Goal: Task Accomplishment & Management: Manage account settings

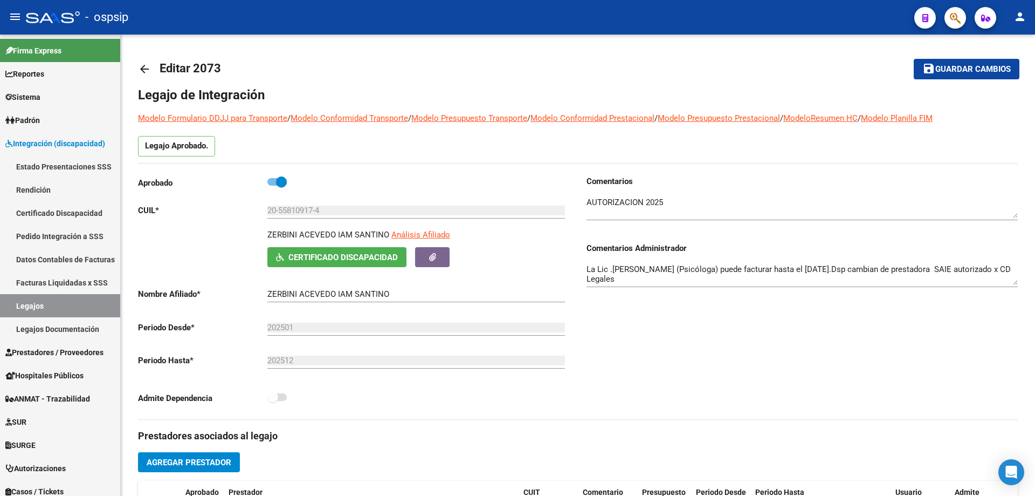
scroll to position [324, 0]
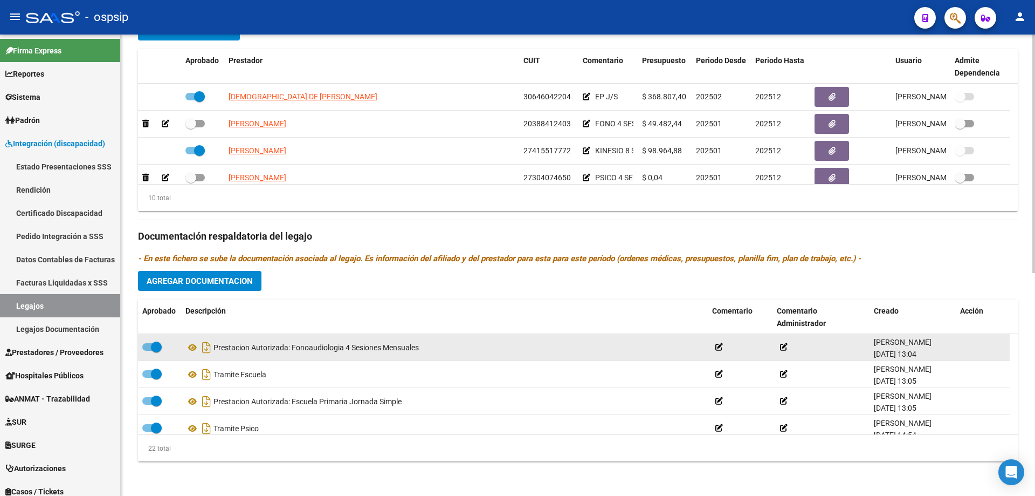
click at [543, 360] on datatable-body-cell "Prestacion Autorizada: Fonoaudiologia 4 Sesiones Mensuales" at bounding box center [444, 347] width 527 height 26
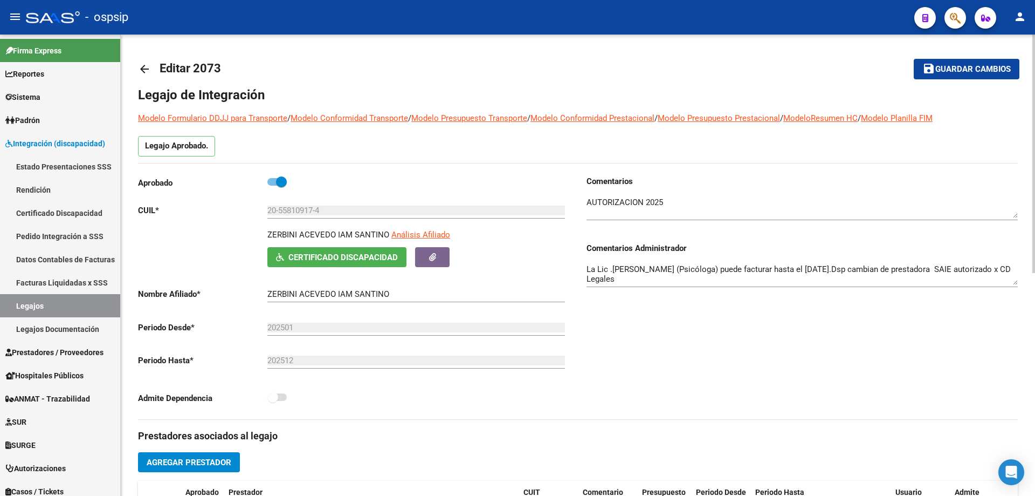
click at [143, 68] on mat-icon "arrow_back" at bounding box center [144, 69] width 13 height 13
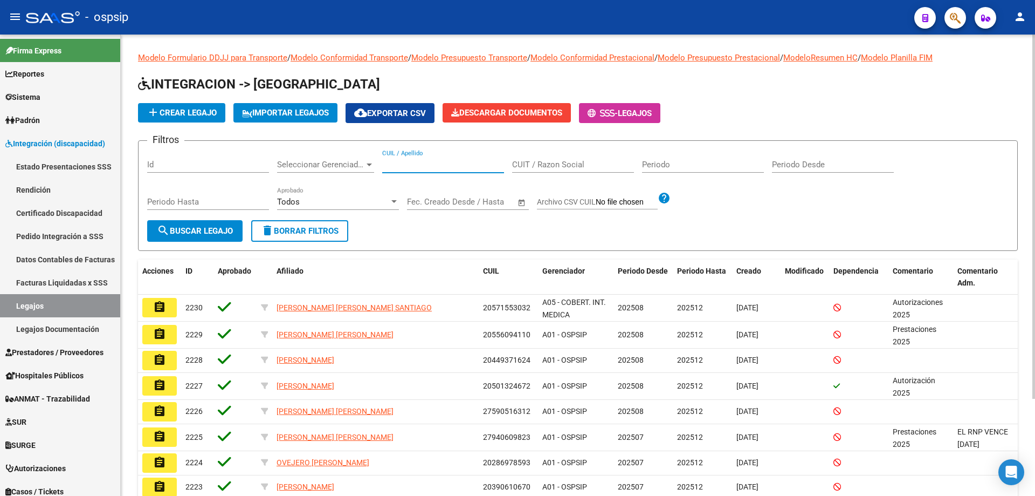
paste input "20558109174"
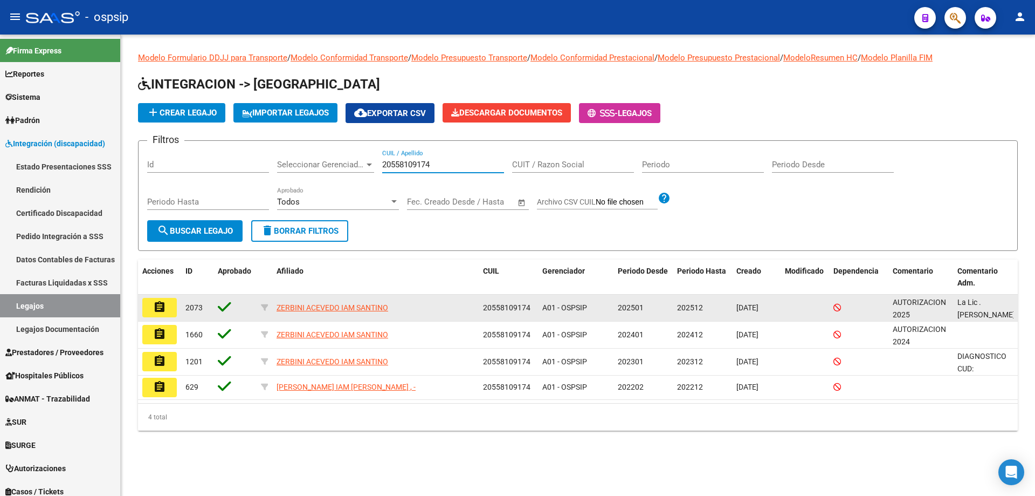
type input "20558109174"
drag, startPoint x: 164, startPoint y: 308, endPoint x: 171, endPoint y: 308, distance: 7.0
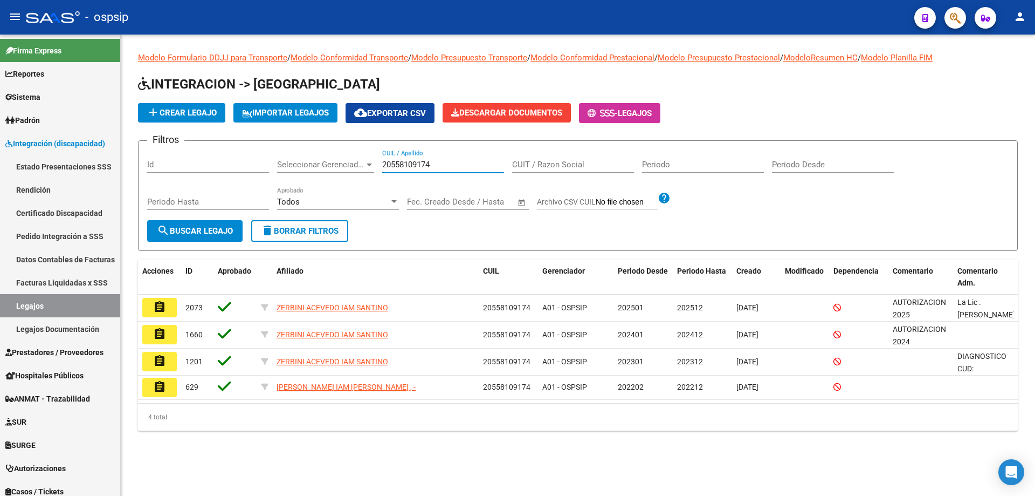
click at [164, 308] on mat-icon "assignment" at bounding box center [159, 306] width 13 height 13
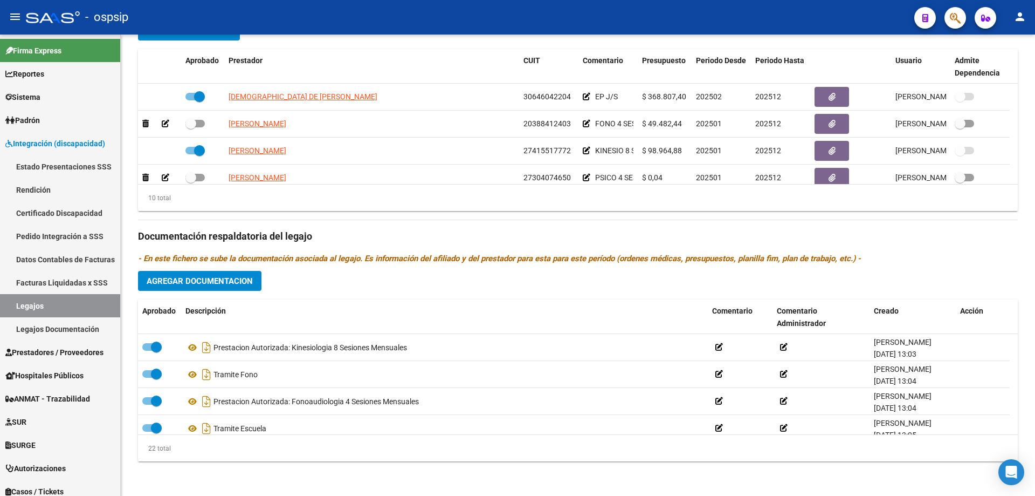
scroll to position [324, 0]
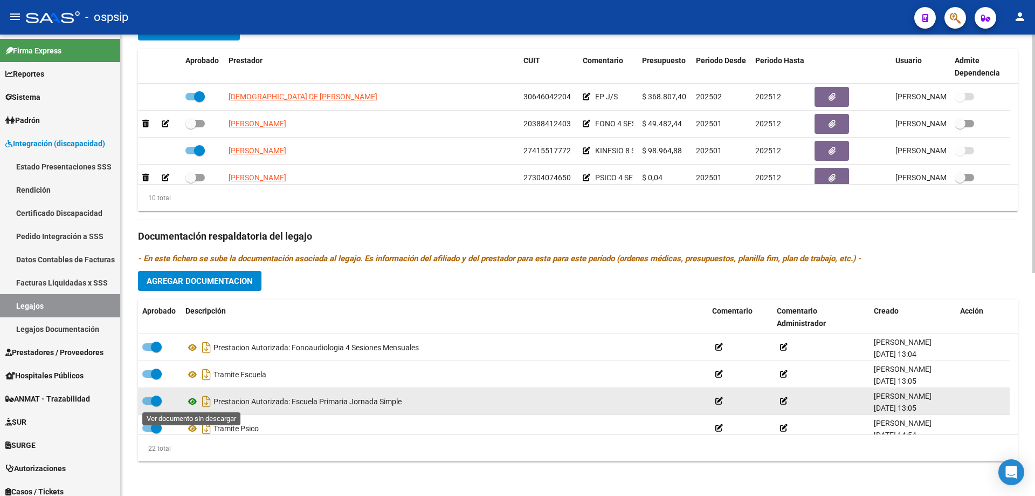
click at [194, 401] on icon at bounding box center [192, 401] width 14 height 13
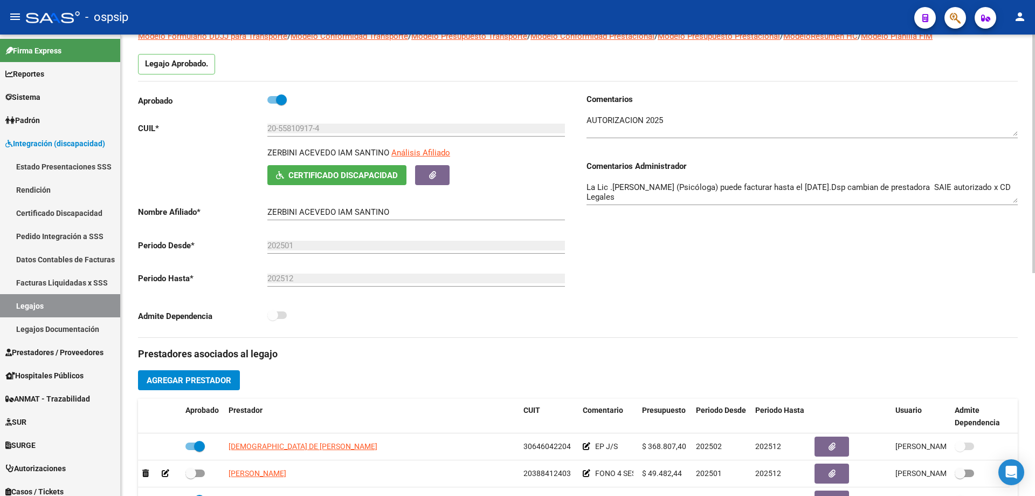
scroll to position [0, 0]
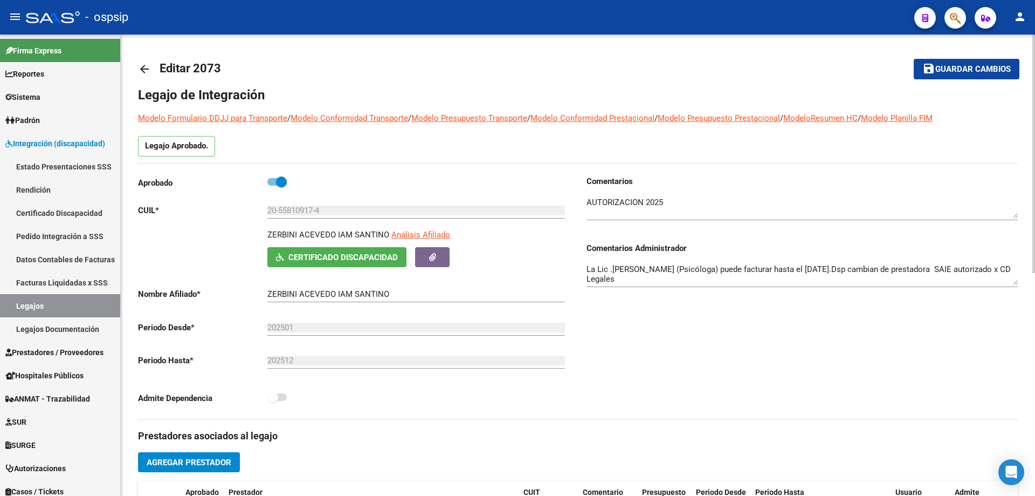
click at [146, 66] on mat-icon "arrow_back" at bounding box center [144, 69] width 13 height 13
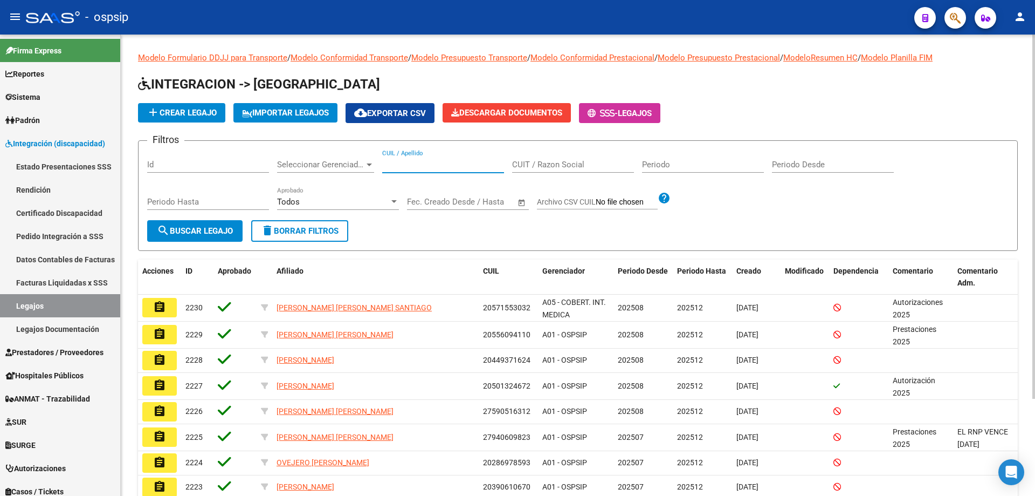
paste input "20569517436"
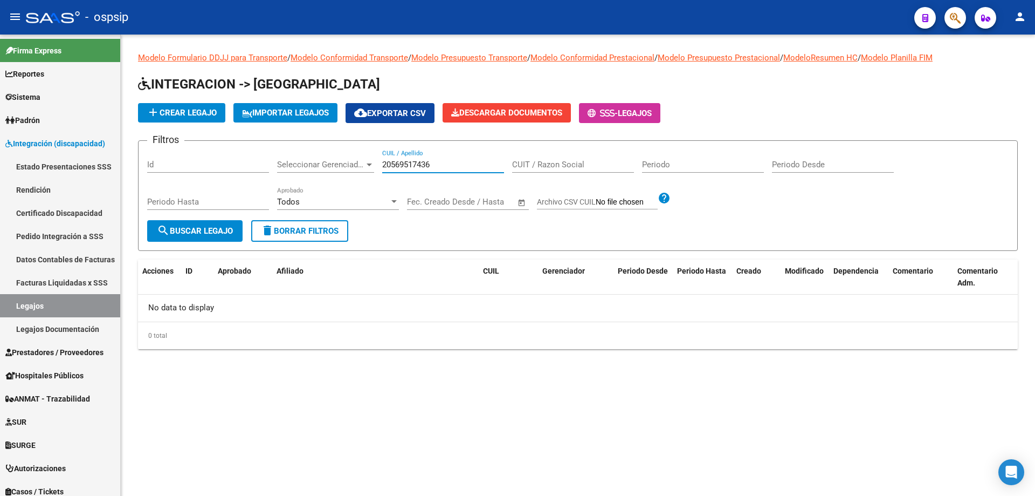
click at [385, 162] on input "20569517436" at bounding box center [443, 165] width 122 height 10
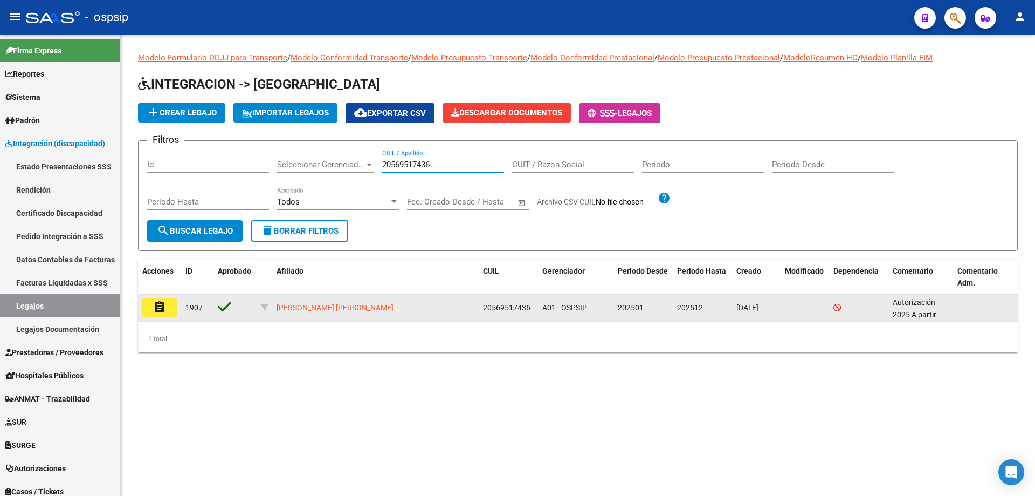
type input "20569517436"
drag, startPoint x: 166, startPoint y: 303, endPoint x: 244, endPoint y: 272, distance: 83.5
click at [165, 303] on button "assignment" at bounding box center [159, 307] width 35 height 19
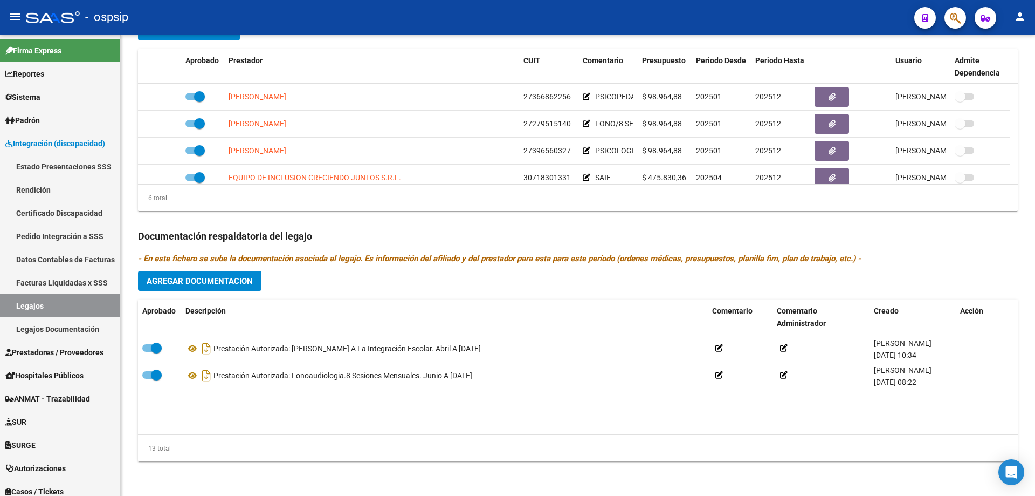
scroll to position [216, 0]
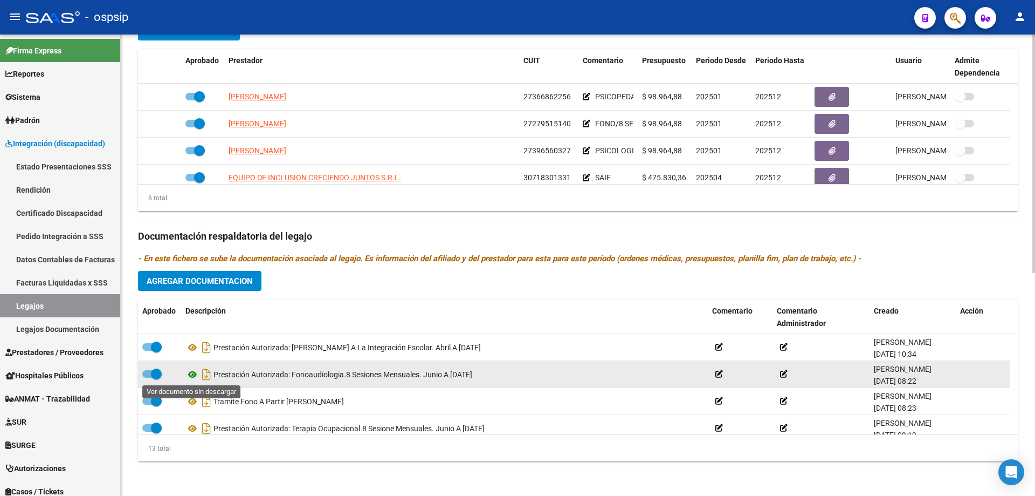
click at [193, 373] on icon at bounding box center [192, 374] width 14 height 13
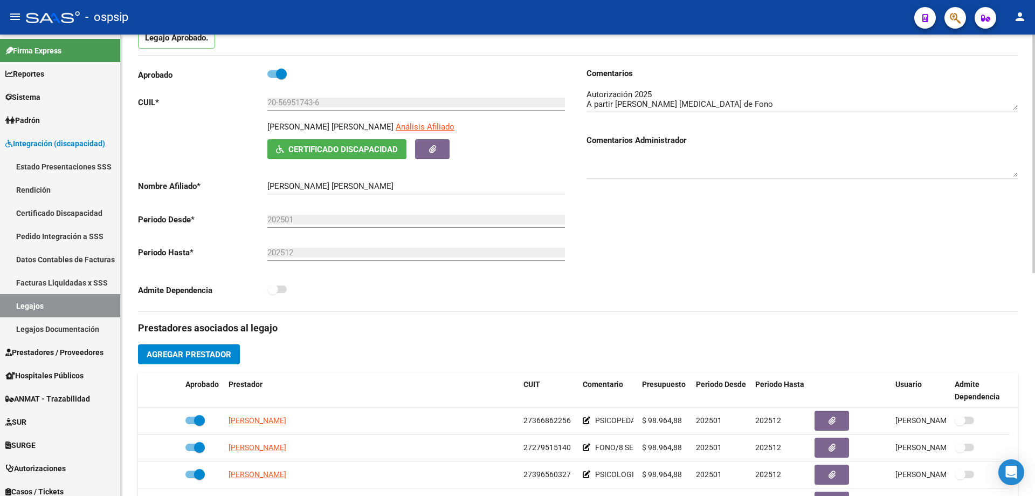
scroll to position [0, 0]
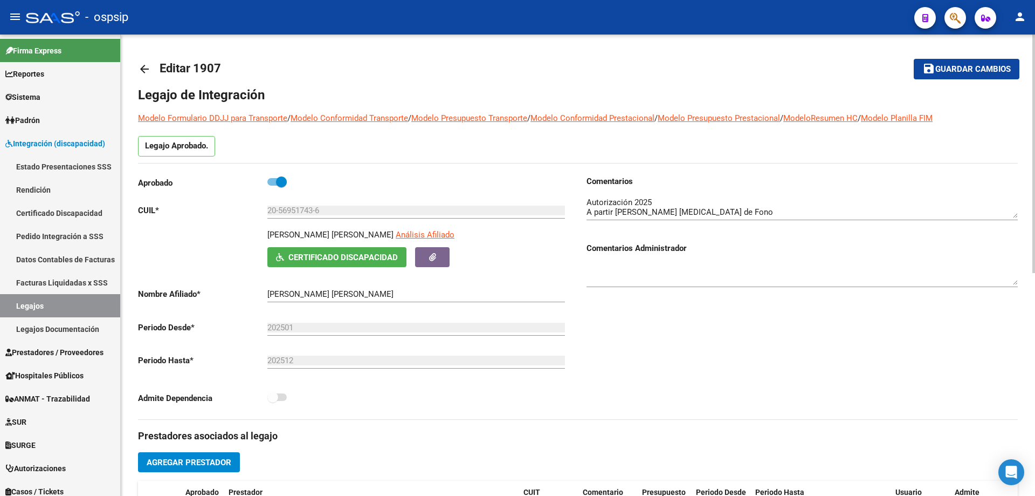
click at [144, 70] on mat-icon "arrow_back" at bounding box center [144, 69] width 13 height 13
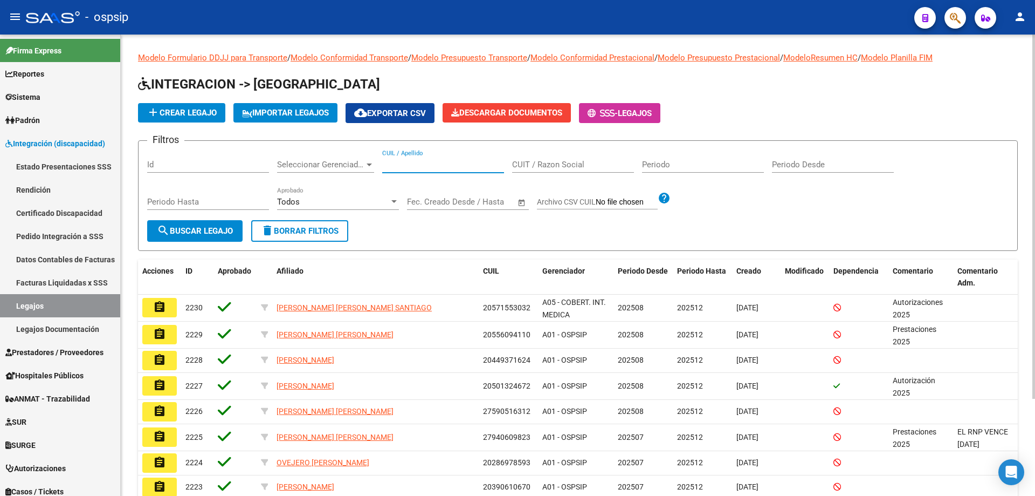
paste input "20527639884"
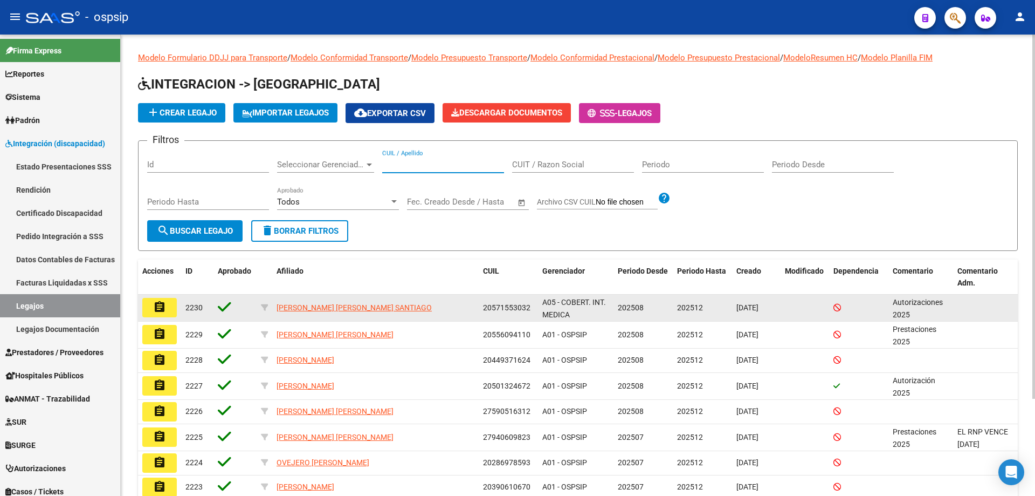
type input "20527639884"
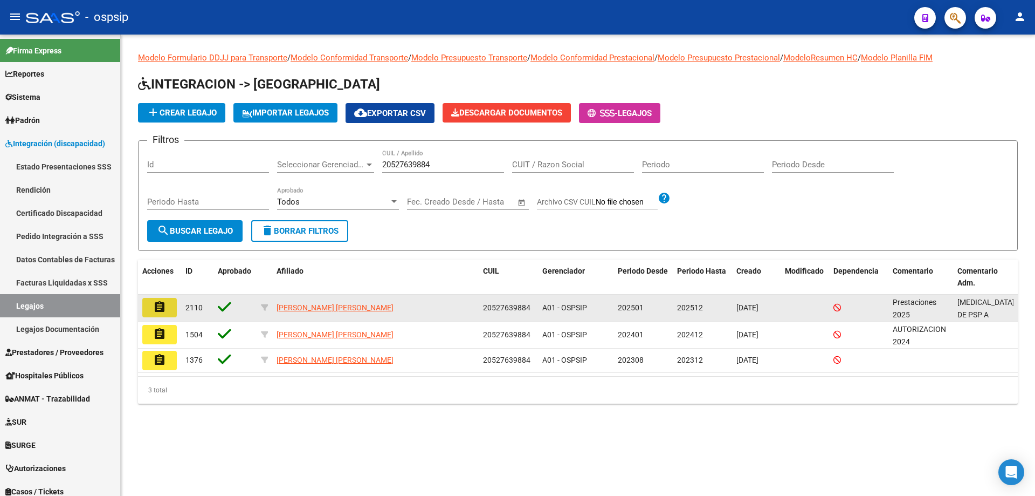
click at [168, 308] on button "assignment" at bounding box center [159, 307] width 35 height 19
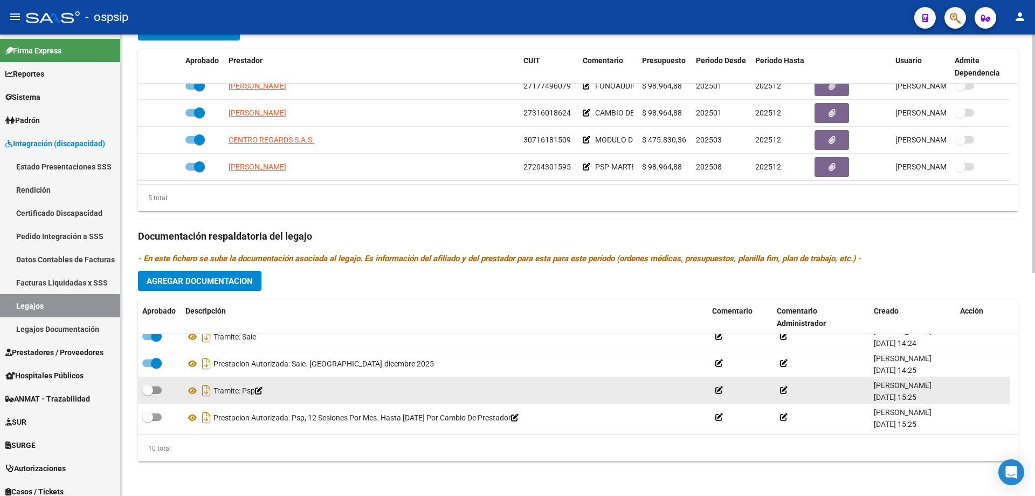
scroll to position [65, 0]
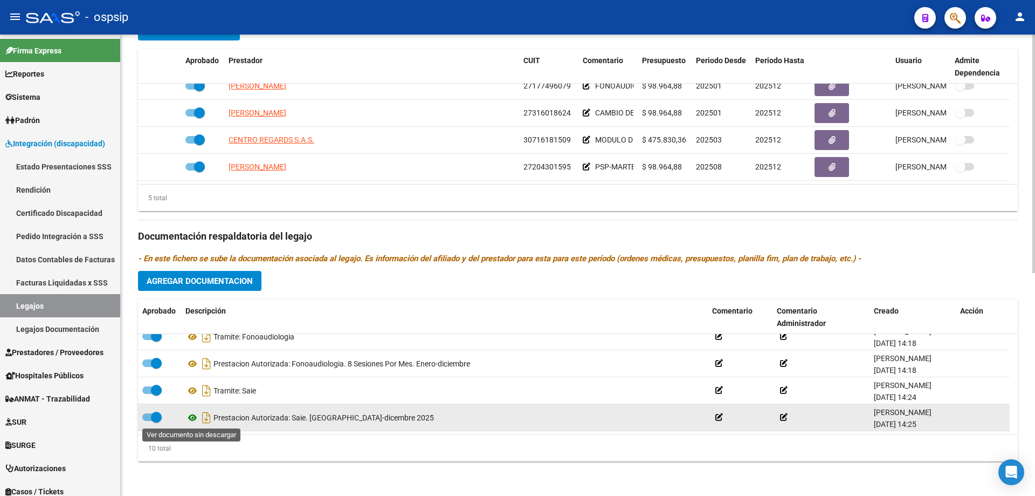
click at [192, 416] on icon at bounding box center [192, 417] width 14 height 13
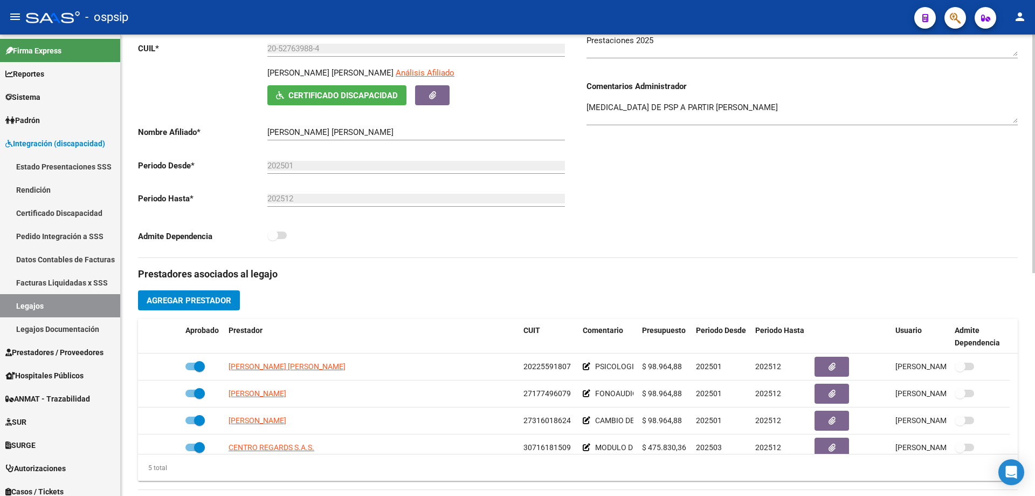
scroll to position [0, 0]
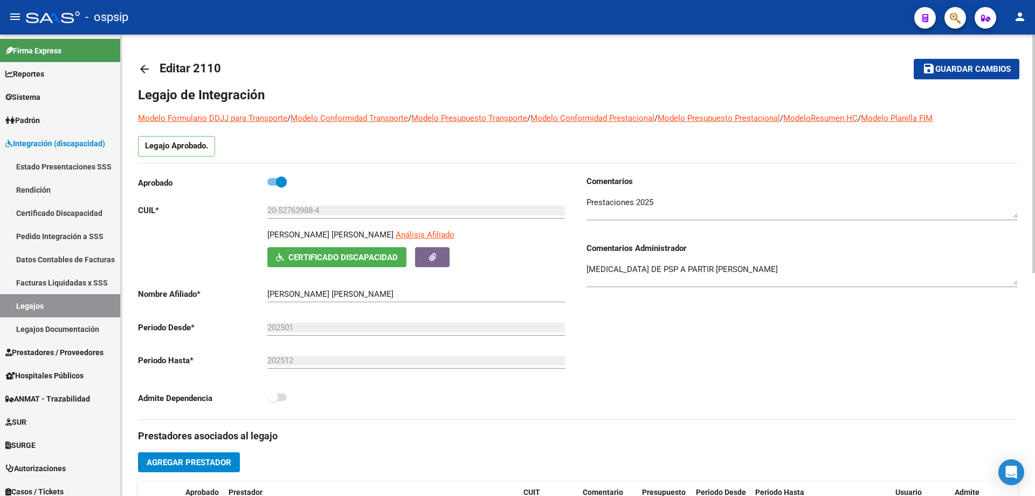
click at [144, 71] on mat-icon "arrow_back" at bounding box center [144, 69] width 13 height 13
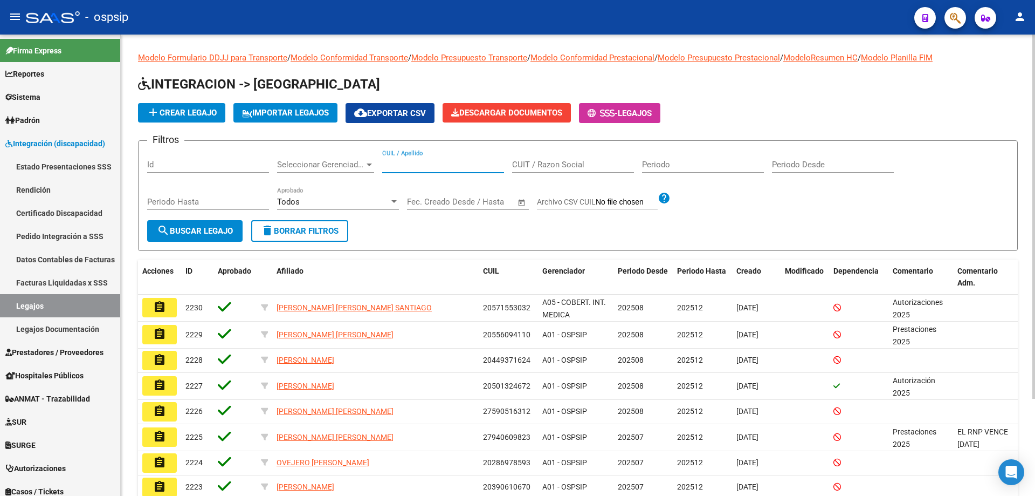
paste input "27575394596"
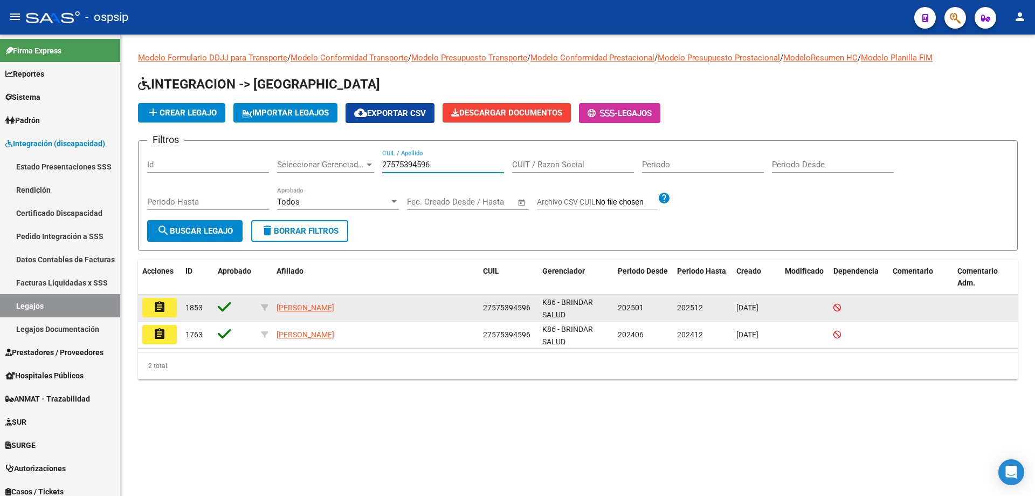
type input "27575394596"
click at [155, 303] on mat-icon "assignment" at bounding box center [159, 306] width 13 height 13
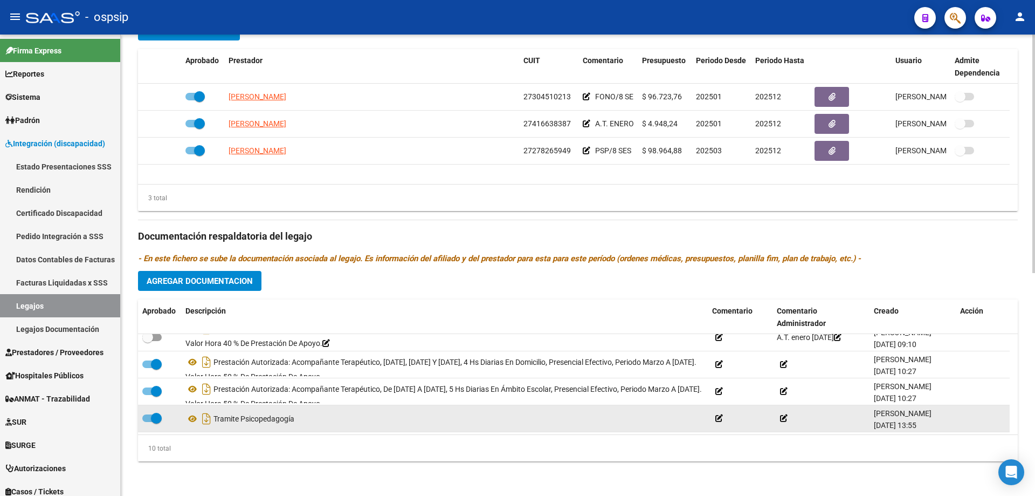
scroll to position [173, 0]
click at [194, 417] on icon at bounding box center [192, 417] width 14 height 13
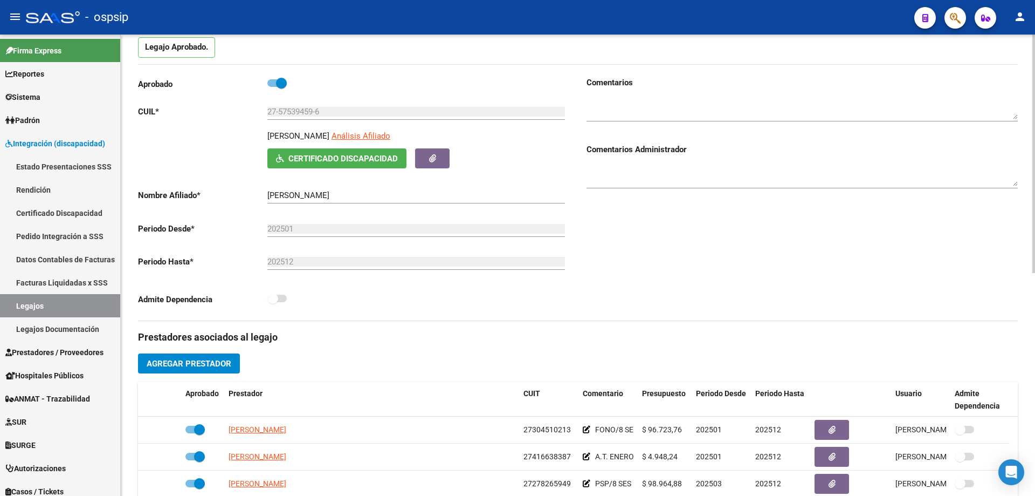
scroll to position [0, 0]
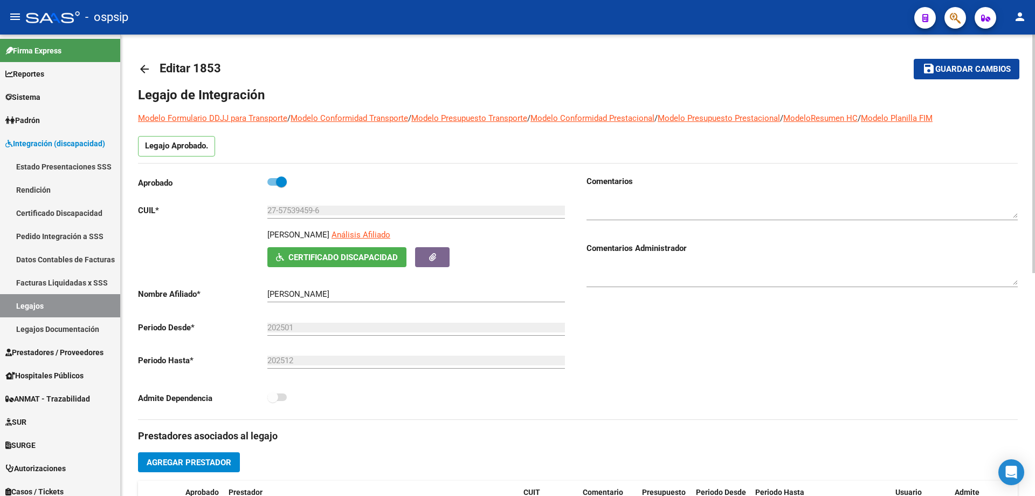
click at [137, 68] on div "arrow_back Editar 1853 save Guardar cambios Legajo de Integración Modelo Formul…" at bounding box center [578, 481] width 914 height 892
click at [141, 68] on mat-icon "arrow_back" at bounding box center [144, 69] width 13 height 13
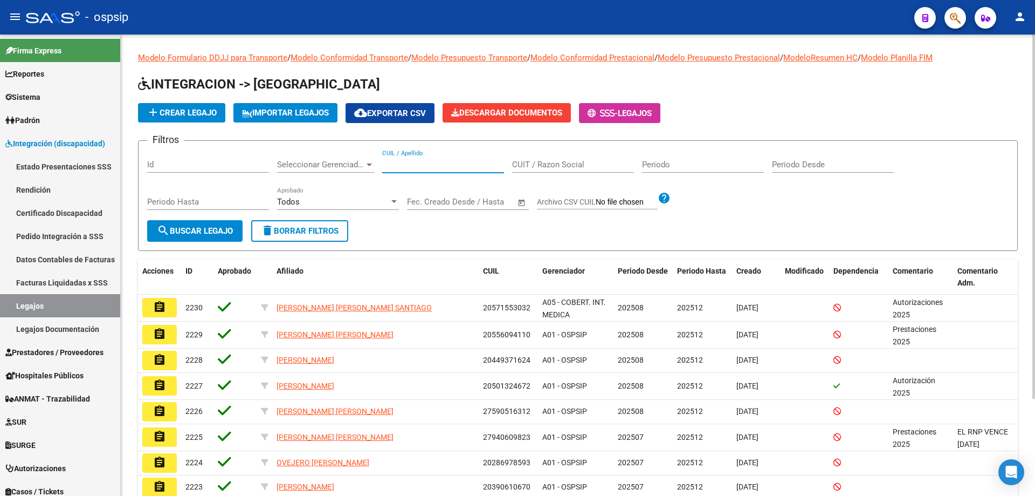
click at [383, 166] on input "CUIL / Apellido" at bounding box center [443, 165] width 122 height 10
paste input "27409012812"
click at [386, 161] on input "27409012812" at bounding box center [443, 165] width 122 height 10
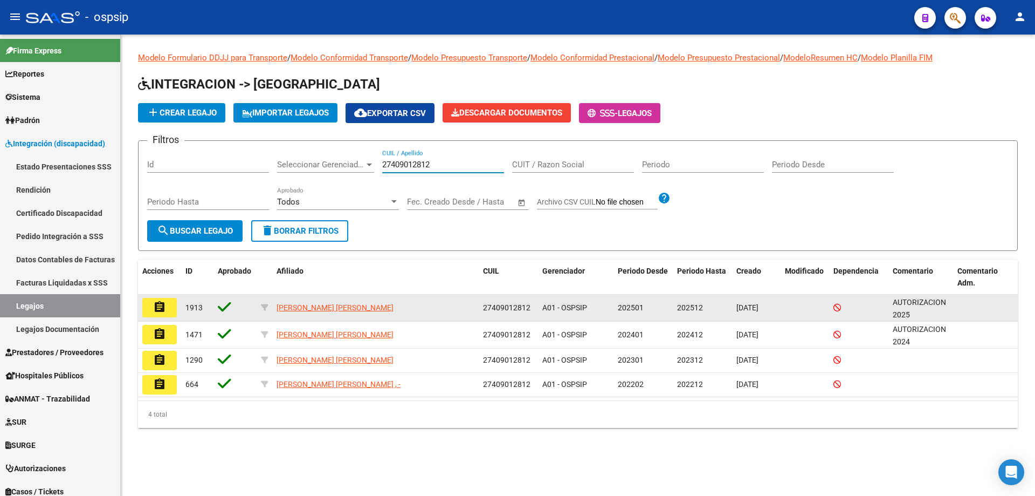
type input "27409012812"
click at [156, 311] on mat-icon "assignment" at bounding box center [159, 306] width 13 height 13
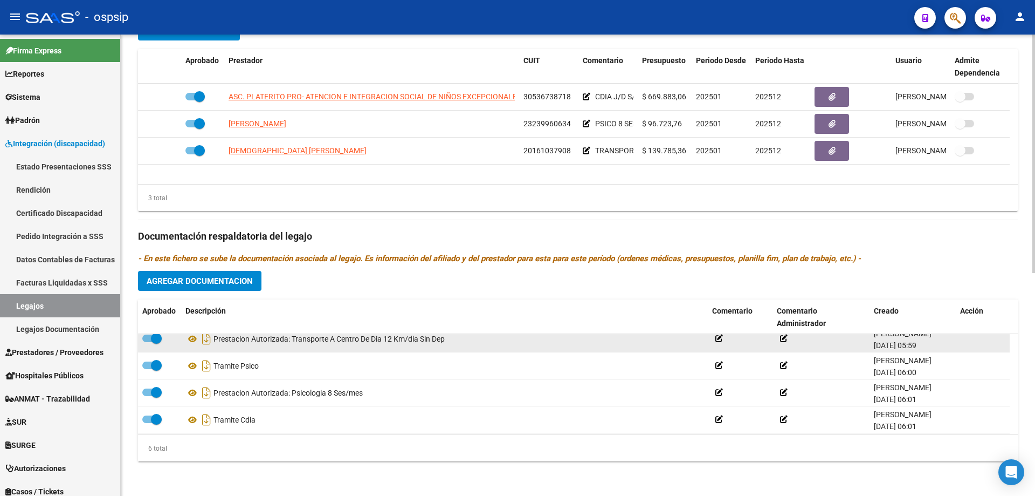
scroll to position [54, 0]
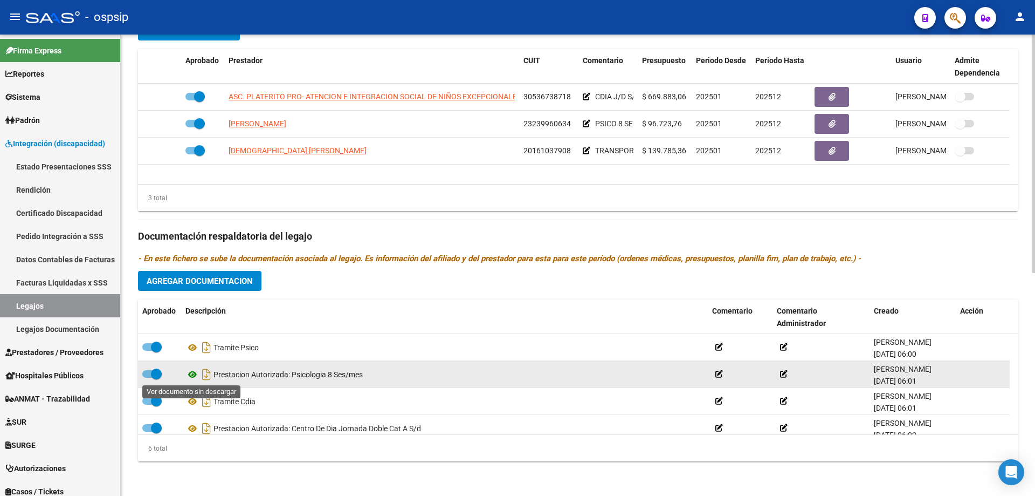
click at [195, 373] on icon at bounding box center [192, 374] width 14 height 13
click at [191, 373] on icon at bounding box center [192, 374] width 14 height 13
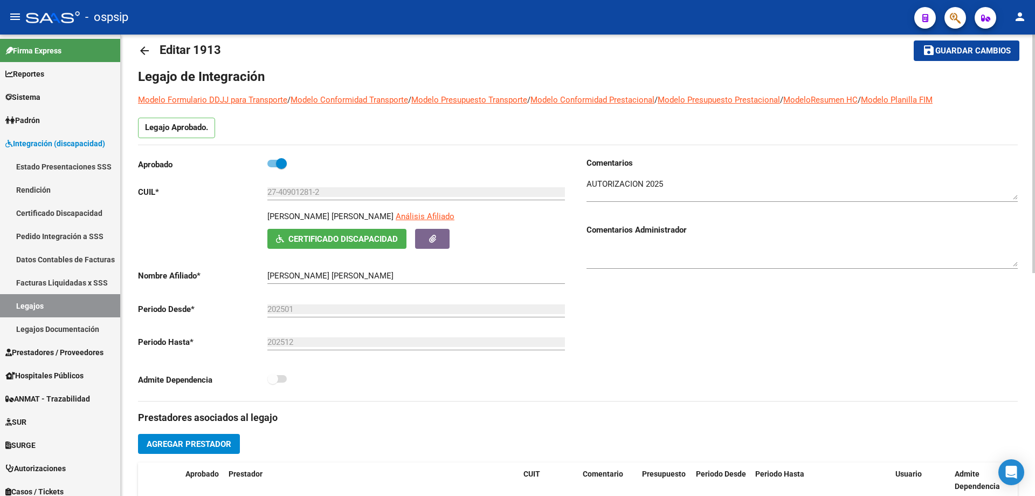
scroll to position [0, 0]
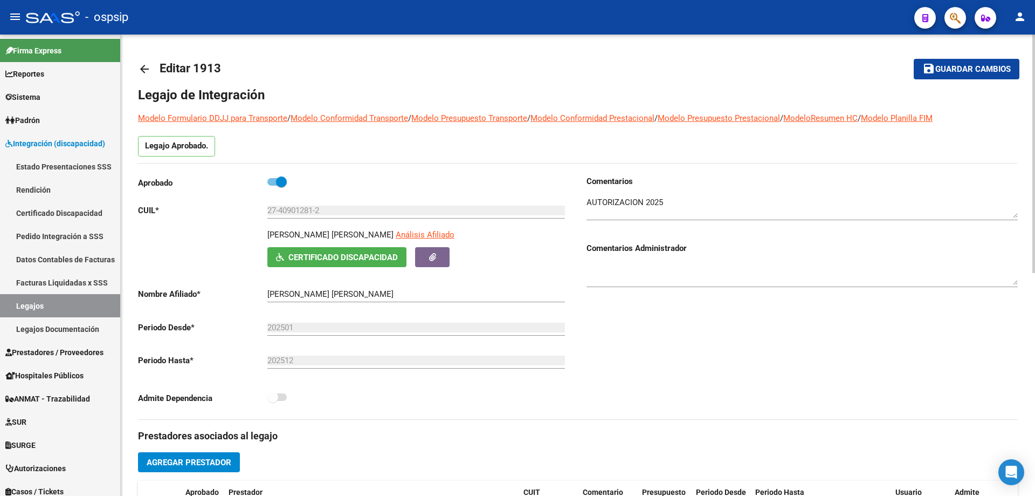
click at [143, 67] on mat-icon "arrow_back" at bounding box center [144, 69] width 13 height 13
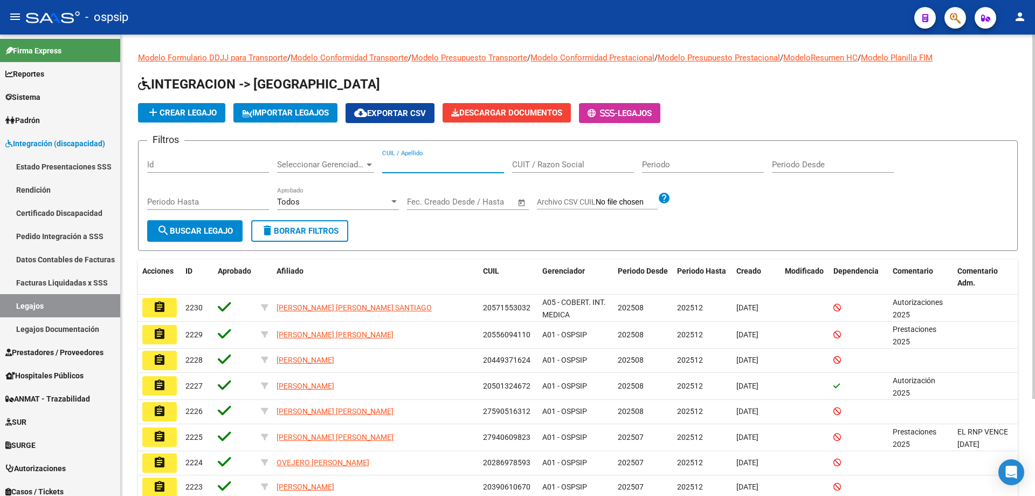
paste input "20527639884"
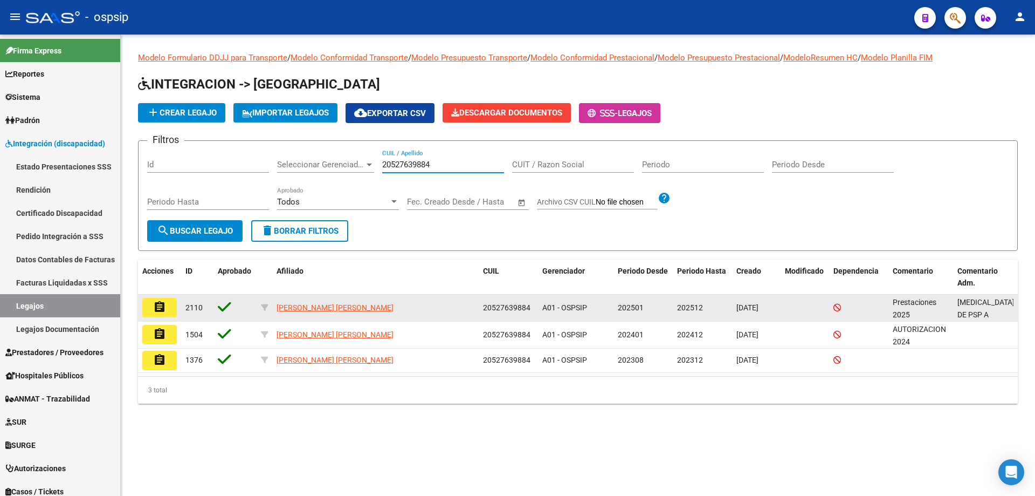
type input "20527639884"
click at [168, 306] on button "assignment" at bounding box center [159, 307] width 35 height 19
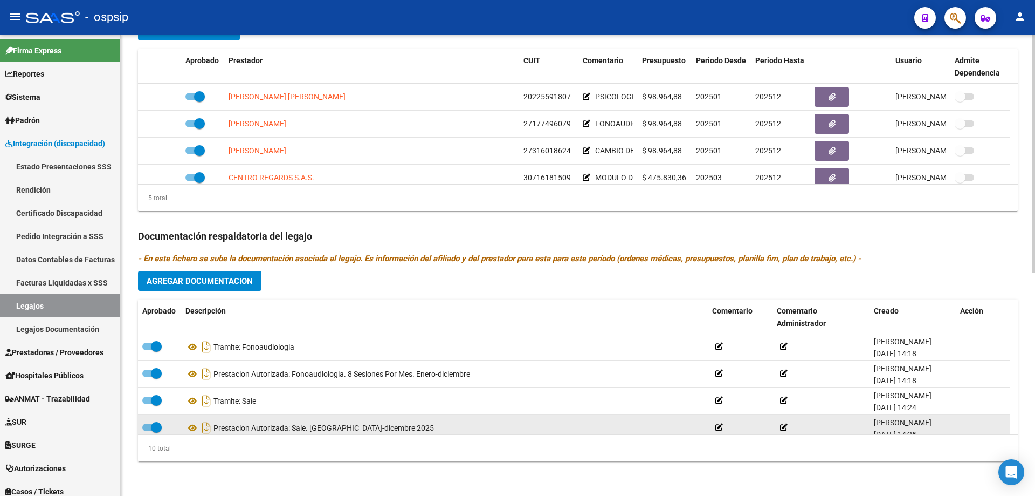
scroll to position [54, 0]
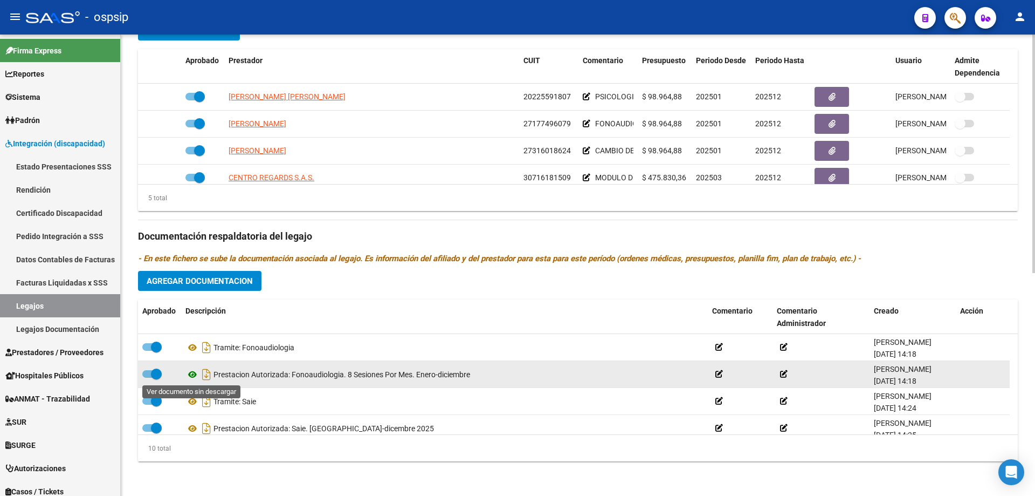
click at [192, 374] on icon at bounding box center [192, 374] width 14 height 13
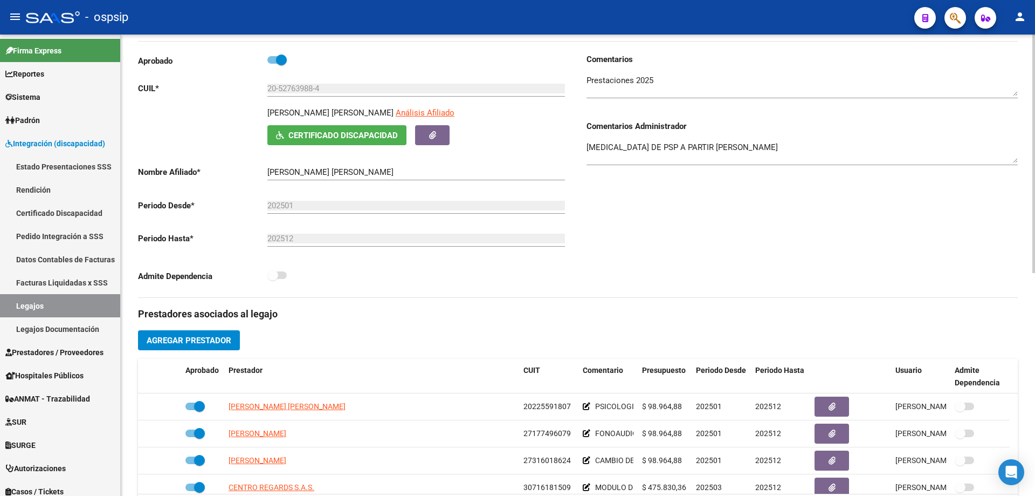
scroll to position [0, 0]
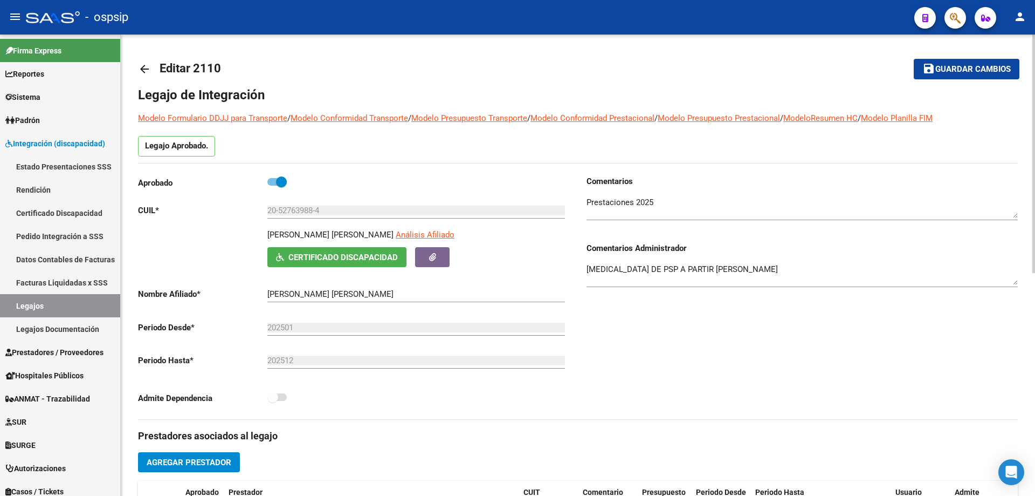
click at [143, 71] on mat-icon "arrow_back" at bounding box center [144, 69] width 13 height 13
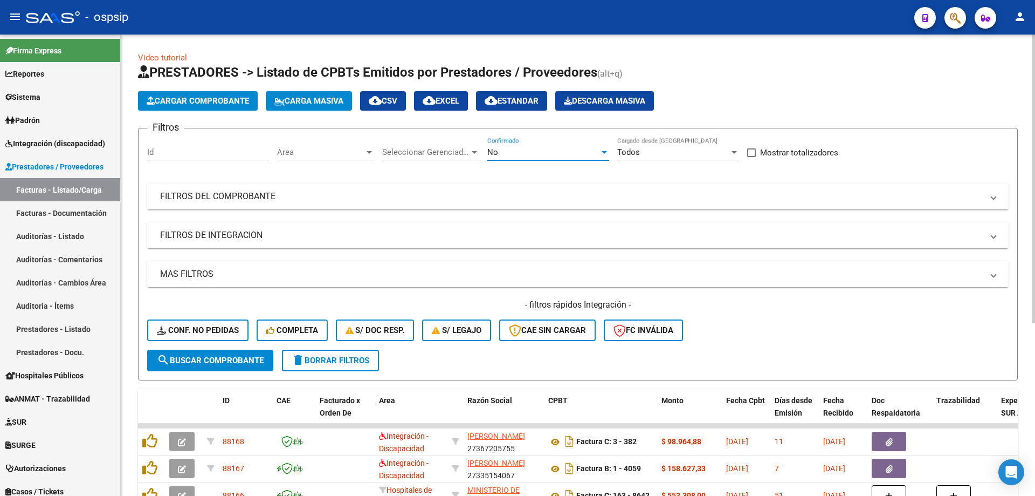
click at [546, 150] on div "No" at bounding box center [543, 152] width 112 height 10
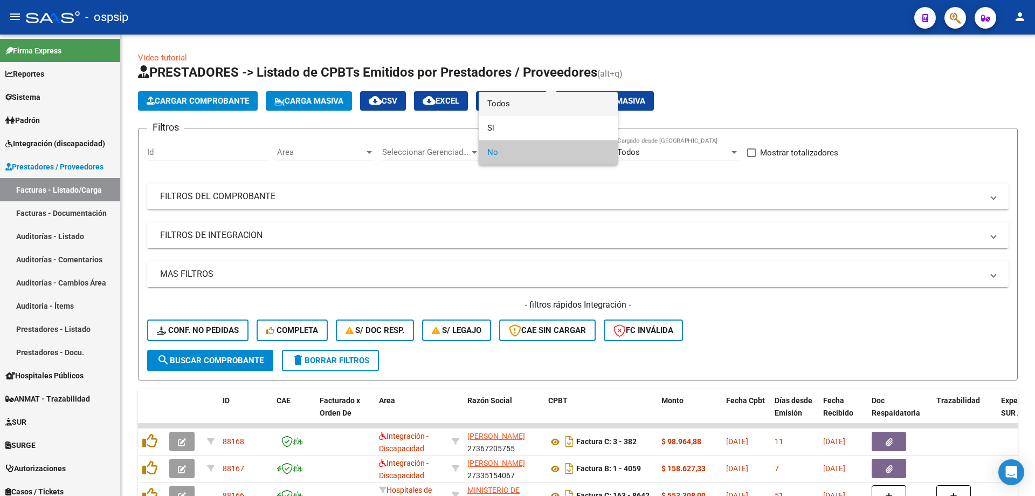
click at [531, 106] on span "Todos" at bounding box center [548, 104] width 122 height 24
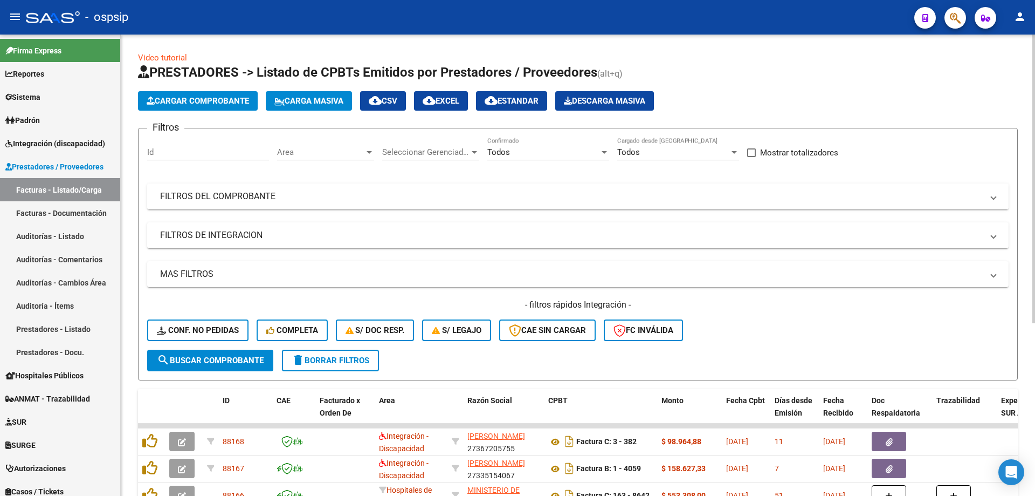
click at [255, 200] on mat-panel-title "FILTROS DEL COMPROBANTE" at bounding box center [571, 196] width 823 height 12
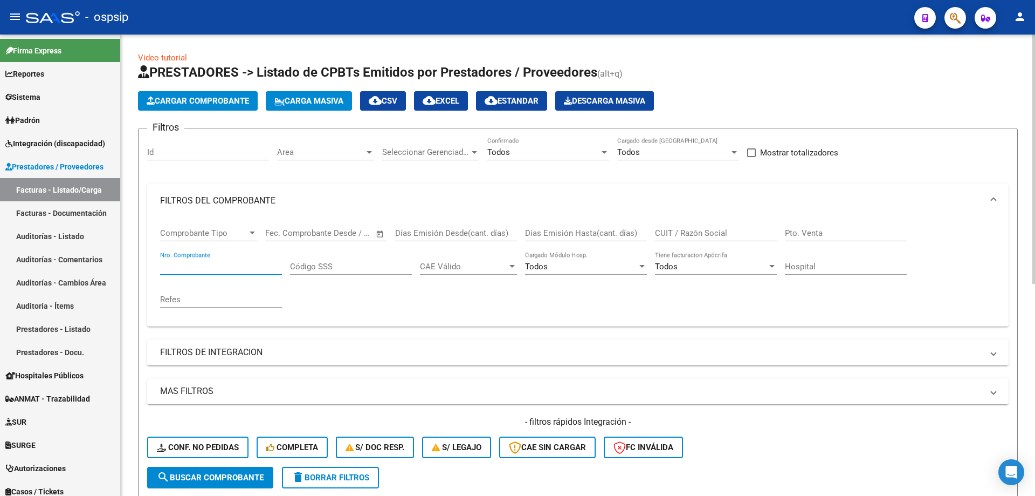
click at [230, 269] on input "Nro. Comprobante" at bounding box center [221, 267] width 122 height 10
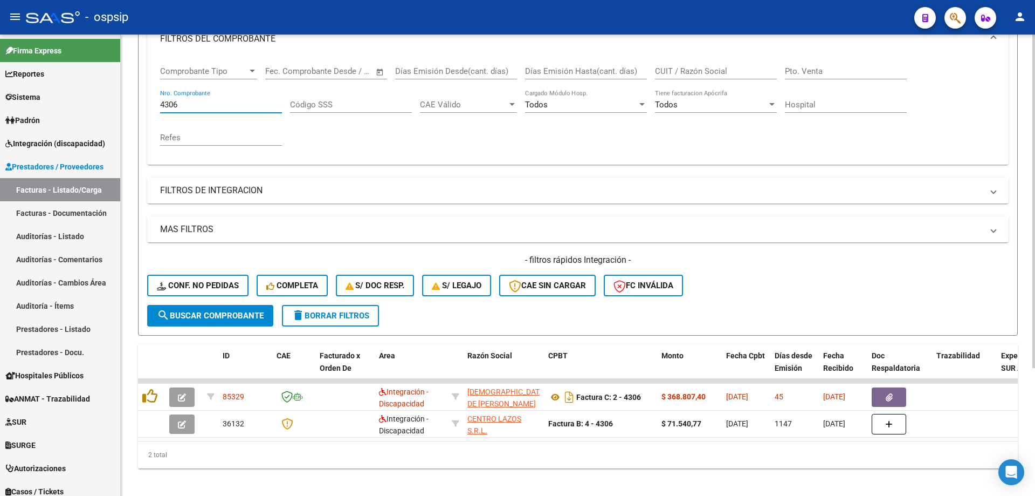
scroll to position [177, 0]
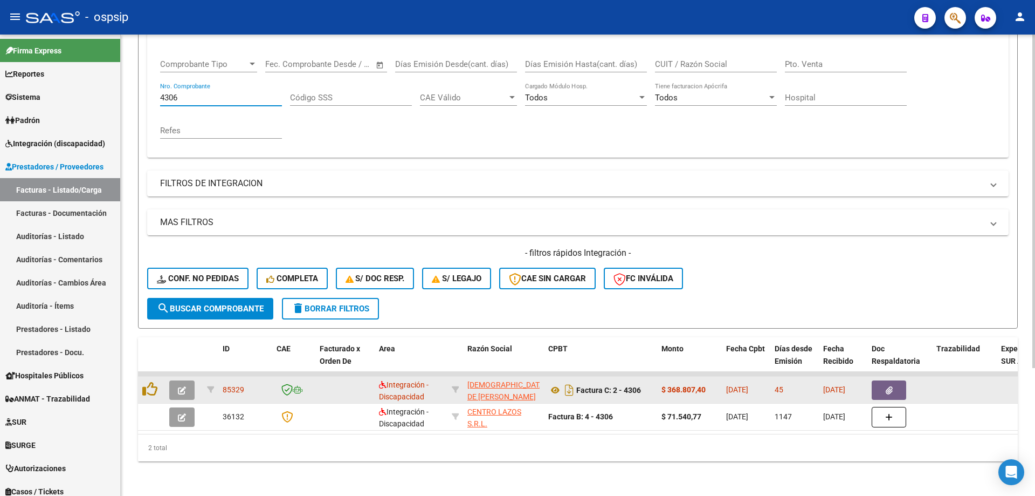
type input "4306"
click at [179, 386] on icon "button" at bounding box center [182, 390] width 8 height 8
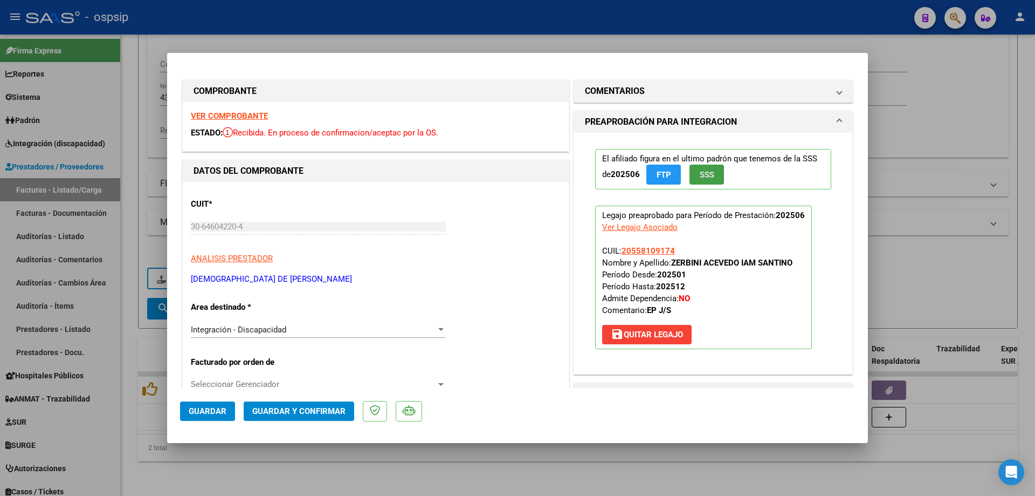
click at [700, 175] on span "SSS" at bounding box center [707, 175] width 15 height 10
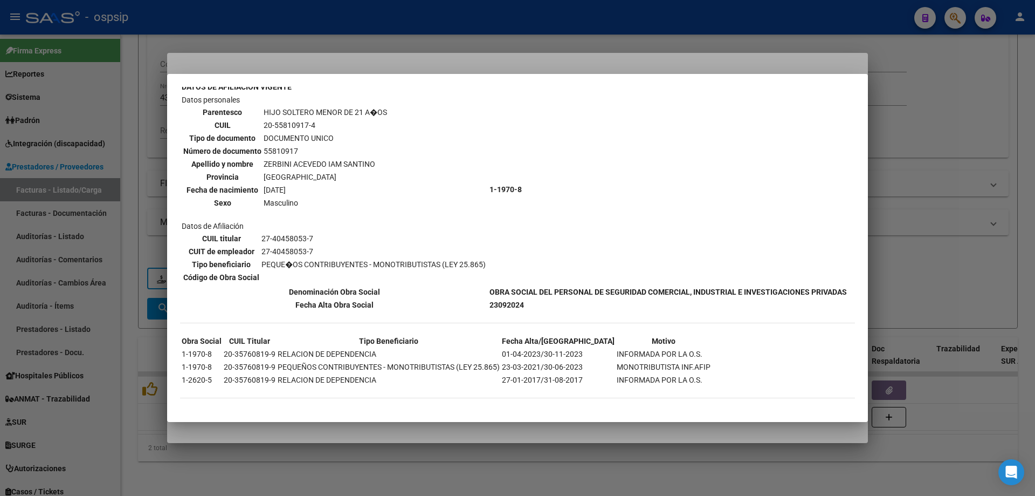
scroll to position [367, 0]
click at [923, 202] on div at bounding box center [517, 248] width 1035 height 496
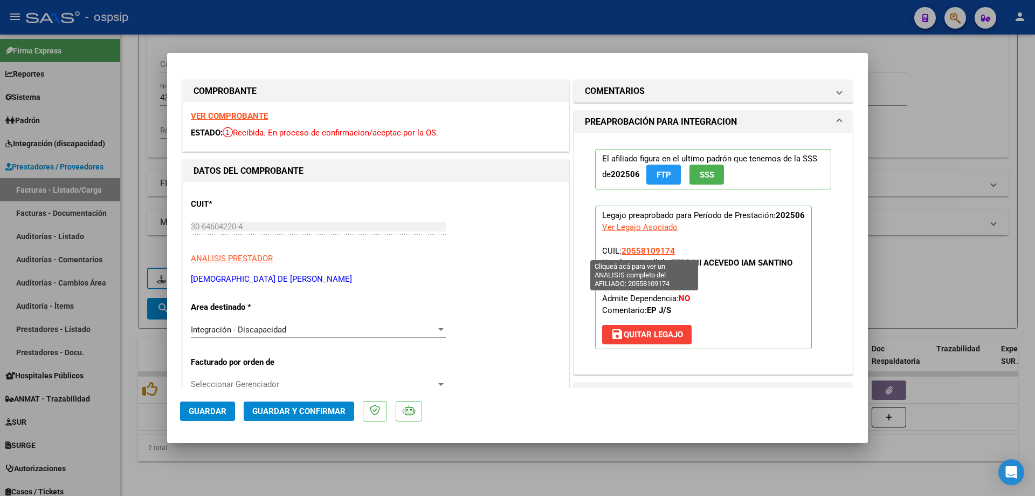
click at [657, 249] on span "20558109174" at bounding box center [648, 251] width 53 height 10
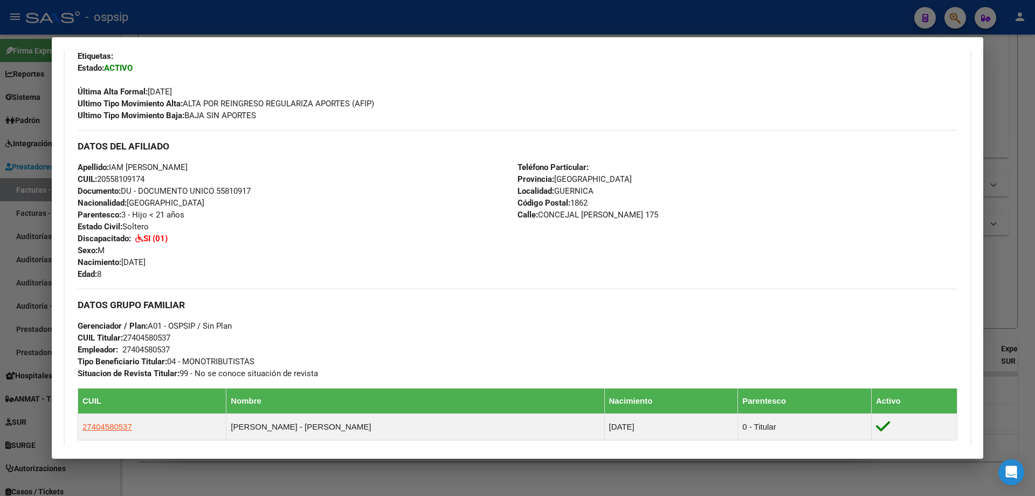
scroll to position [270, 0]
click at [1014, 266] on div at bounding box center [517, 248] width 1035 height 496
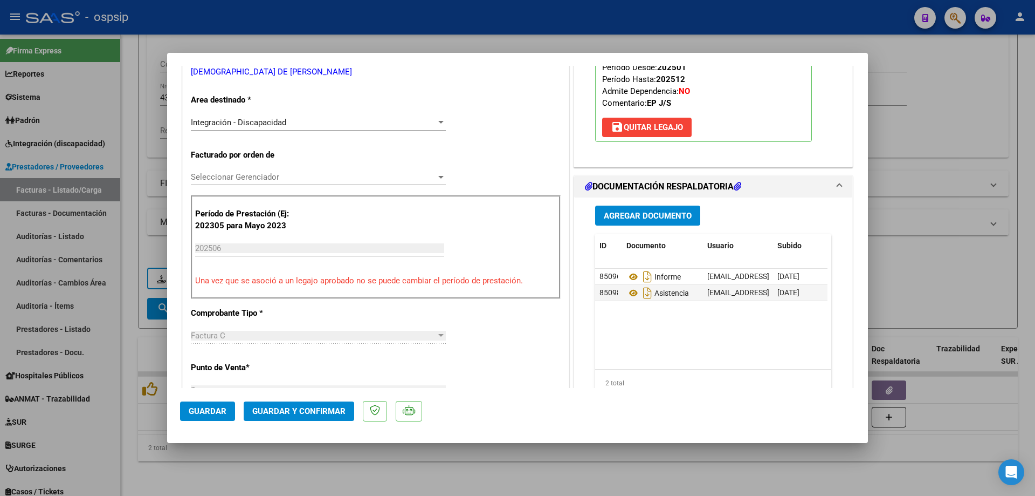
scroll to position [216, 0]
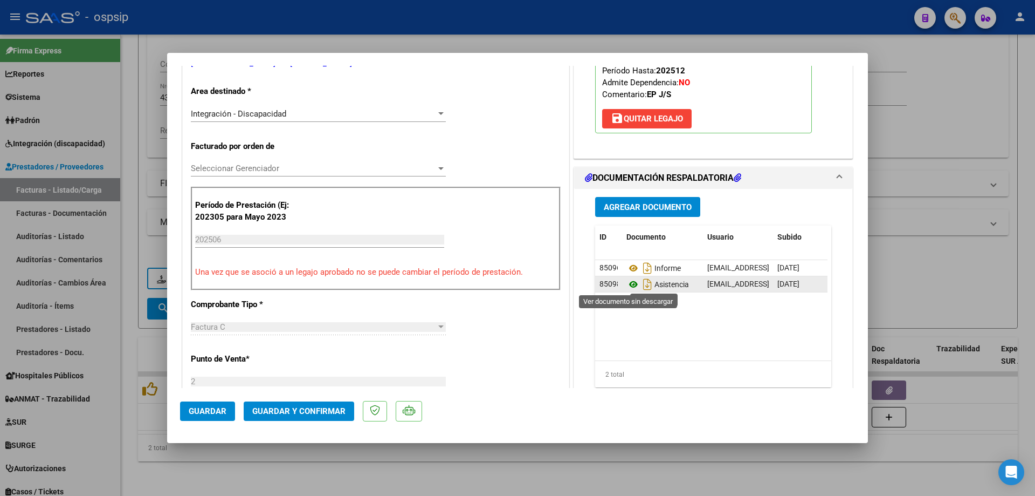
click at [628, 283] on icon at bounding box center [634, 284] width 14 height 13
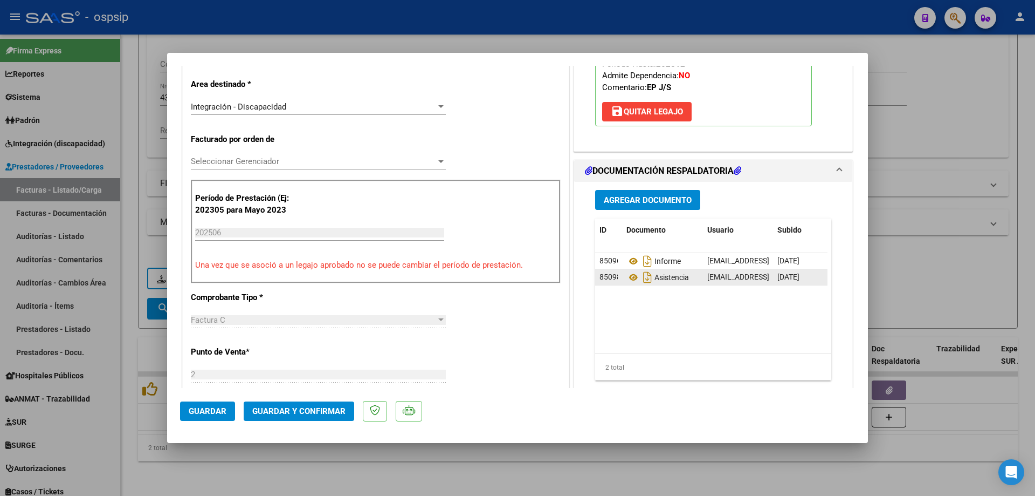
scroll to position [162, 0]
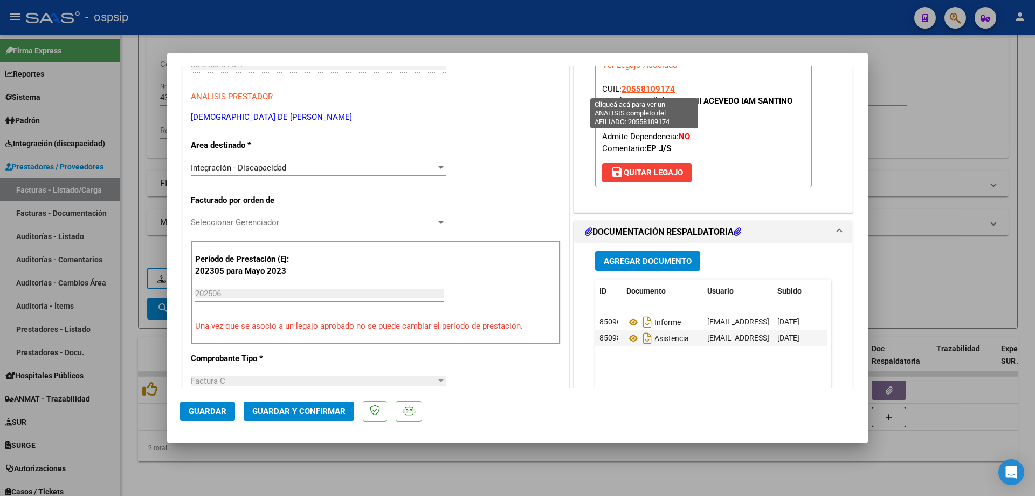
drag, startPoint x: 672, startPoint y: 86, endPoint x: 621, endPoint y: 89, distance: 51.8
click at [621, 89] on p "Legajo preaprobado para Período de Prestación: 202506 Ver Legajo Asociado CUIL:…" at bounding box center [703, 115] width 217 height 143
copy span "20558109174"
click at [333, 409] on span "Guardar y Confirmar" at bounding box center [298, 411] width 93 height 10
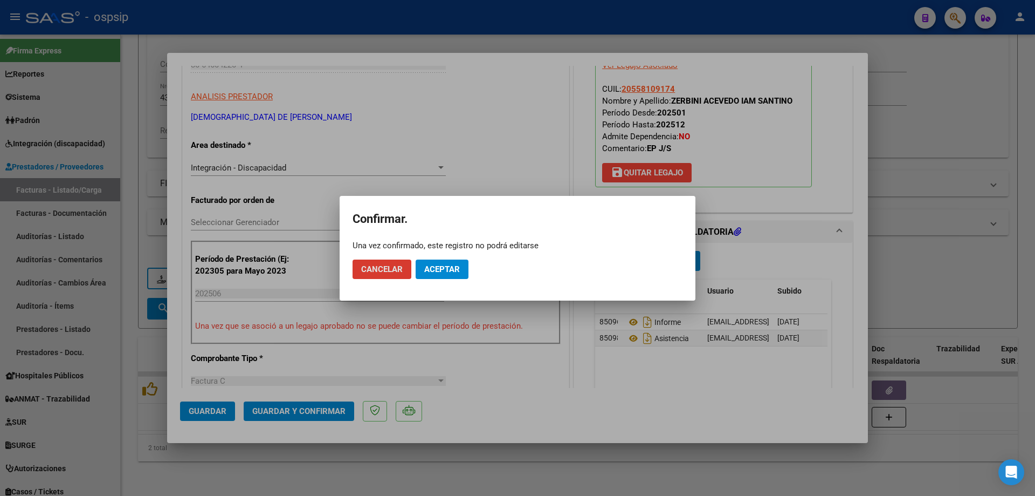
click at [443, 271] on span "Aceptar" at bounding box center [442, 269] width 36 height 10
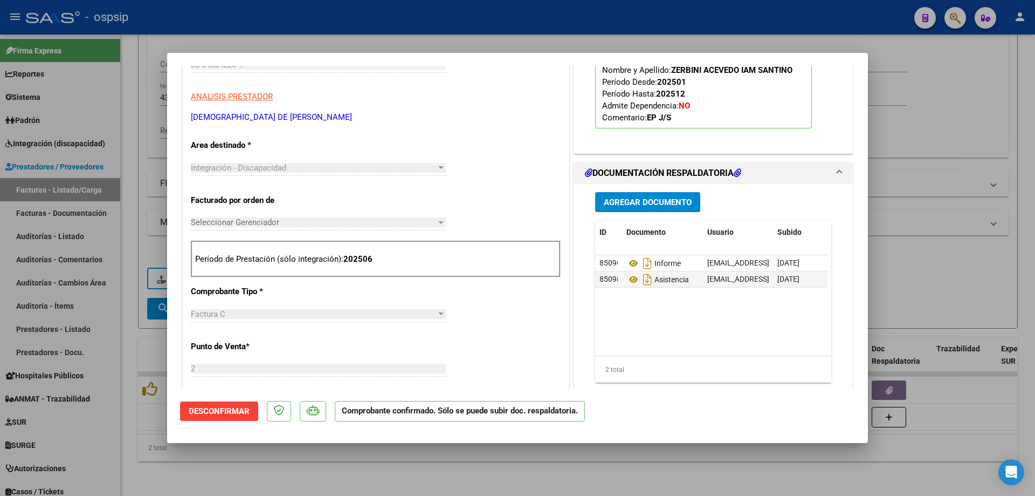
click at [942, 136] on div at bounding box center [517, 248] width 1035 height 496
type input "$ 0,00"
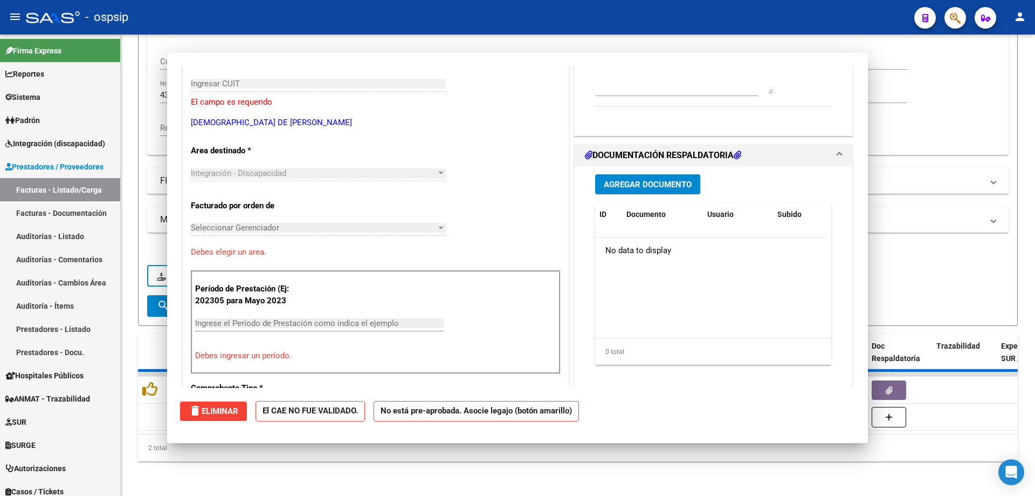
scroll to position [0, 0]
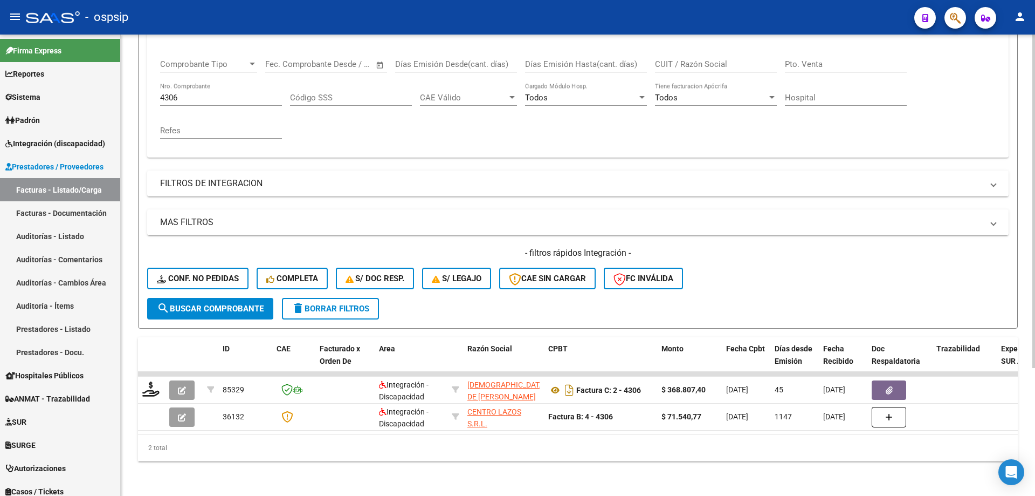
click at [208, 93] on input "4306" at bounding box center [221, 98] width 122 height 10
type input "4"
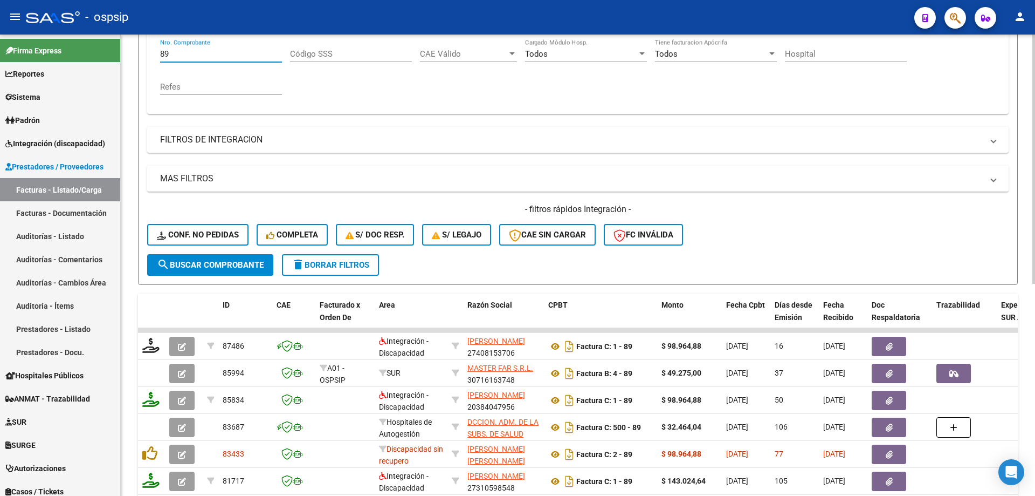
scroll to position [231, 0]
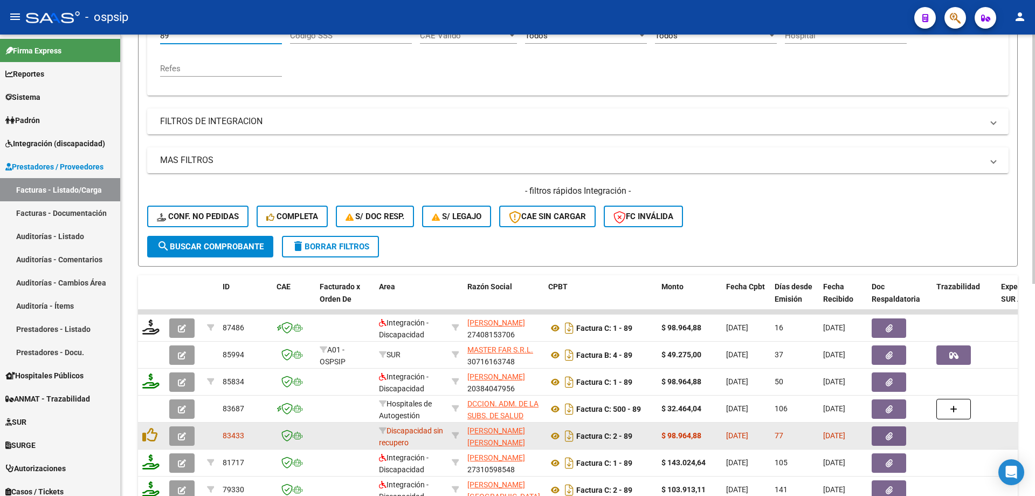
type input "89"
click at [184, 435] on icon "button" at bounding box center [182, 436] width 8 height 8
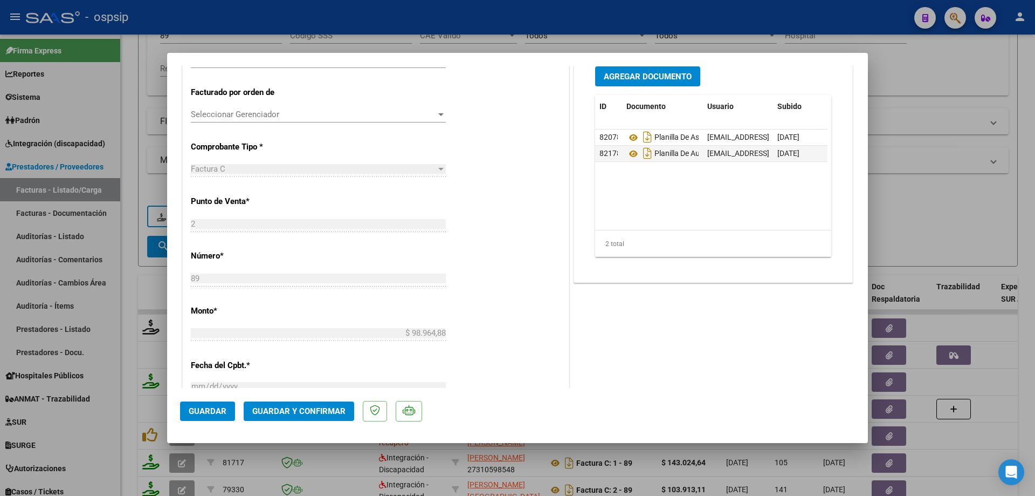
scroll to position [216, 0]
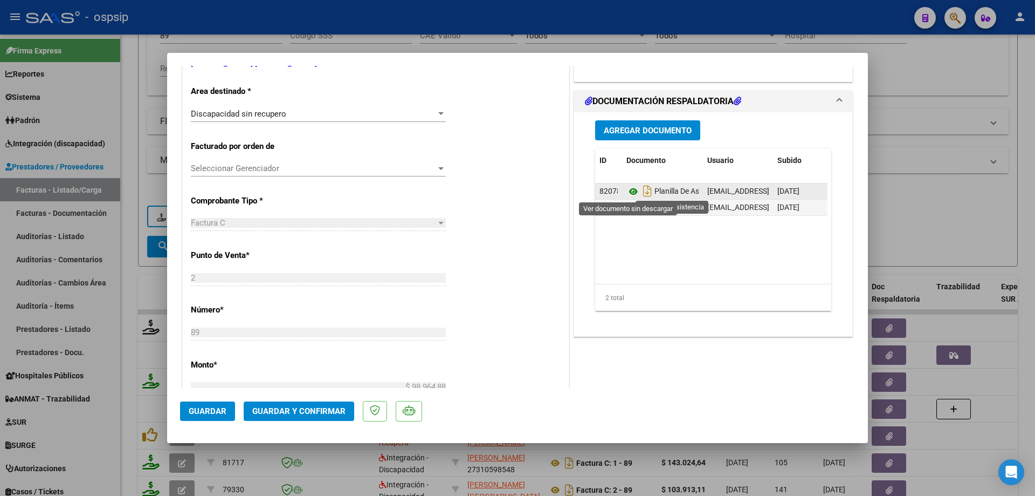
click at [630, 192] on icon at bounding box center [634, 191] width 14 height 13
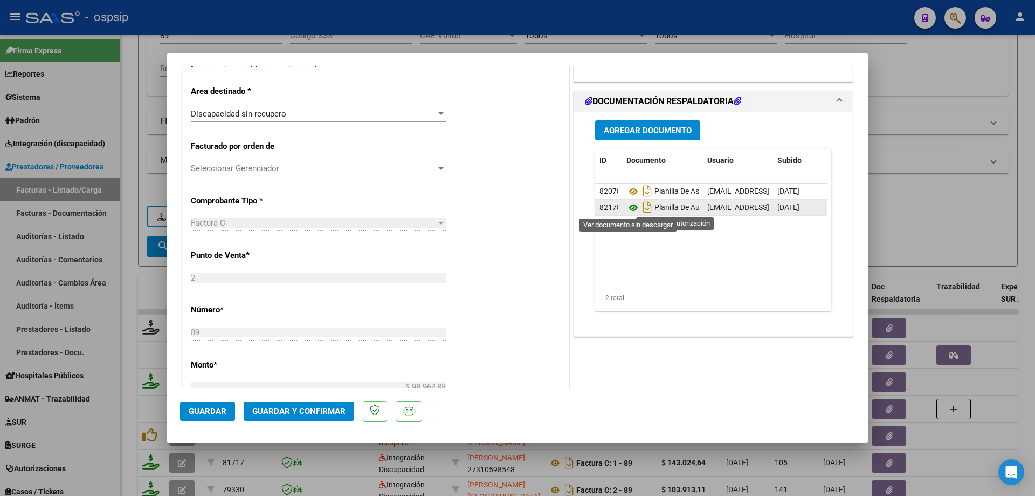
click at [628, 207] on icon at bounding box center [634, 207] width 14 height 13
click at [923, 226] on div at bounding box center [517, 248] width 1035 height 496
type input "$ 0,00"
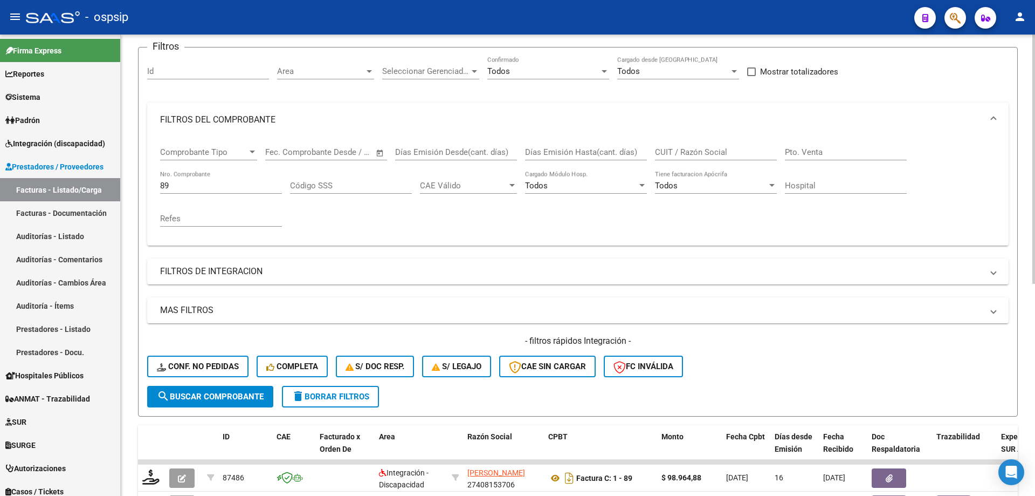
scroll to position [69, 0]
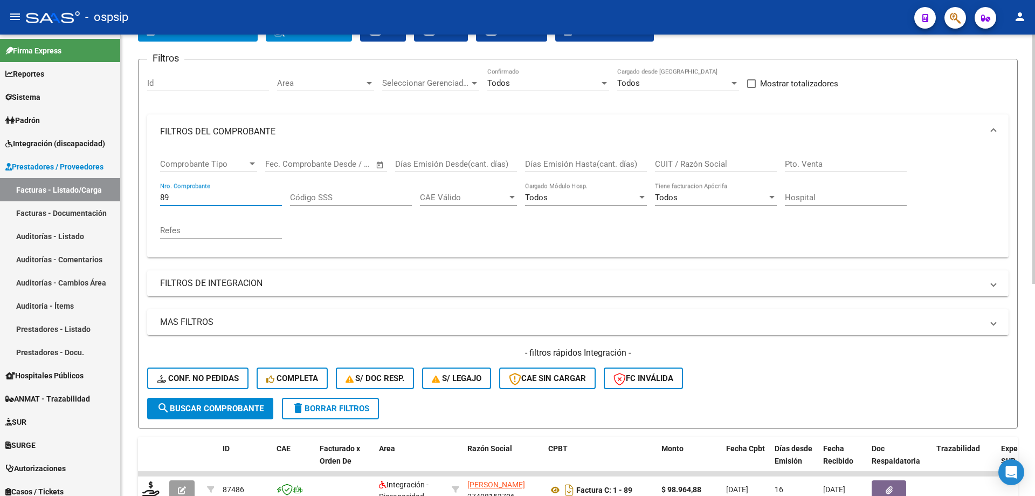
click at [207, 201] on input "89" at bounding box center [221, 197] width 122 height 10
type input "8"
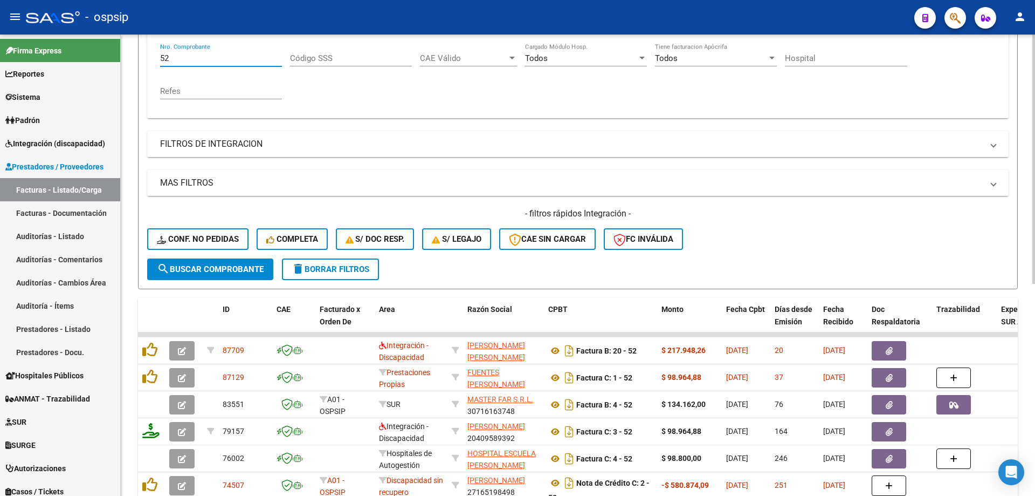
scroll to position [231, 0]
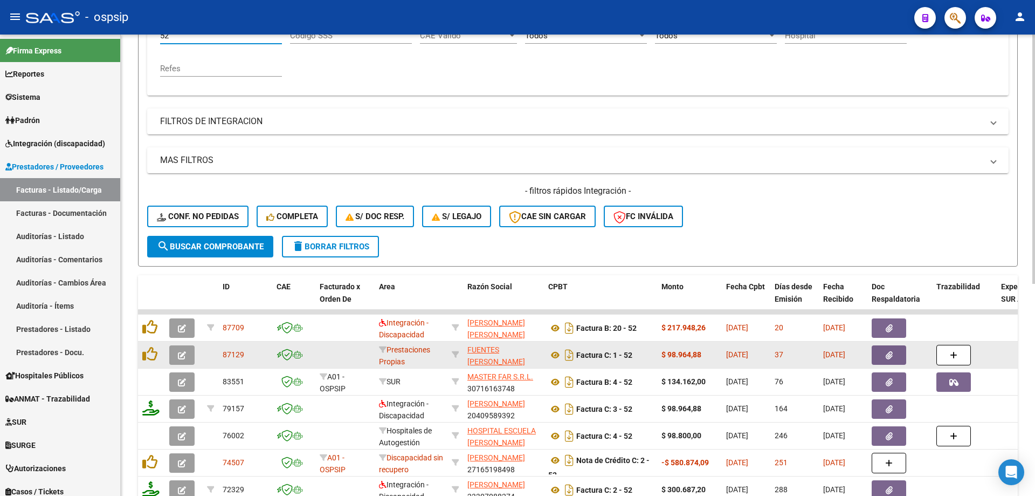
type input "52"
click at [183, 355] on icon "button" at bounding box center [182, 355] width 8 height 8
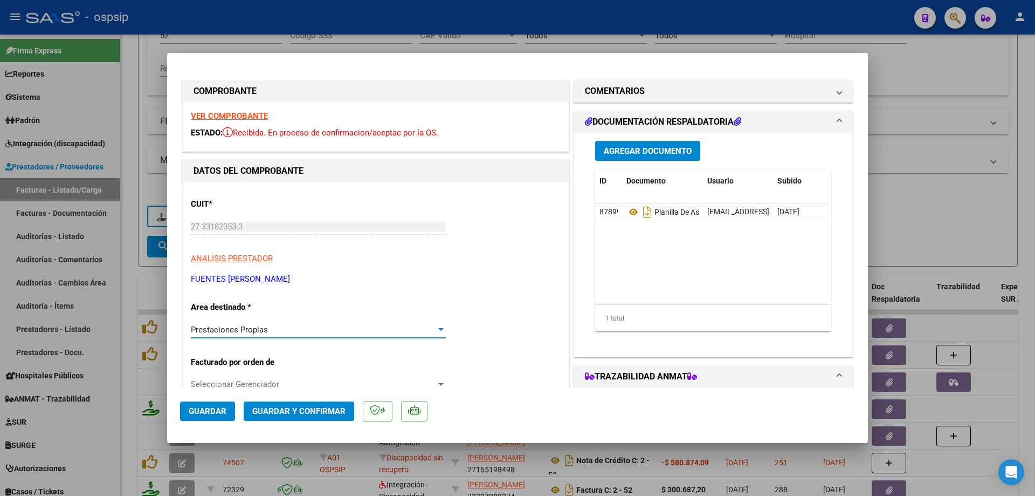
click at [340, 328] on div "Prestaciones Propias" at bounding box center [313, 330] width 245 height 10
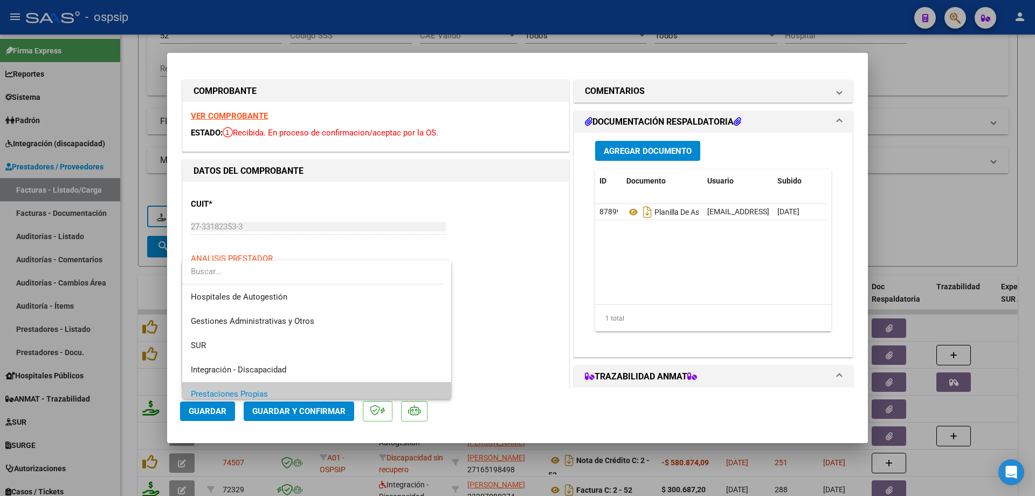
scroll to position [65, 0]
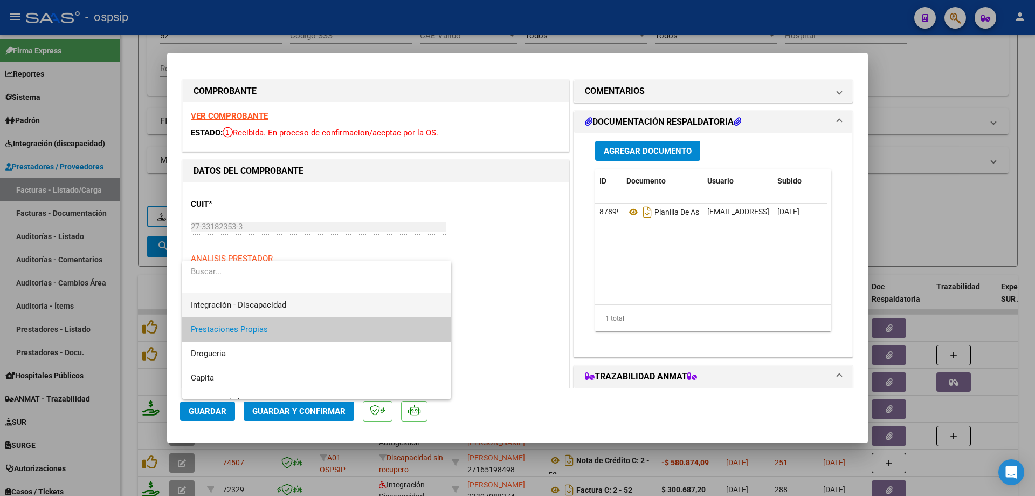
click at [329, 306] on span "Integración - Discapacidad" at bounding box center [317, 305] width 252 height 24
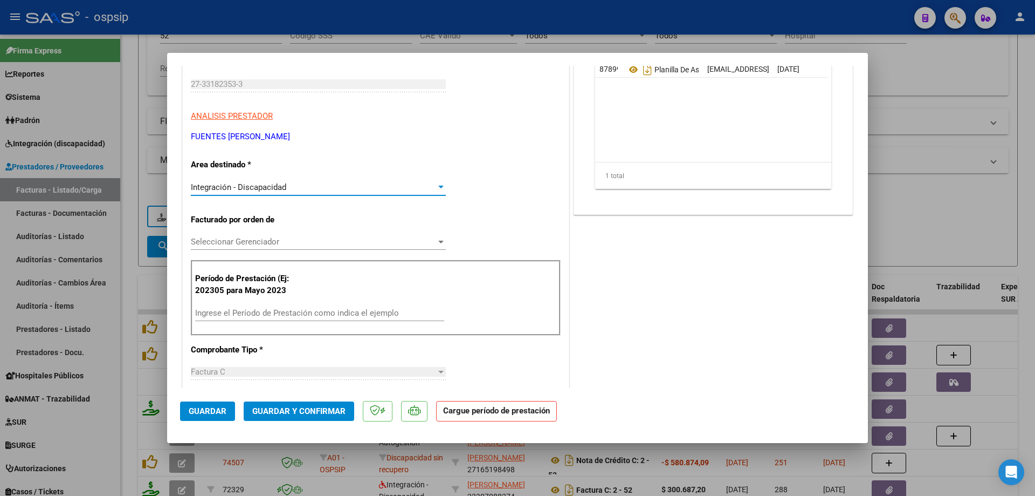
scroll to position [162, 0]
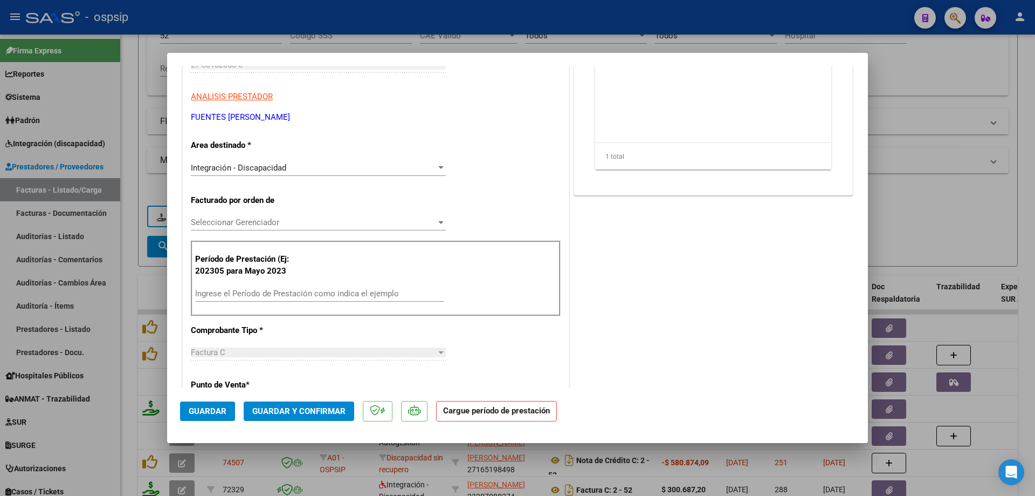
click at [283, 300] on div "Ingrese el Período de Prestación como indica el ejemplo" at bounding box center [319, 293] width 249 height 16
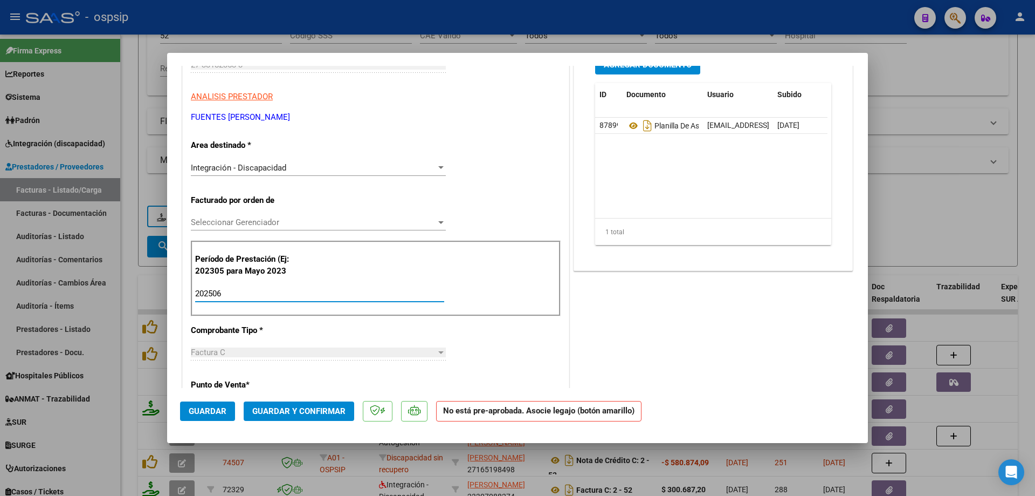
type input "202506"
click at [217, 414] on span "Guardar" at bounding box center [208, 411] width 38 height 10
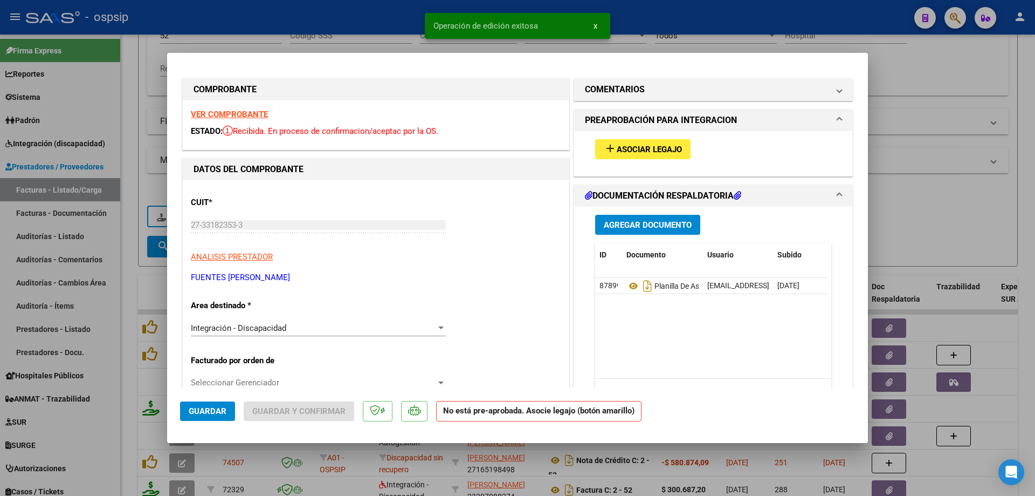
scroll to position [0, 0]
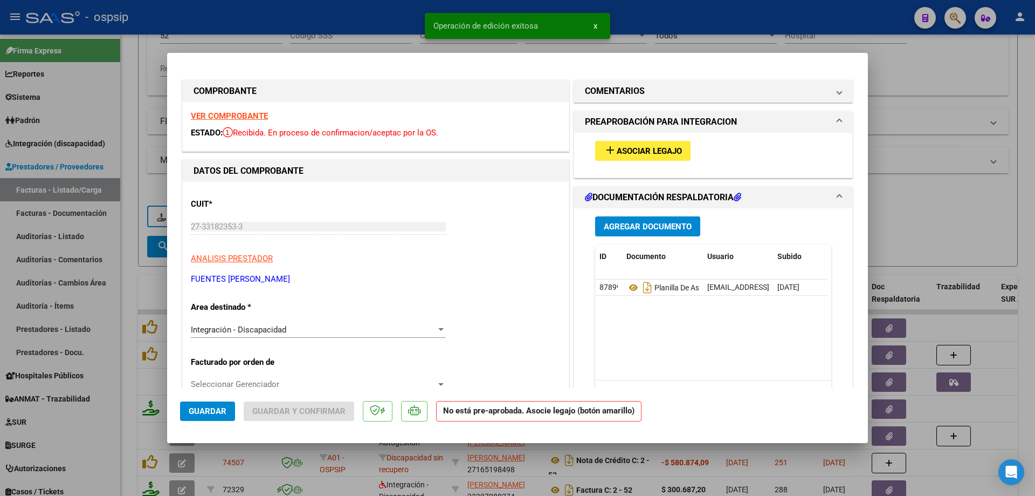
click at [643, 152] on span "Asociar Legajo" at bounding box center [649, 151] width 65 height 10
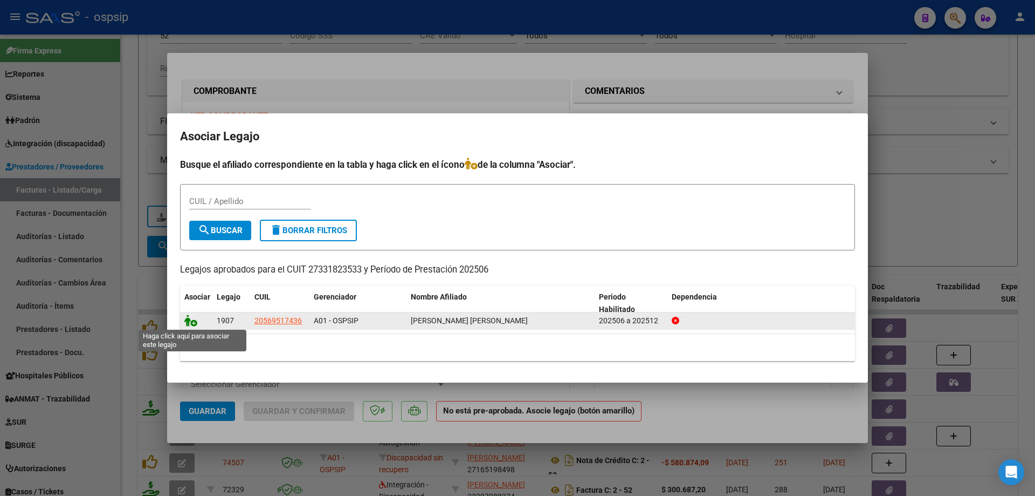
click at [187, 324] on icon at bounding box center [190, 320] width 13 height 12
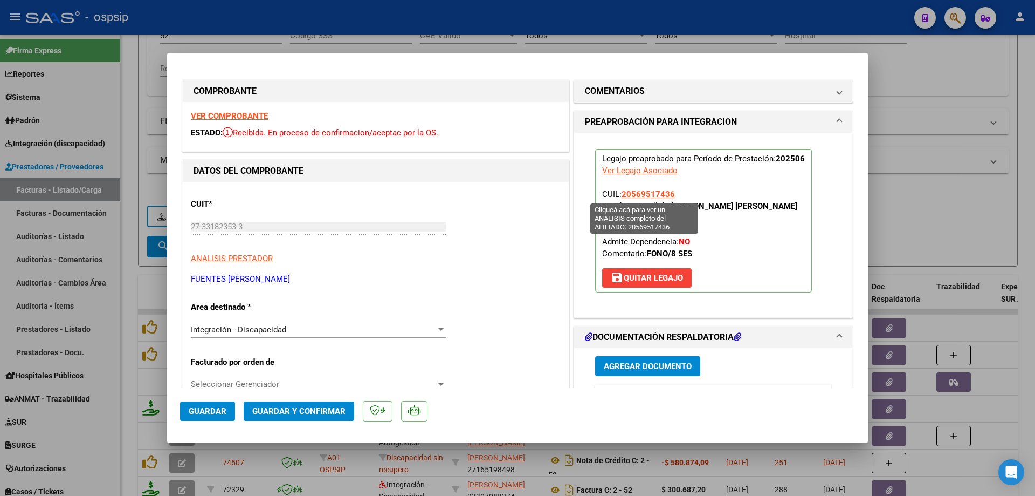
click at [645, 195] on span "20569517436" at bounding box center [648, 194] width 53 height 10
type textarea "20569517436"
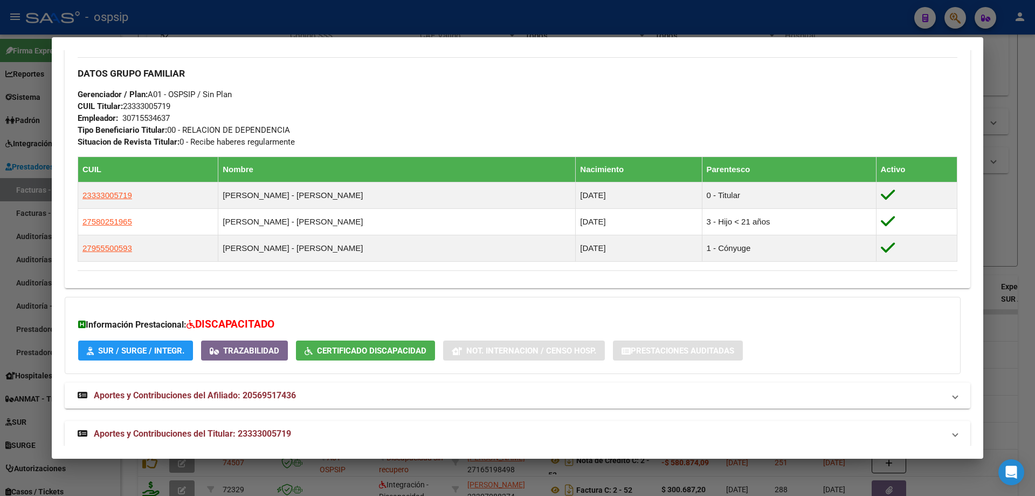
scroll to position [522, 0]
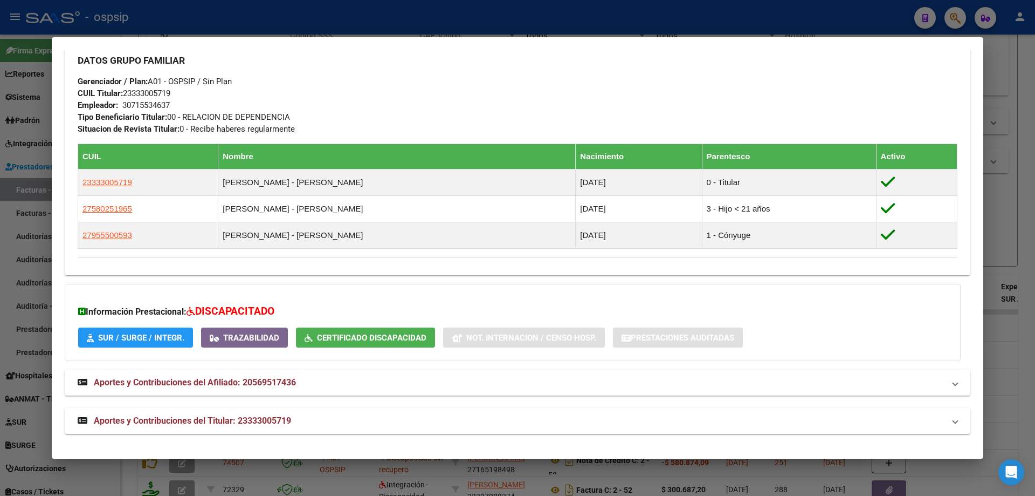
click at [1023, 241] on div at bounding box center [517, 248] width 1035 height 496
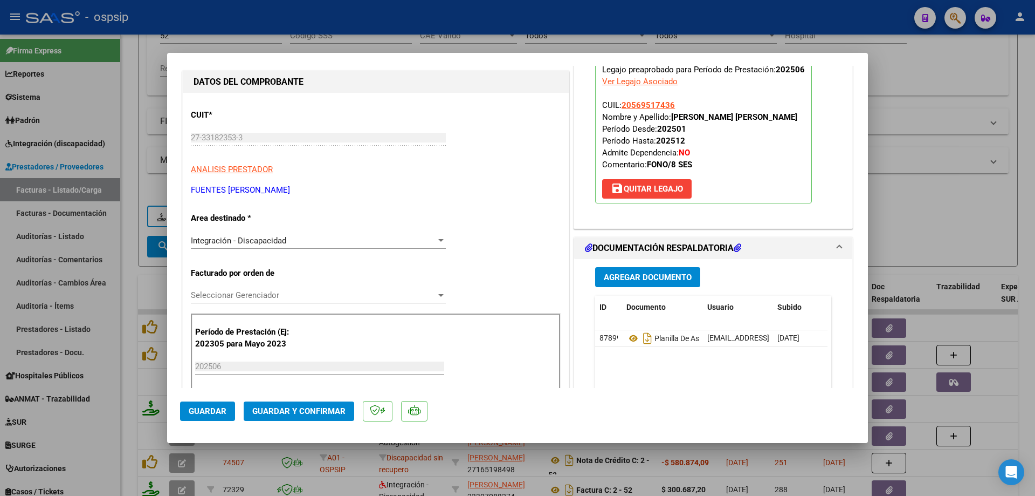
scroll to position [162, 0]
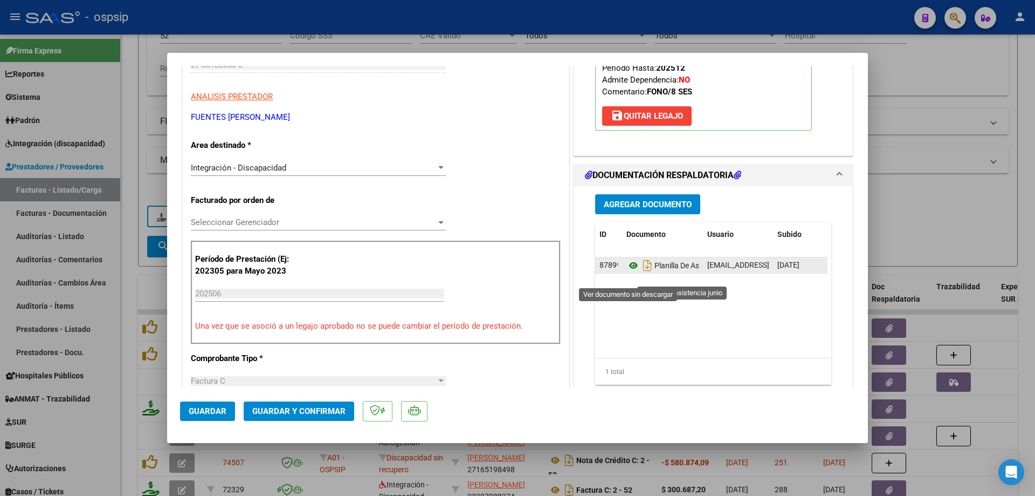
click at [630, 272] on icon at bounding box center [634, 265] width 14 height 13
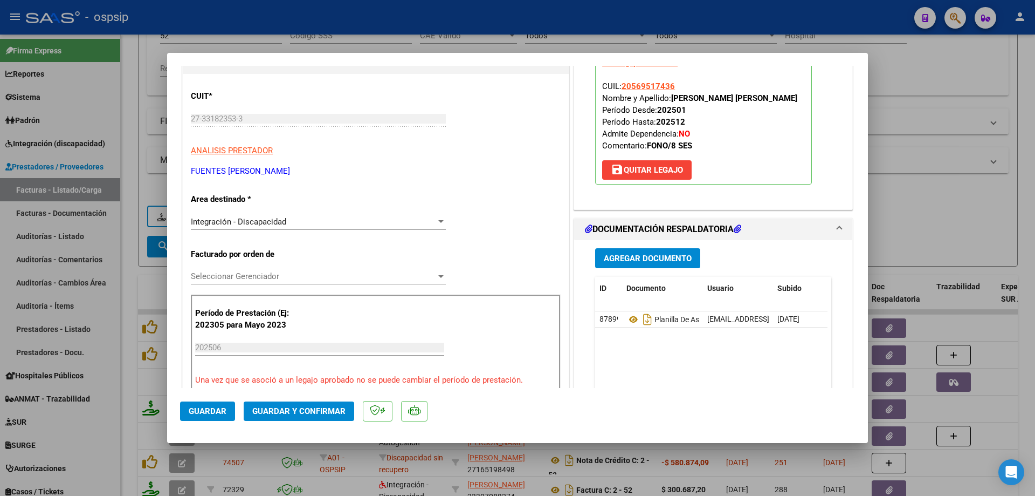
scroll to position [54, 0]
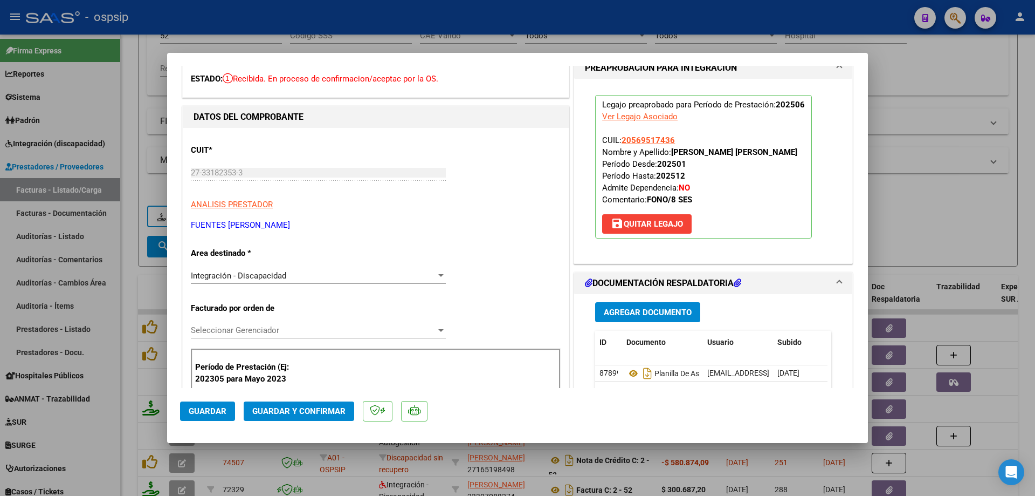
drag, startPoint x: 673, startPoint y: 139, endPoint x: 617, endPoint y: 142, distance: 56.7
click at [617, 142] on p "Legajo preaprobado para Período de Prestación: 202506 Ver Legajo Asociado CUIL:…" at bounding box center [703, 166] width 217 height 143
copy span "20569517436"
click at [325, 411] on span "Guardar y Confirmar" at bounding box center [298, 411] width 93 height 10
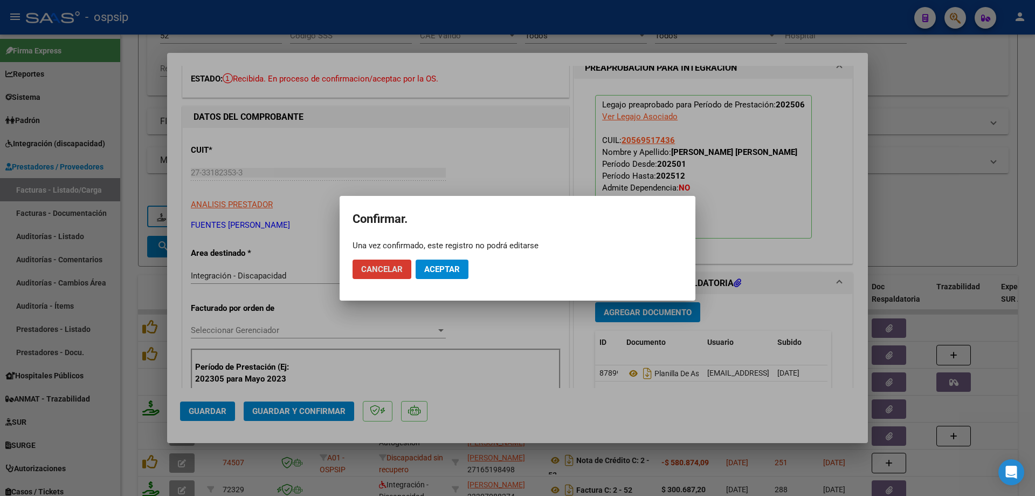
click at [445, 269] on span "Aceptar" at bounding box center [442, 269] width 36 height 10
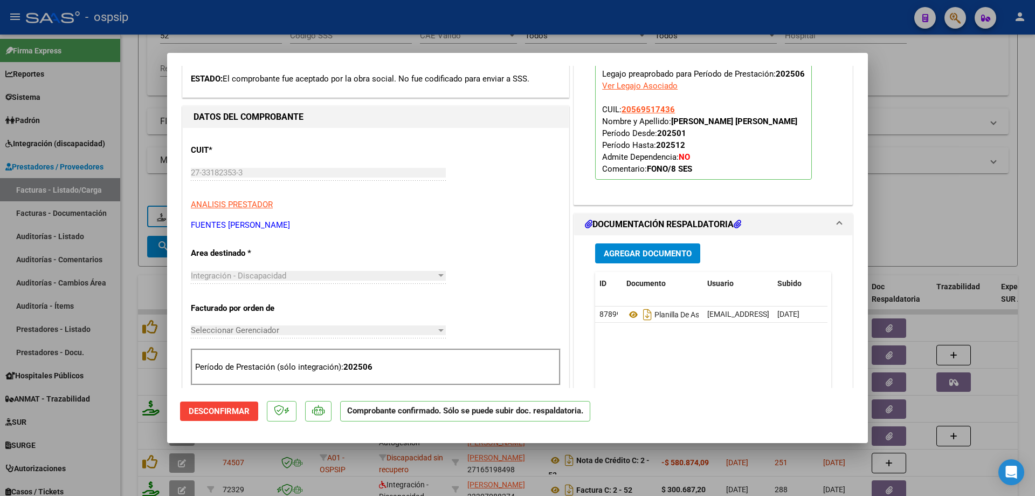
click at [974, 223] on div at bounding box center [517, 248] width 1035 height 496
type input "$ 0,00"
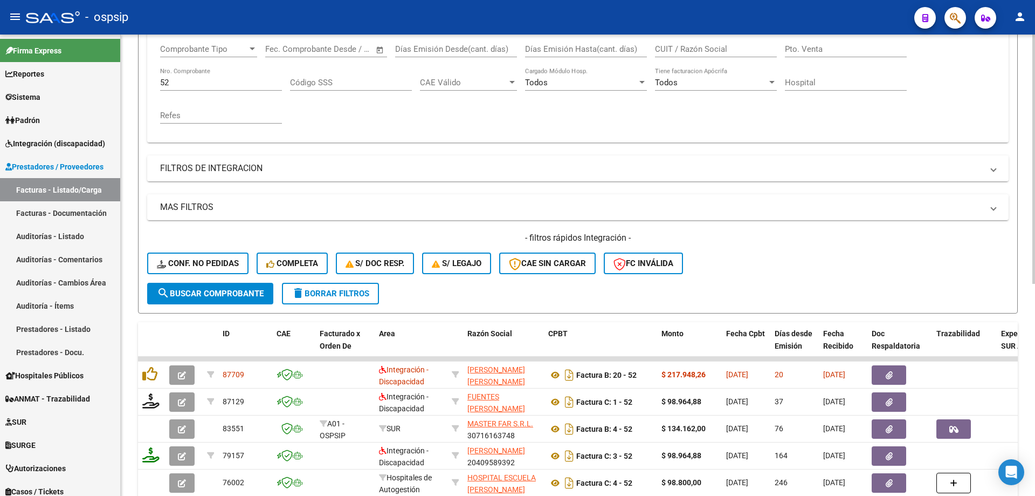
scroll to position [123, 0]
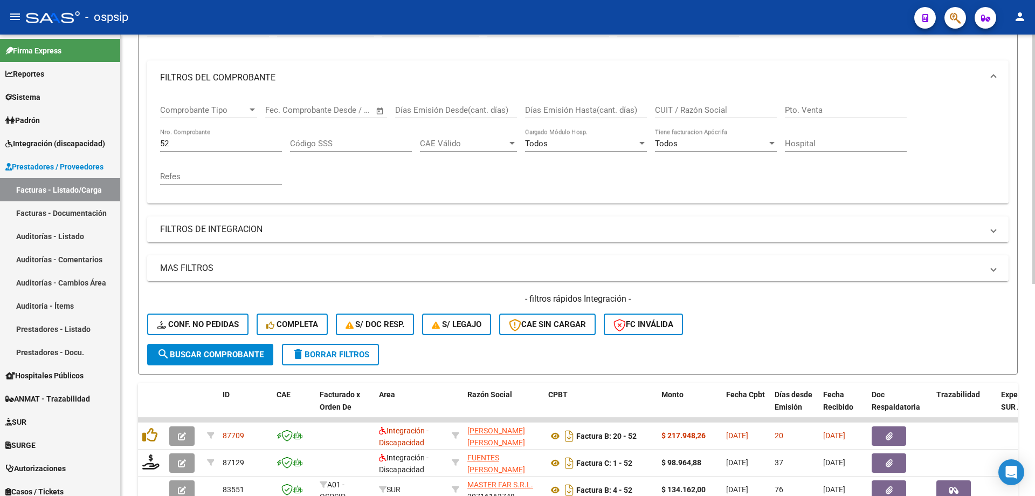
click at [189, 147] on input "52" at bounding box center [221, 144] width 122 height 10
type input "5"
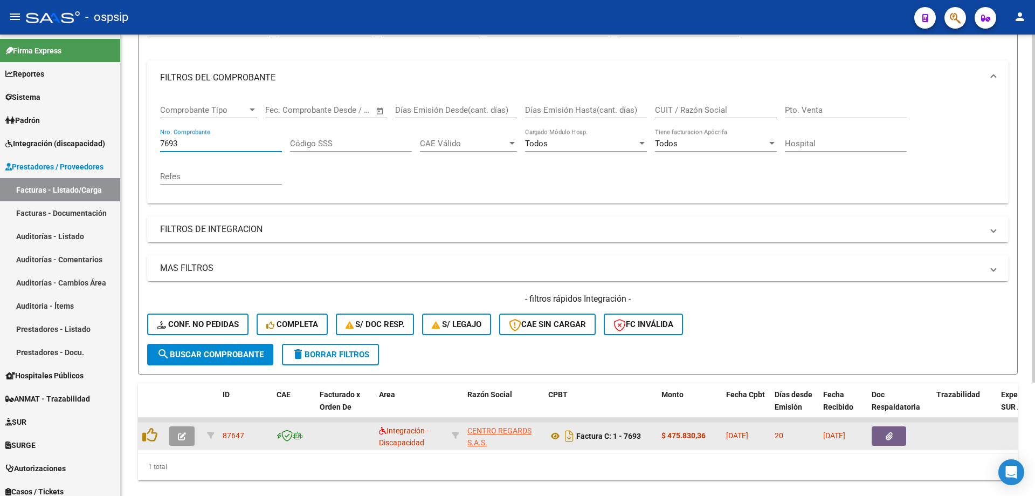
type input "7693"
click at [185, 428] on button "button" at bounding box center [181, 435] width 25 height 19
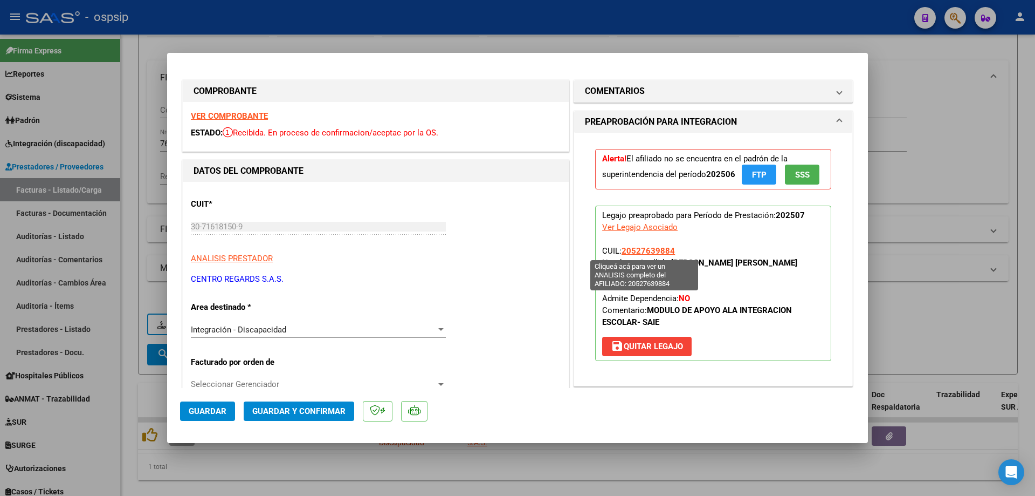
click at [654, 247] on span "20527639884" at bounding box center [648, 251] width 53 height 10
type textarea "20527639884"
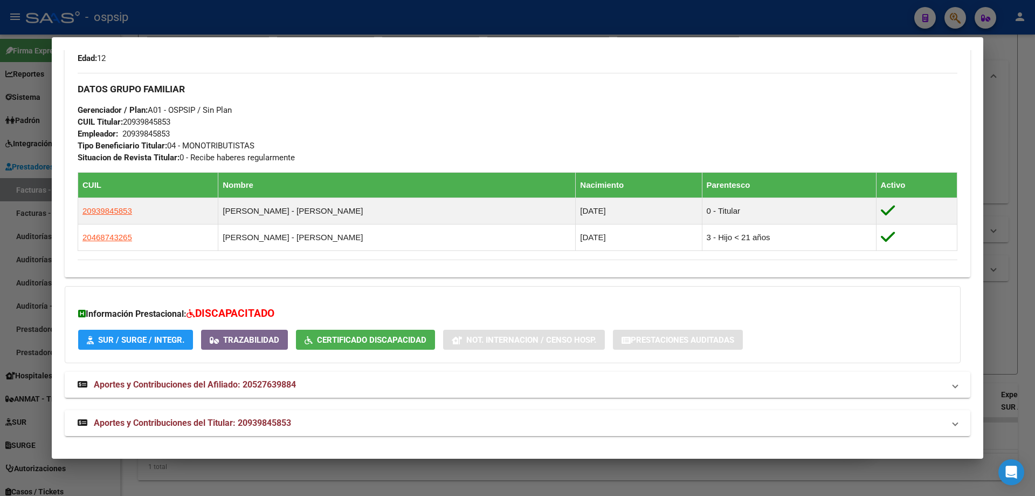
scroll to position [487, 0]
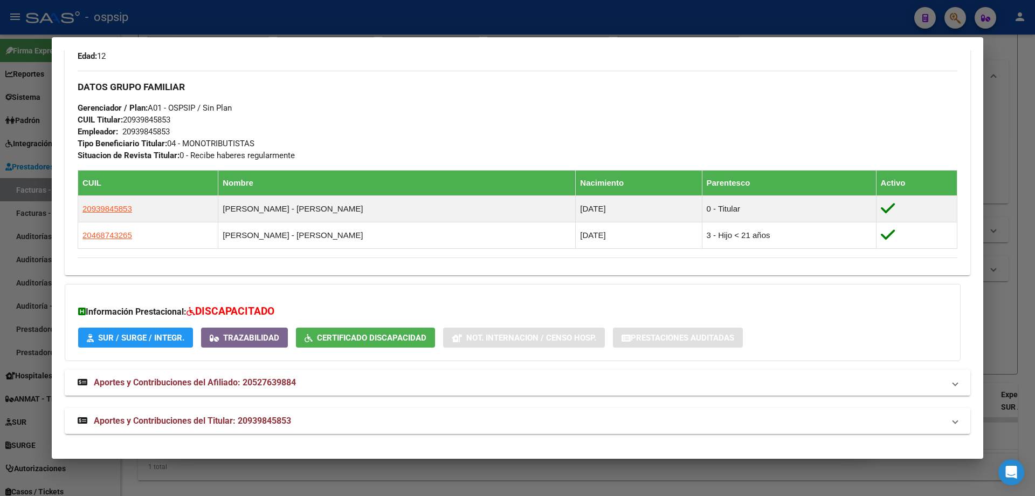
click at [996, 312] on div at bounding box center [517, 248] width 1035 height 496
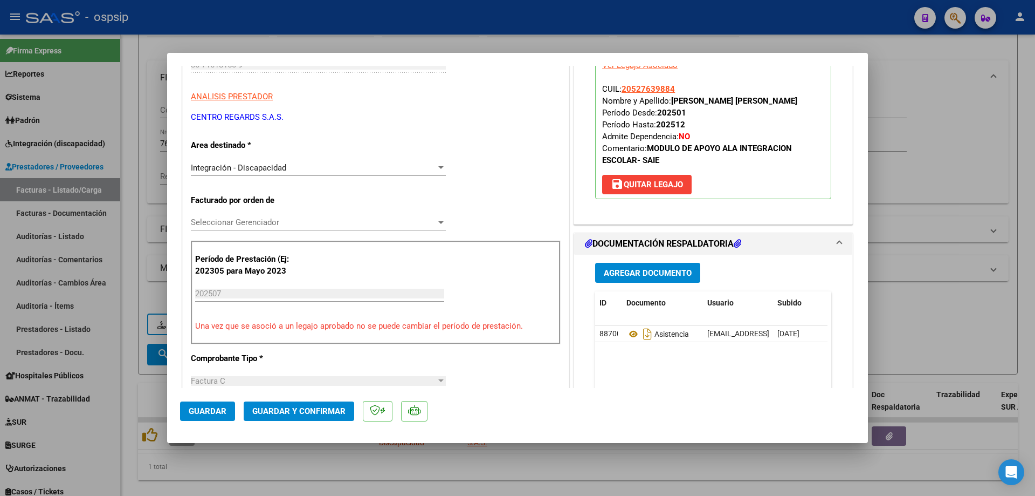
scroll to position [216, 0]
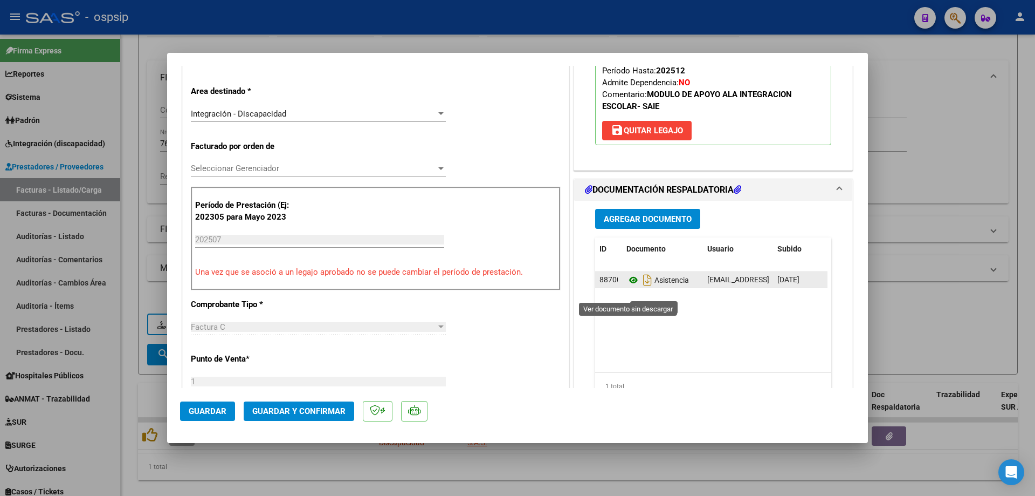
click at [630, 286] on icon at bounding box center [634, 279] width 14 height 13
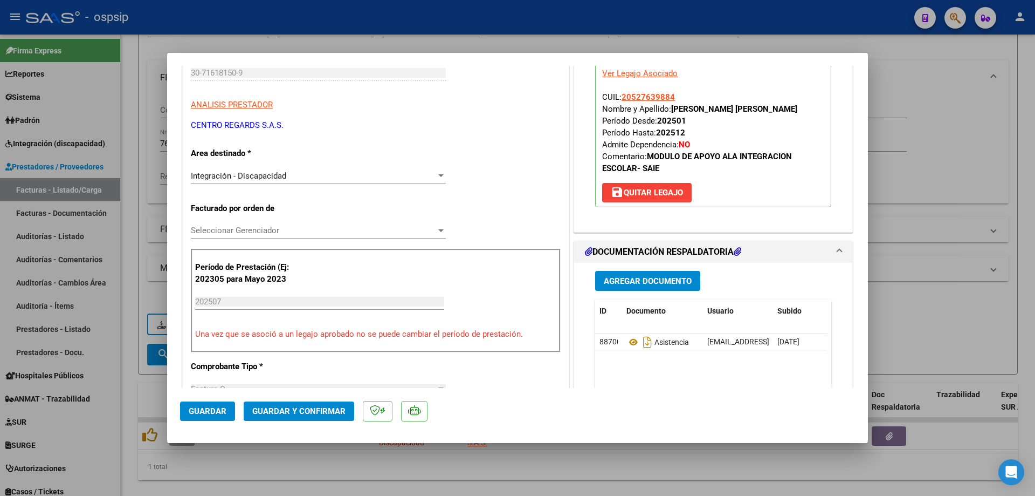
scroll to position [108, 0]
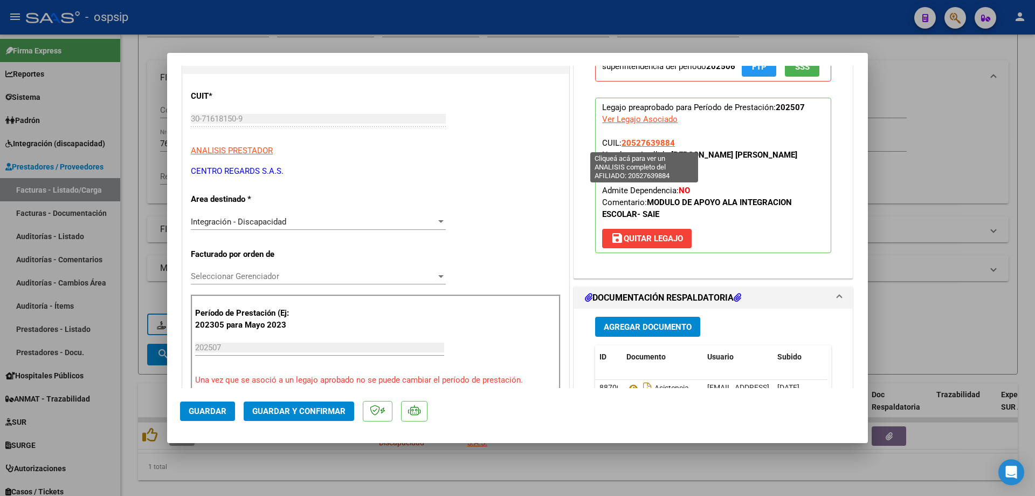
drag, startPoint x: 671, startPoint y: 140, endPoint x: 620, endPoint y: 142, distance: 51.8
click at [620, 142] on p "Legajo preaprobado para Período de Prestación: 202507 Ver Legajo Asociado CUIL:…" at bounding box center [713, 175] width 236 height 155
copy span "20527639884"
click at [297, 408] on span "Guardar y Confirmar" at bounding box center [298, 411] width 93 height 10
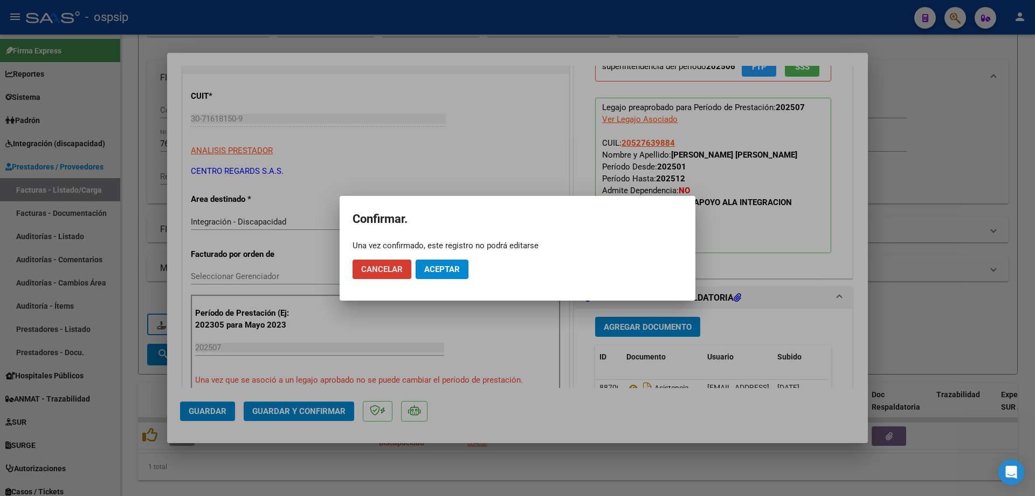
click at [432, 274] on button "Aceptar" at bounding box center [442, 268] width 53 height 19
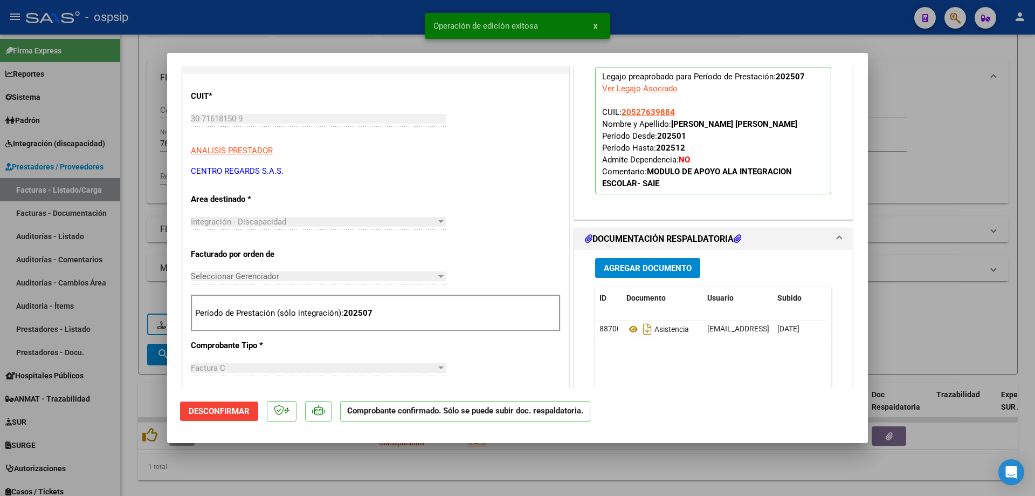
click at [975, 201] on div at bounding box center [517, 248] width 1035 height 496
type input "$ 0,00"
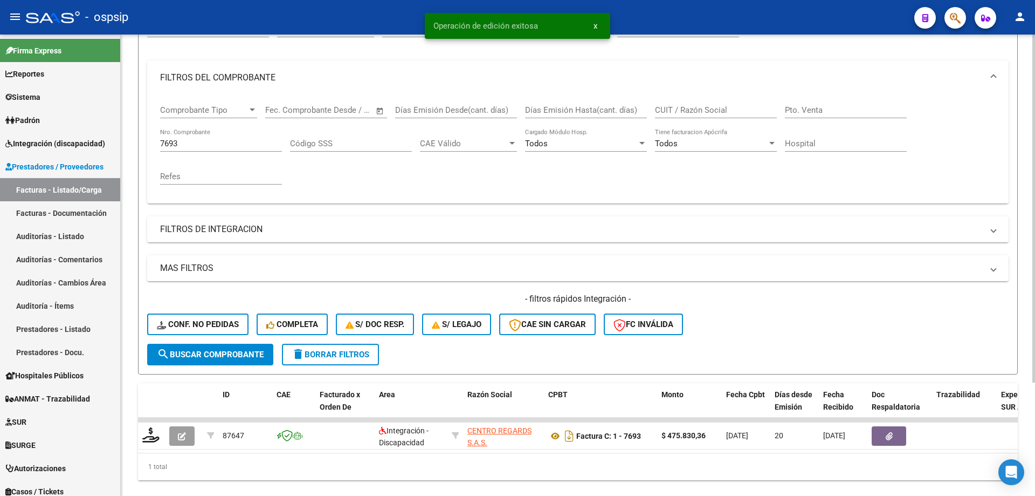
click at [191, 148] on input "7693" at bounding box center [221, 144] width 122 height 10
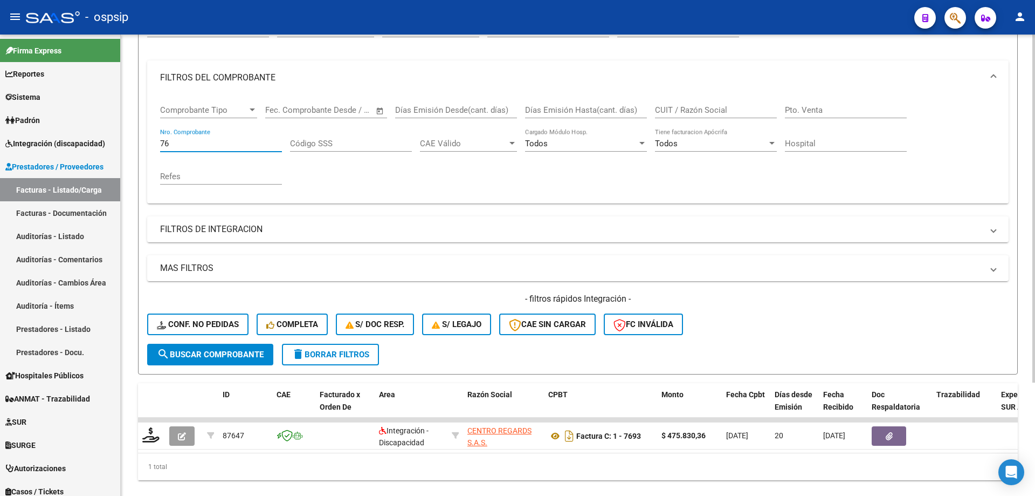
type input "7"
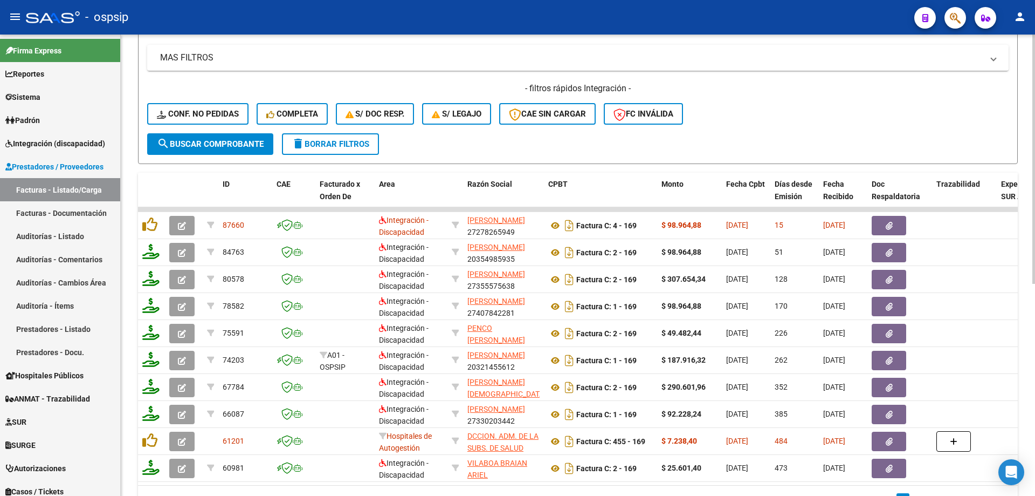
scroll to position [339, 0]
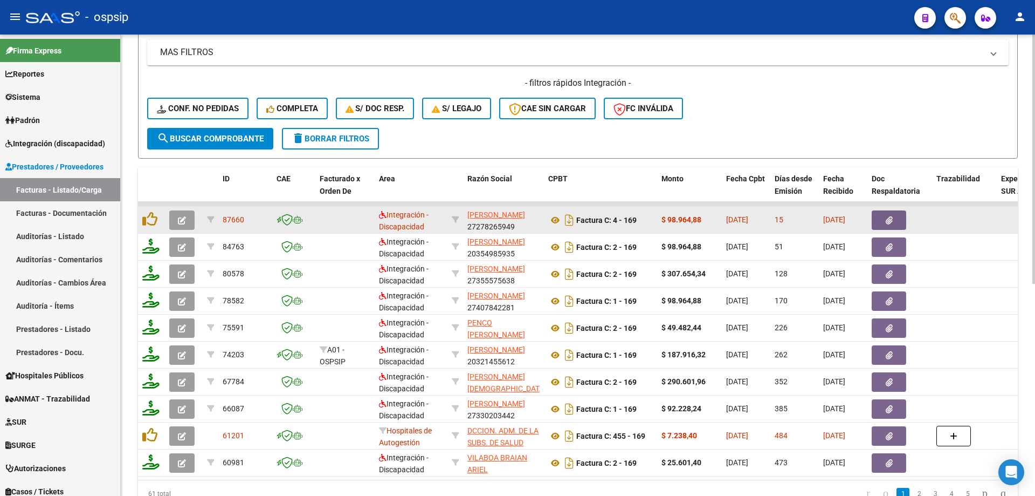
type input "169"
click at [181, 223] on icon "button" at bounding box center [182, 220] width 8 height 8
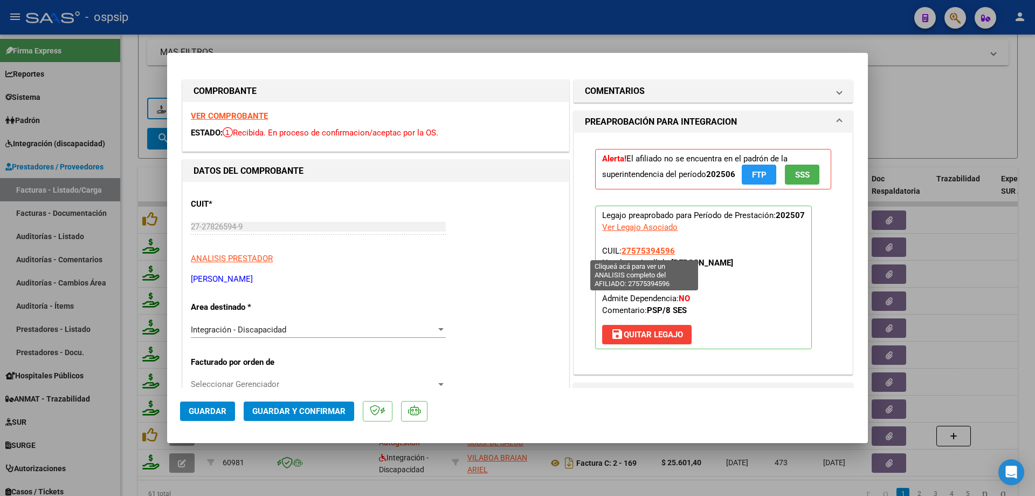
click at [641, 253] on span "27575394596" at bounding box center [648, 251] width 53 height 10
type textarea "27575394596"
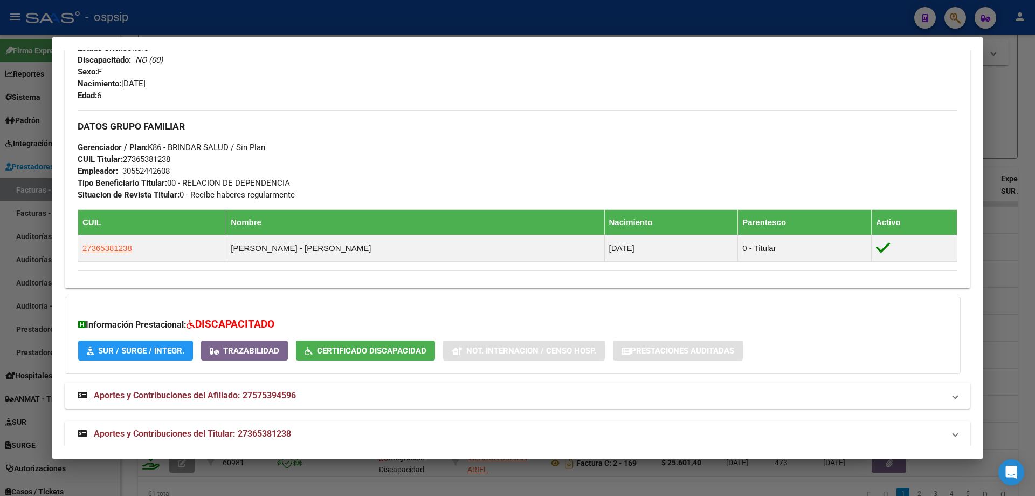
scroll to position [457, 0]
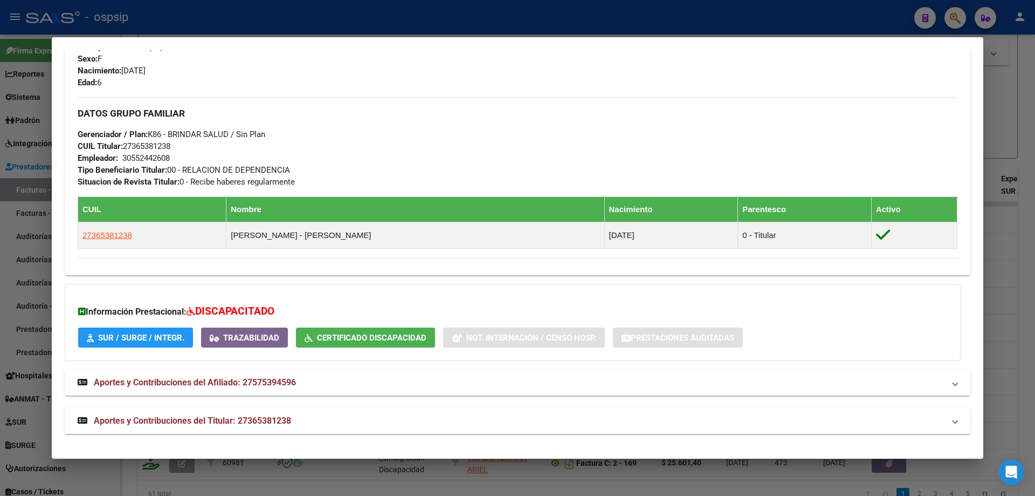
click at [1020, 308] on div at bounding box center [517, 248] width 1035 height 496
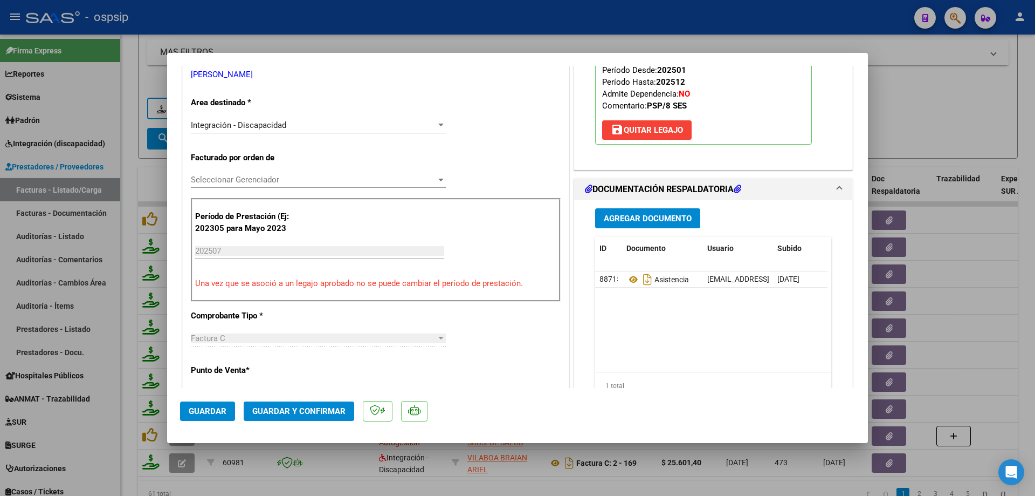
scroll to position [216, 0]
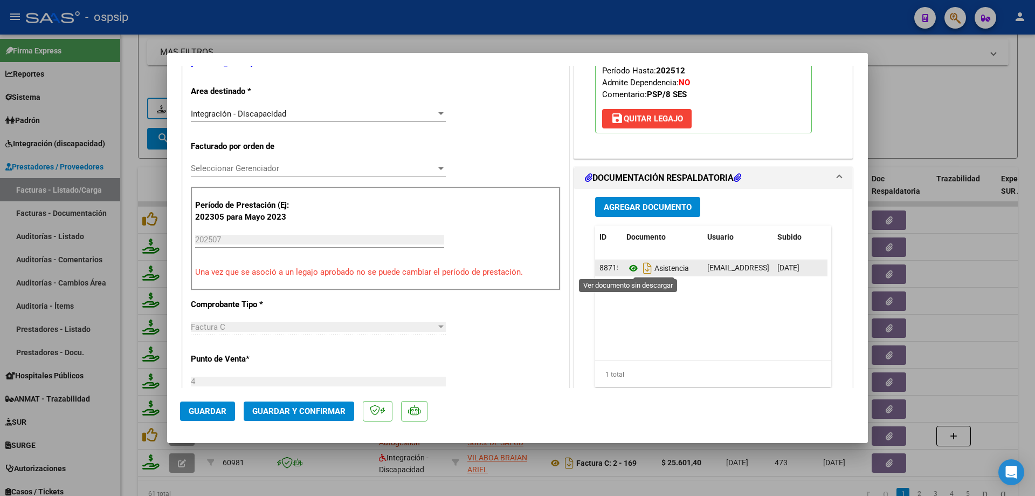
click at [627, 267] on icon at bounding box center [634, 268] width 14 height 13
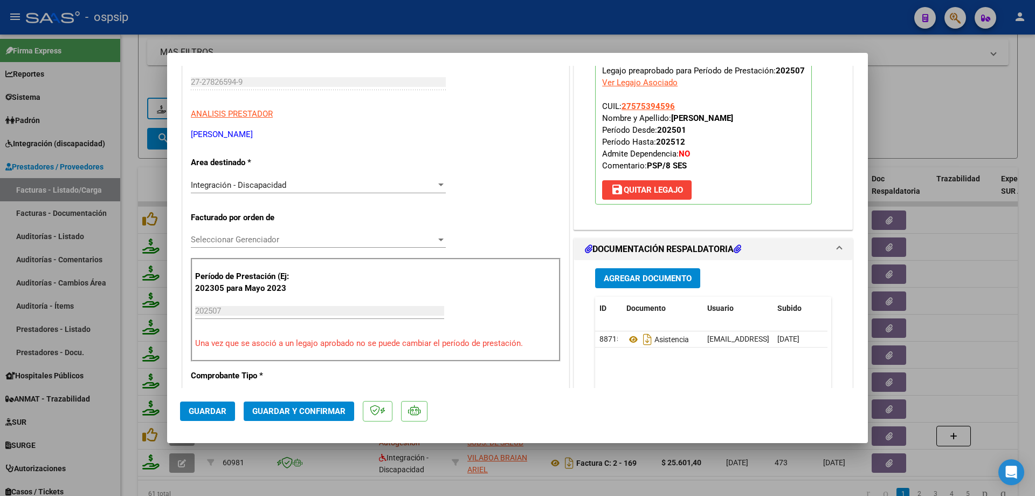
scroll to position [54, 0]
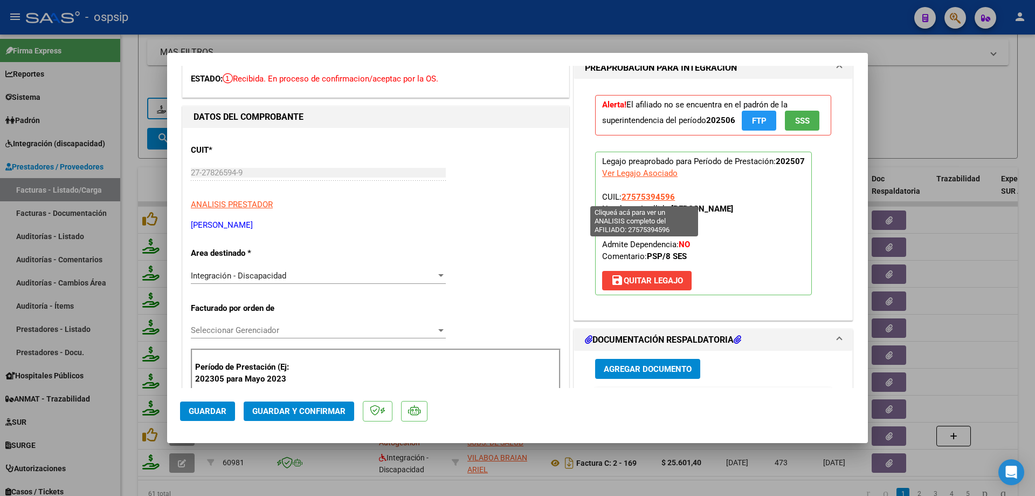
drag, startPoint x: 673, startPoint y: 194, endPoint x: 620, endPoint y: 198, distance: 53.6
click at [620, 198] on p "Legajo preaprobado para Período de Prestación: 202507 Ver Legajo Asociado CUIL:…" at bounding box center [703, 223] width 217 height 143
copy span "27575394596"
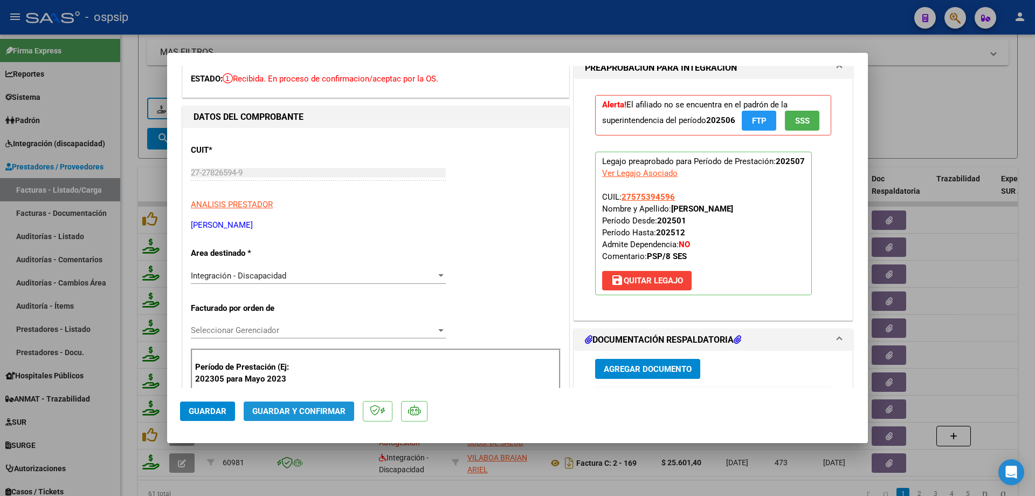
click at [317, 416] on button "Guardar y Confirmar" at bounding box center [299, 410] width 111 height 19
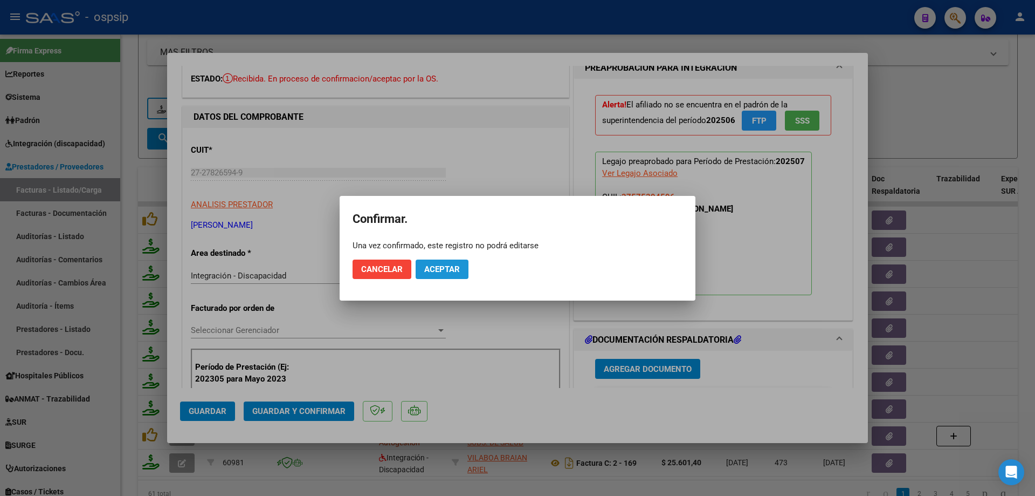
click at [447, 268] on span "Aceptar" at bounding box center [442, 269] width 36 height 10
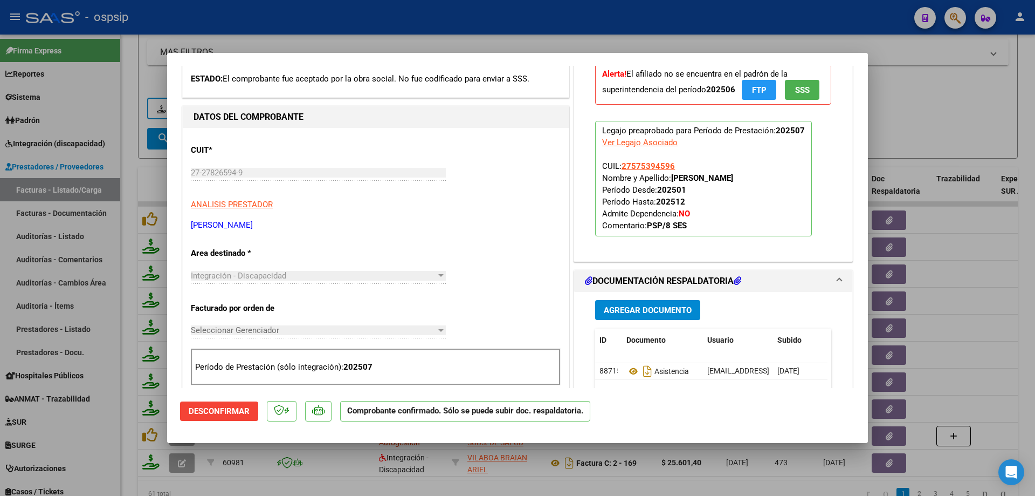
click at [920, 126] on div at bounding box center [517, 248] width 1035 height 496
type input "$ 0,00"
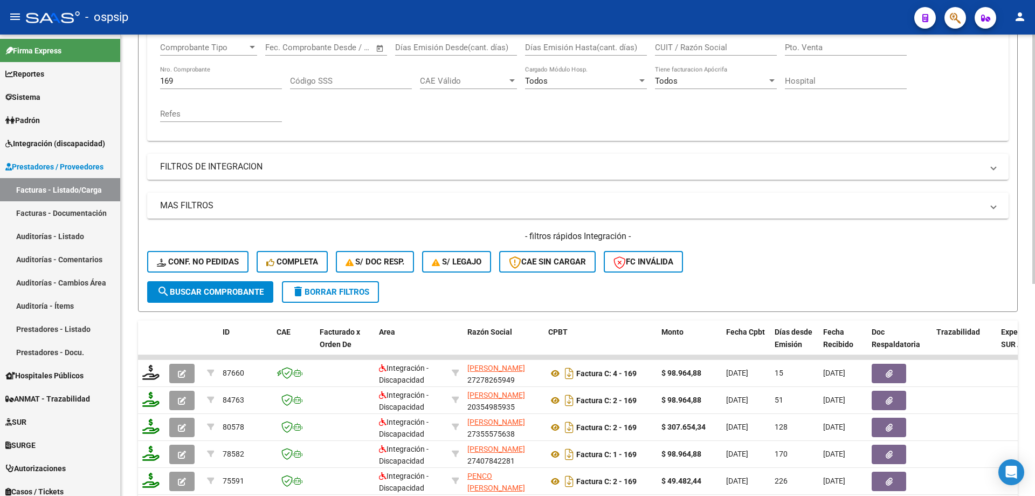
scroll to position [177, 0]
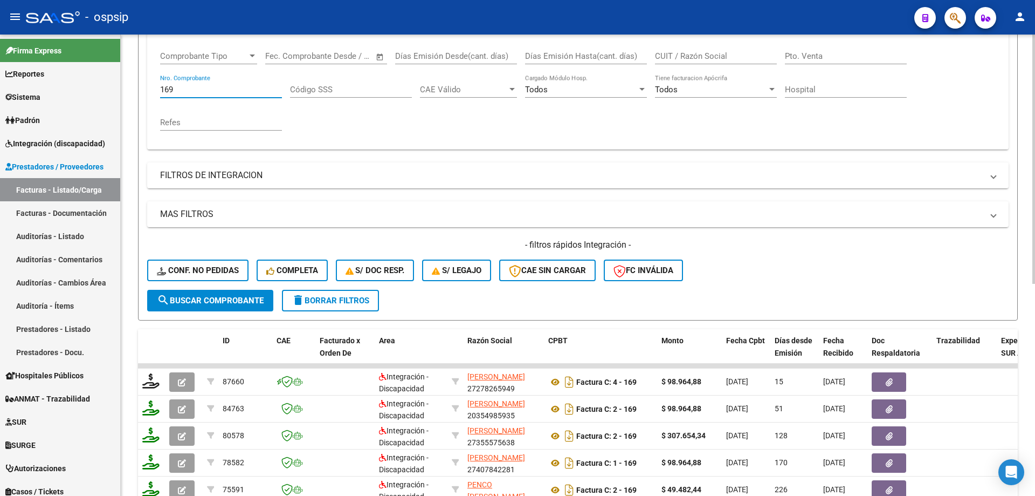
click at [196, 89] on input "169" at bounding box center [221, 90] width 122 height 10
type input "1"
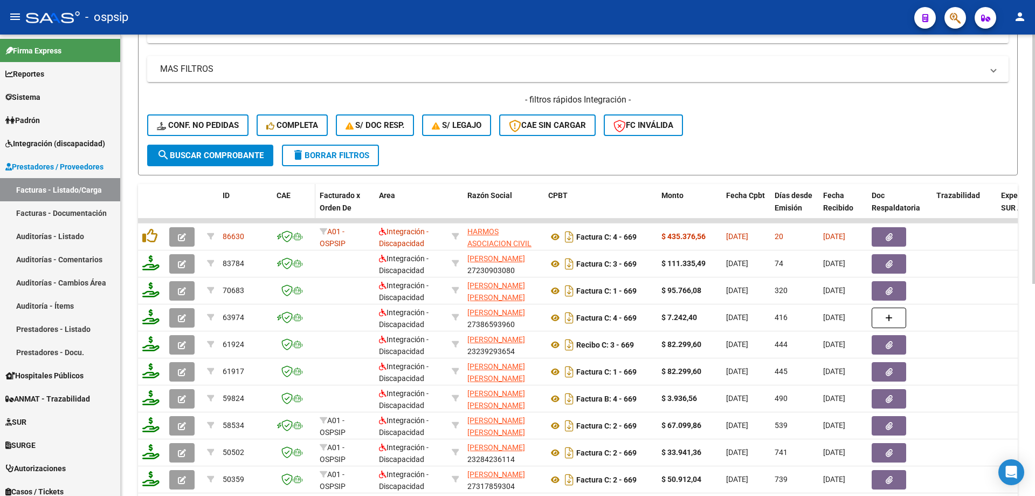
scroll to position [339, 0]
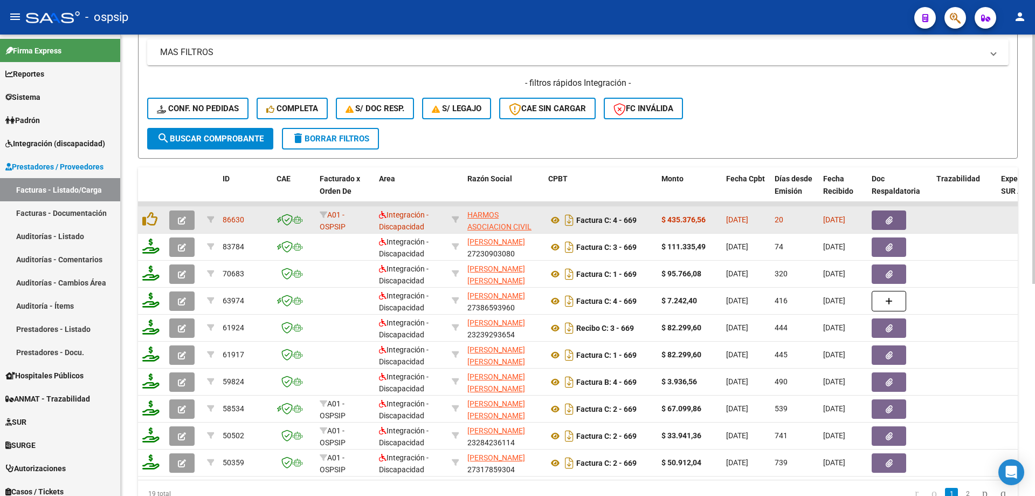
type input "669"
click at [175, 217] on button "button" at bounding box center [181, 219] width 25 height 19
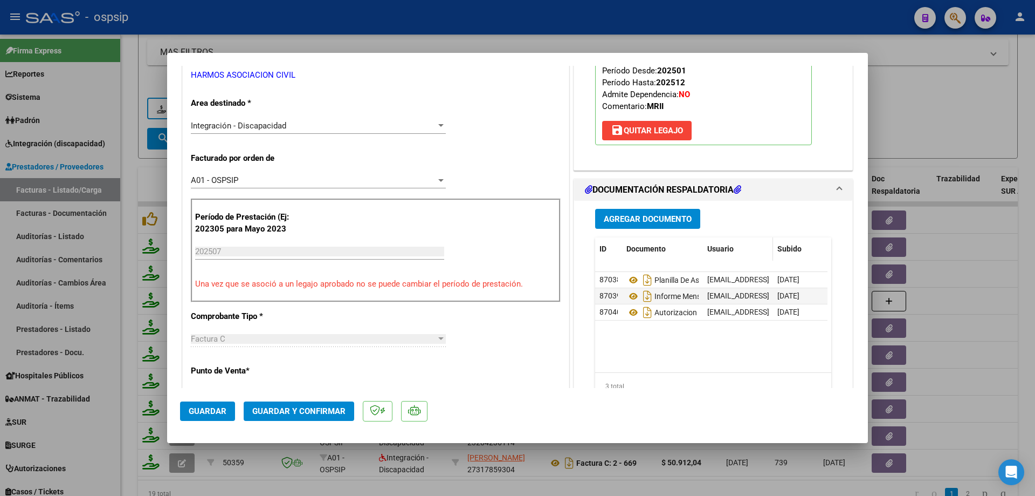
scroll to position [216, 0]
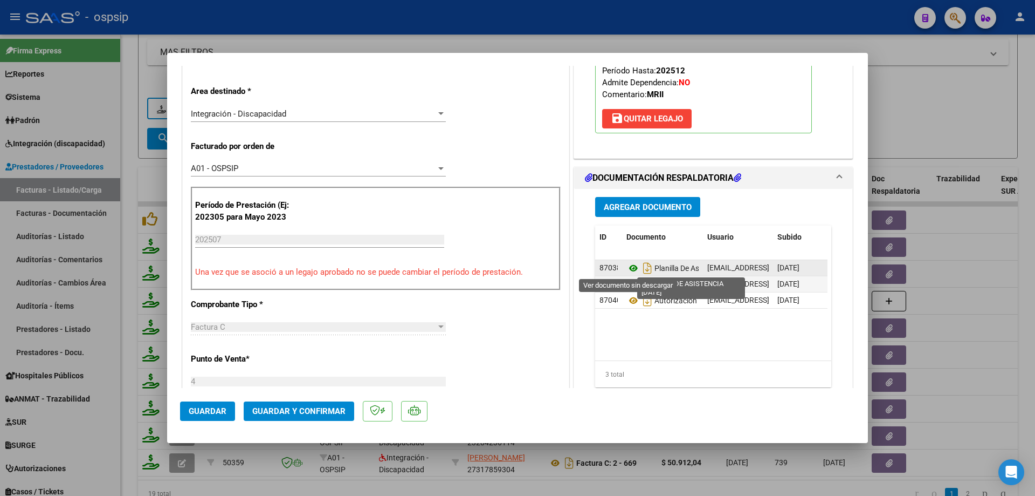
click at [629, 267] on icon at bounding box center [634, 268] width 14 height 13
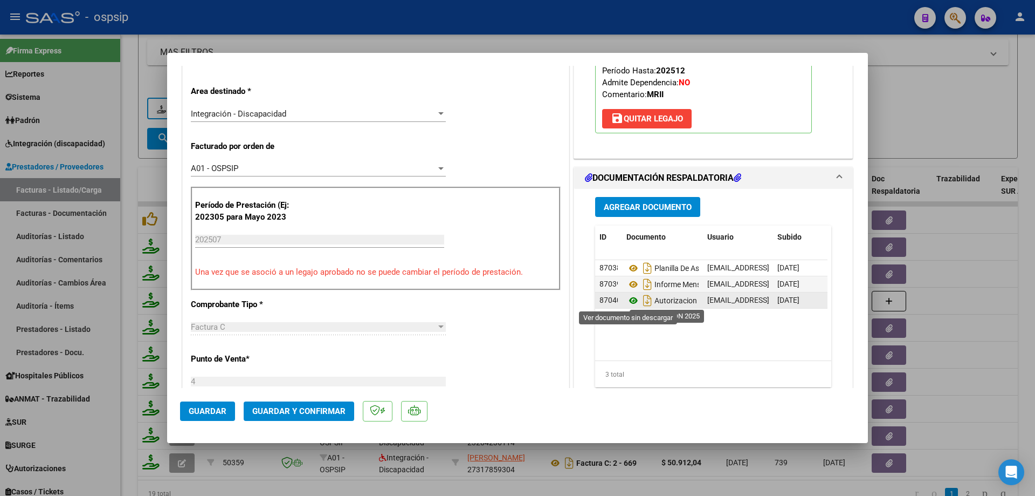
click at [628, 302] on icon at bounding box center [634, 300] width 14 height 13
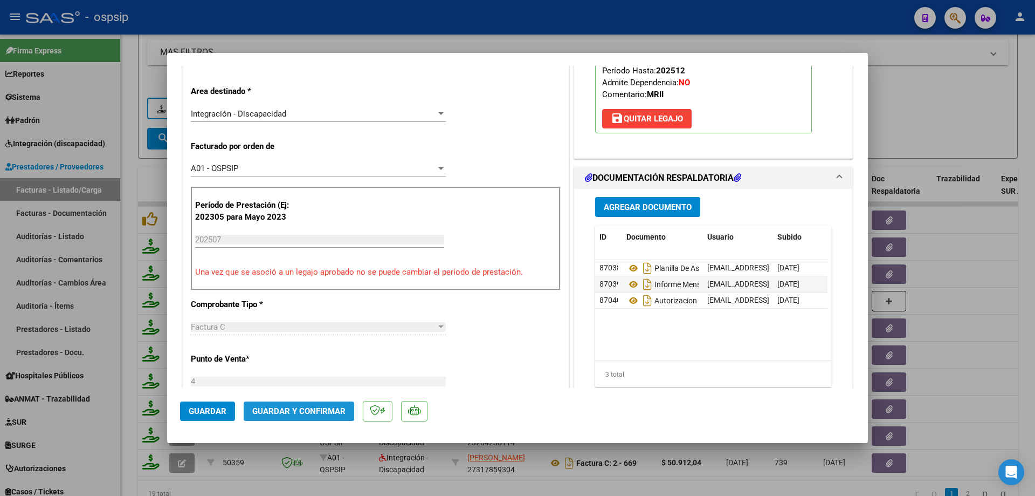
click at [319, 419] on button "Guardar y Confirmar" at bounding box center [299, 410] width 111 height 19
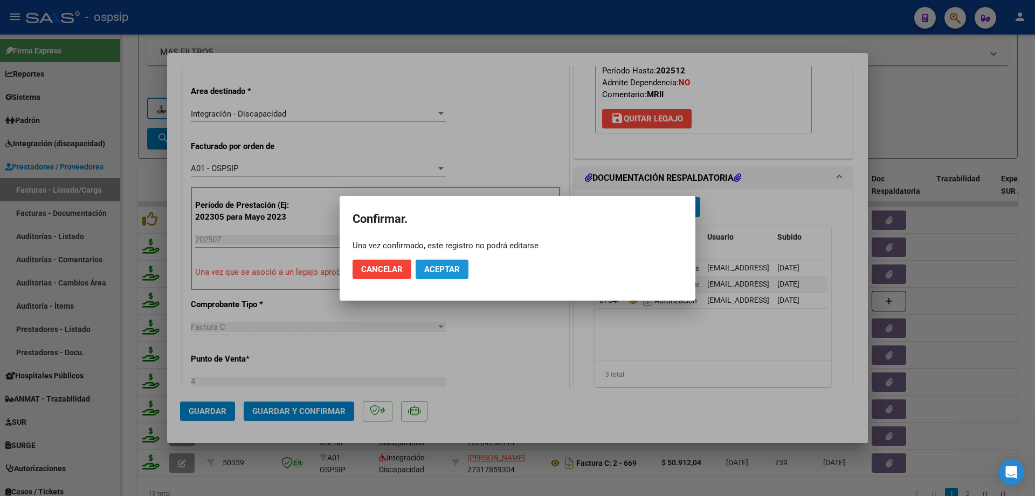
click at [444, 270] on span "Aceptar" at bounding box center [442, 269] width 36 height 10
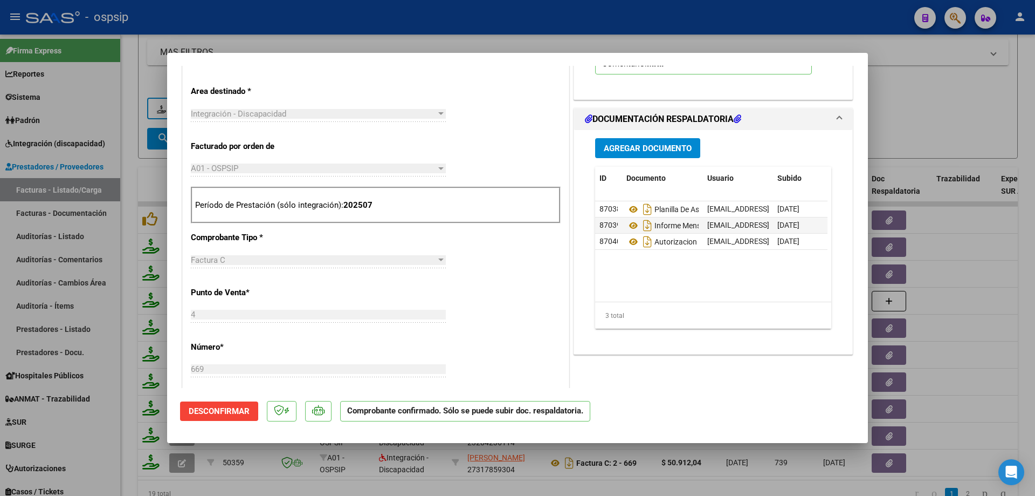
click at [957, 119] on div at bounding box center [517, 248] width 1035 height 496
type input "$ 0,00"
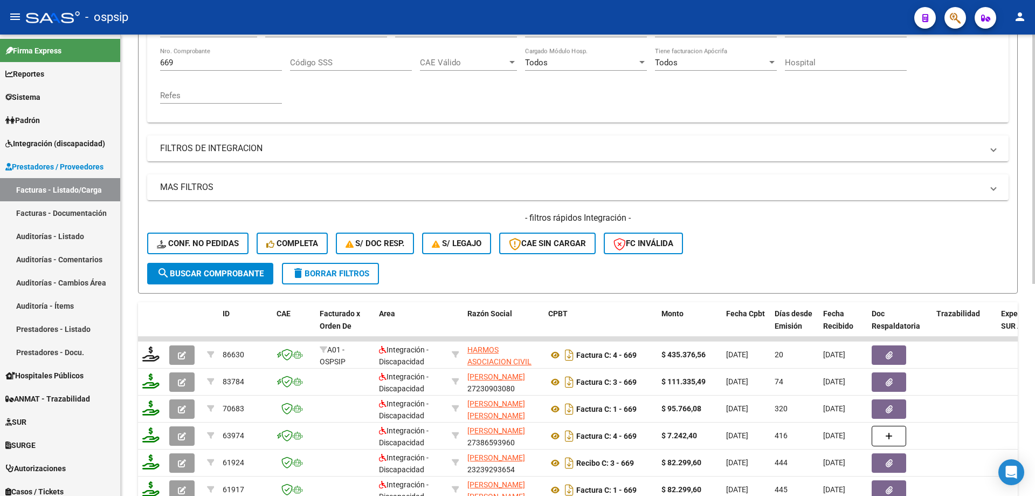
scroll to position [177, 0]
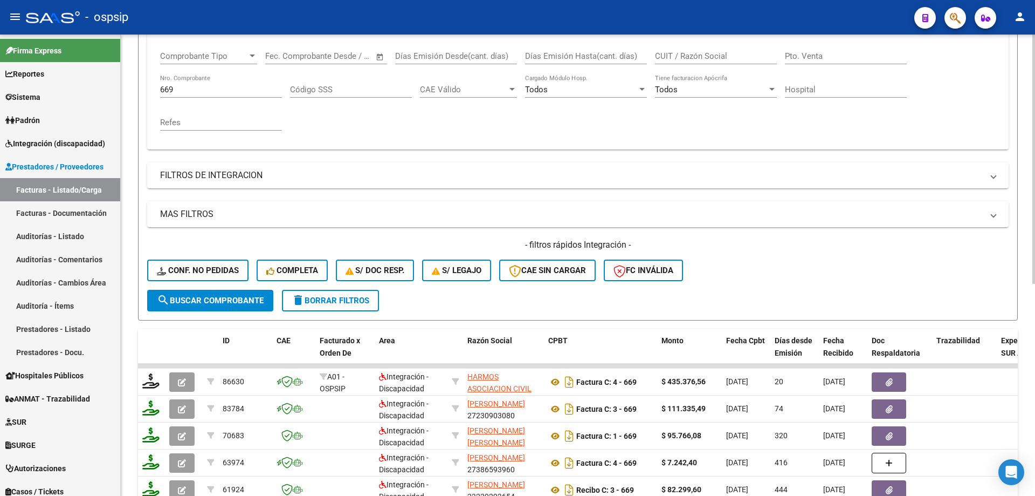
click at [200, 92] on input "669" at bounding box center [221, 90] width 122 height 10
type input "6"
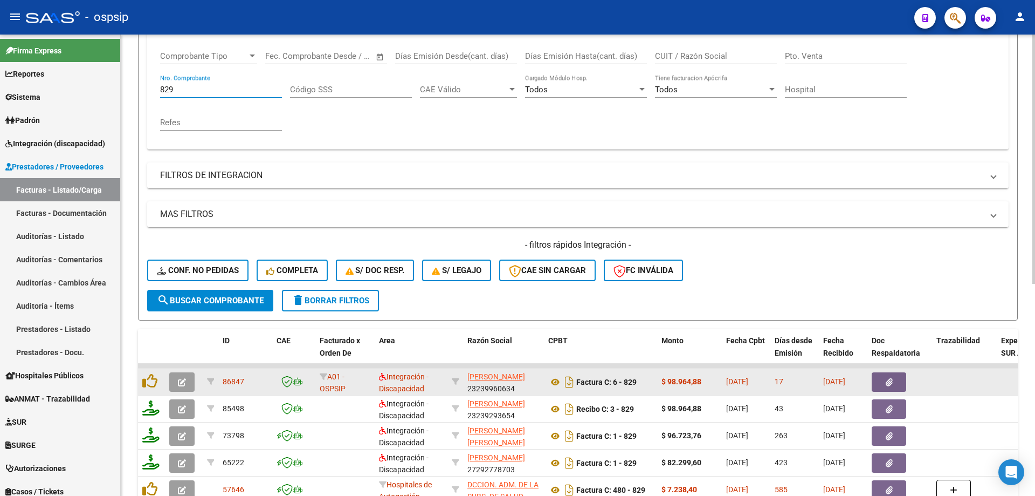
type input "829"
click at [178, 375] on button "button" at bounding box center [181, 381] width 25 height 19
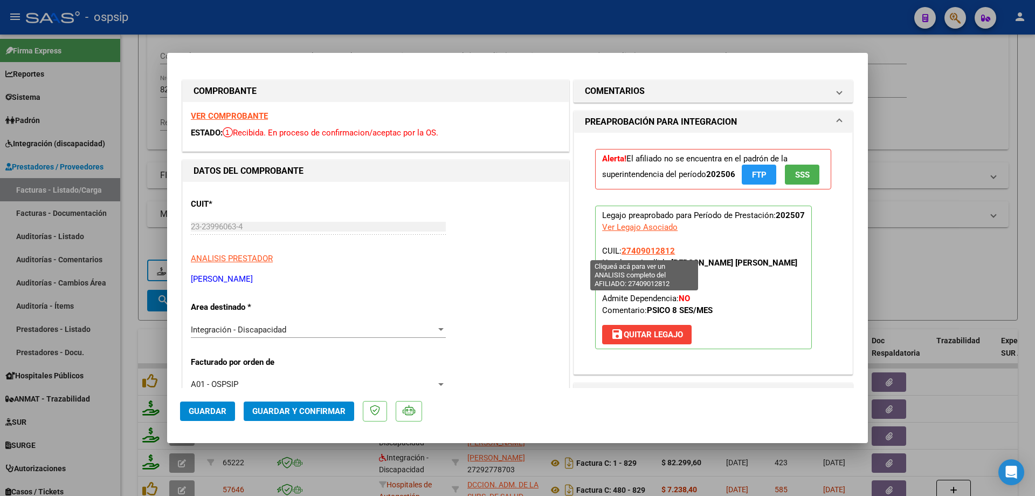
click at [652, 251] on span "27409012812" at bounding box center [648, 251] width 53 height 10
type textarea "27409012812"
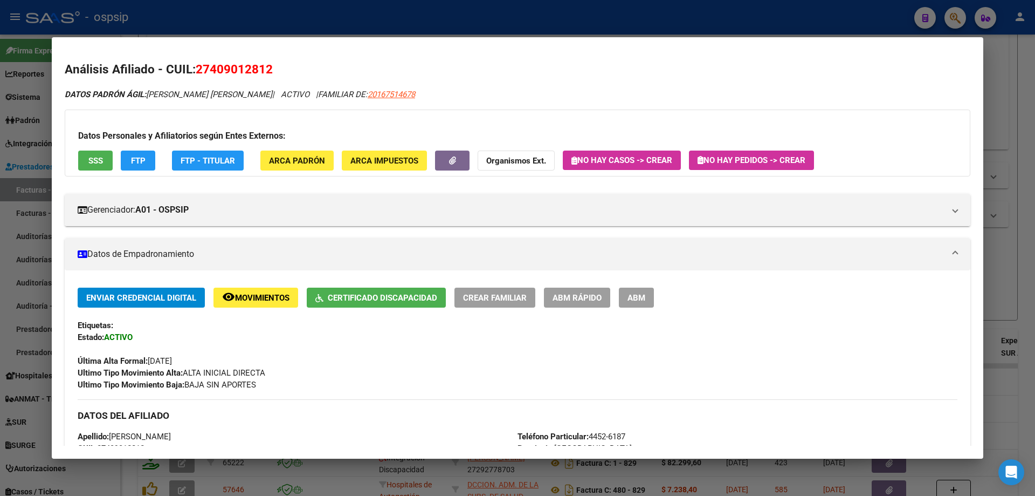
click at [1014, 288] on div at bounding box center [517, 248] width 1035 height 496
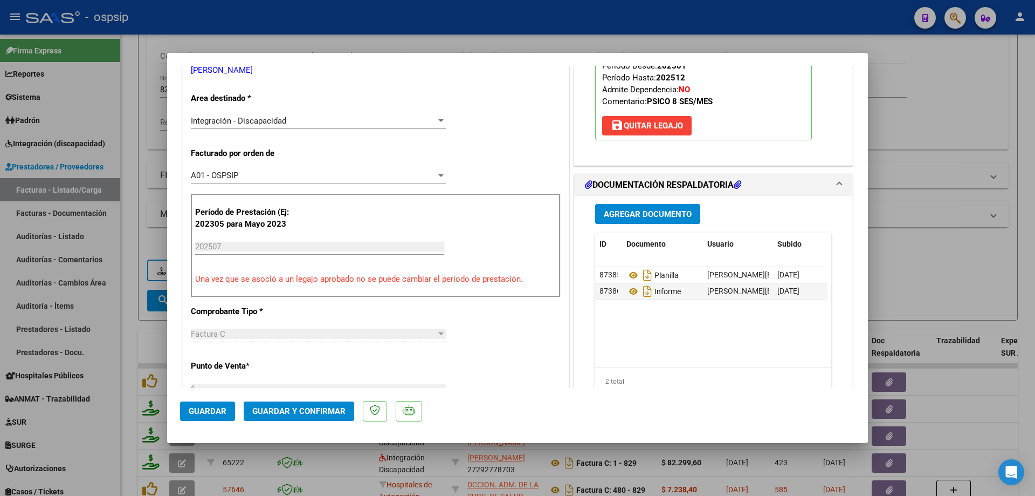
scroll to position [216, 0]
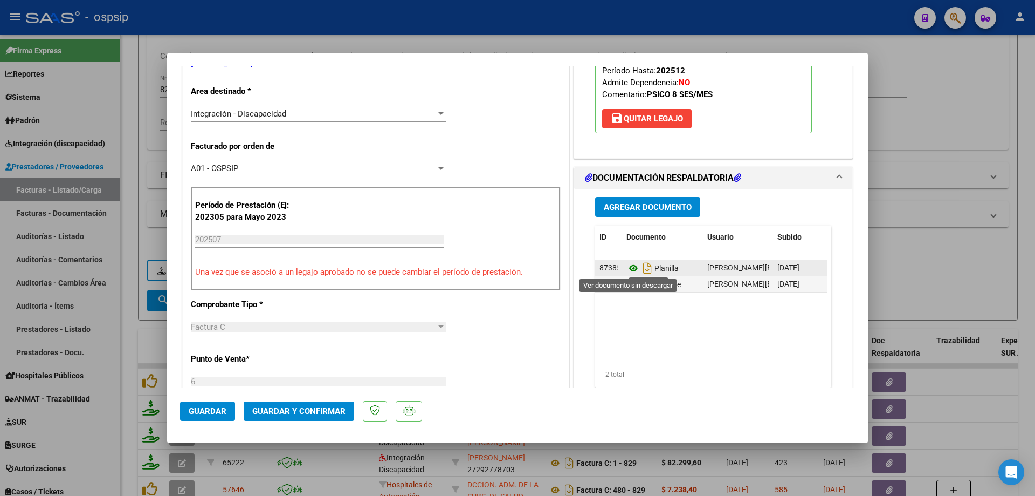
click at [630, 267] on icon at bounding box center [634, 268] width 14 height 13
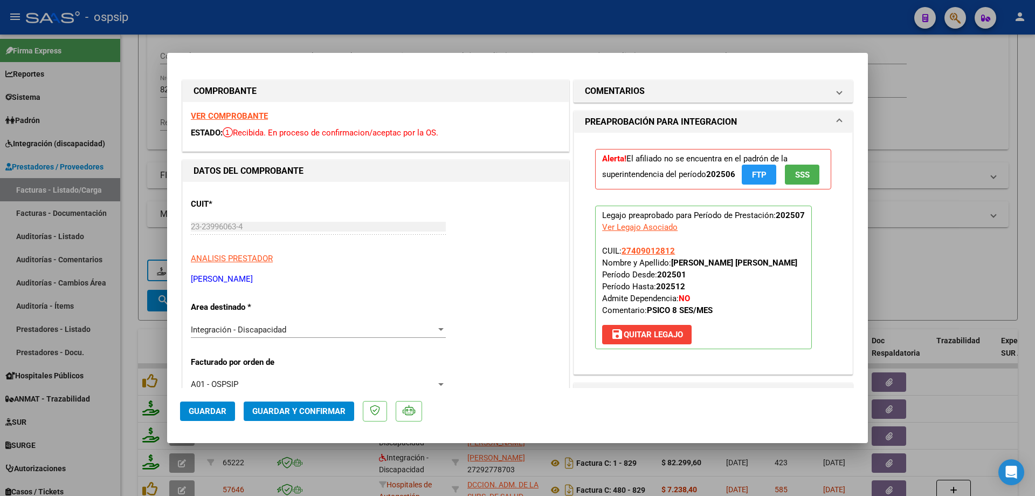
drag, startPoint x: 670, startPoint y: 251, endPoint x: 618, endPoint y: 250, distance: 51.8
click at [617, 250] on span "CUIL: 27409012812 Nombre y Apellido: ANDINO DANIELA TAMARA Período Desde: 20250…" at bounding box center [699, 280] width 195 height 69
copy span "27409012812"
click at [332, 410] on span "Guardar y Confirmar" at bounding box center [298, 411] width 93 height 10
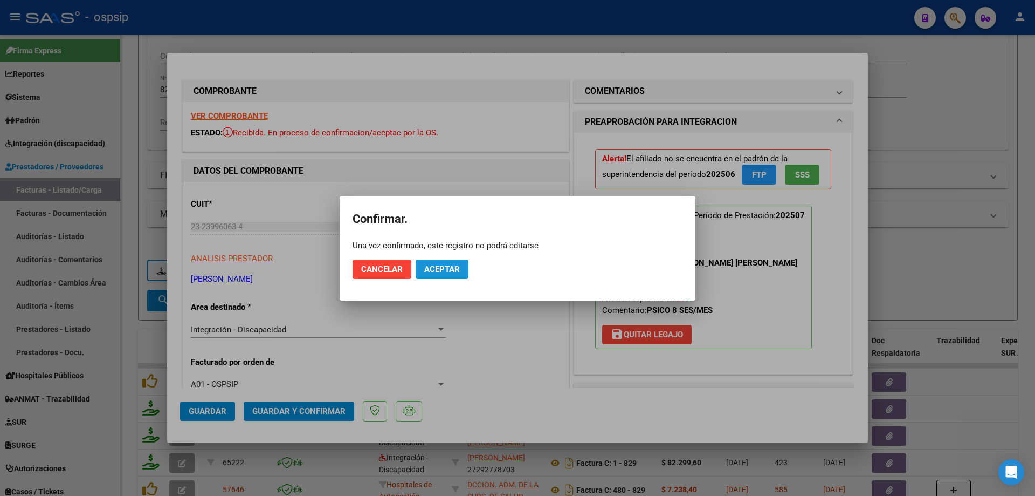
click at [435, 271] on span "Aceptar" at bounding box center [442, 269] width 36 height 10
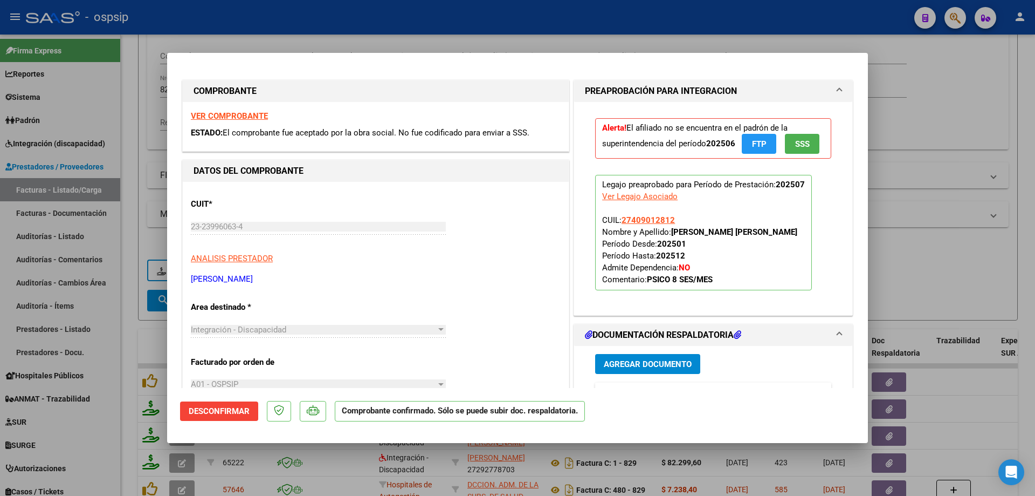
click at [968, 108] on div at bounding box center [517, 248] width 1035 height 496
type input "$ 0,00"
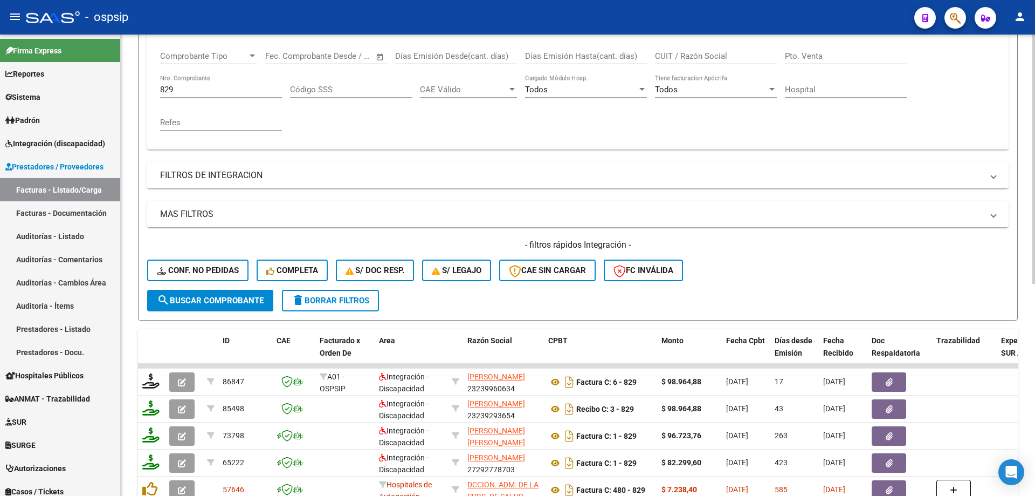
click at [183, 88] on input "829" at bounding box center [221, 90] width 122 height 10
type input "8"
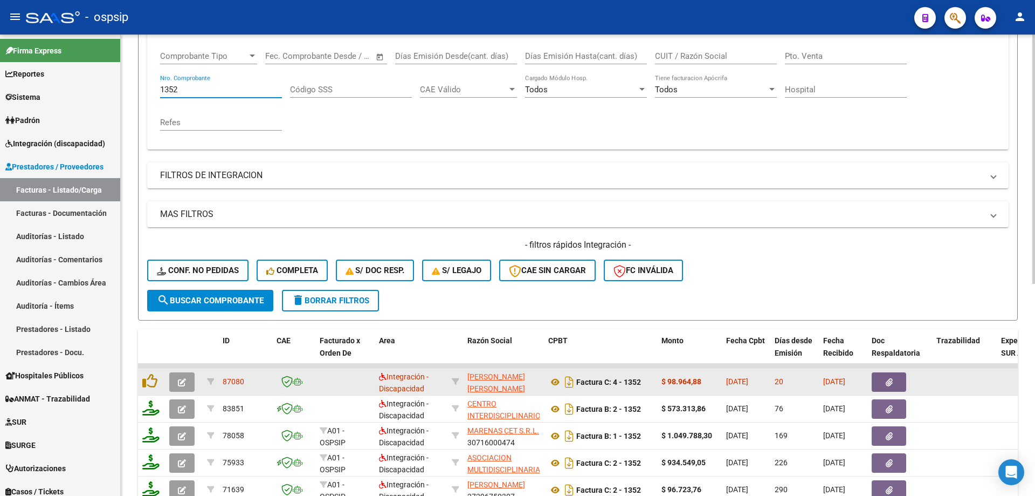
type input "1352"
click at [177, 380] on button "button" at bounding box center [181, 381] width 25 height 19
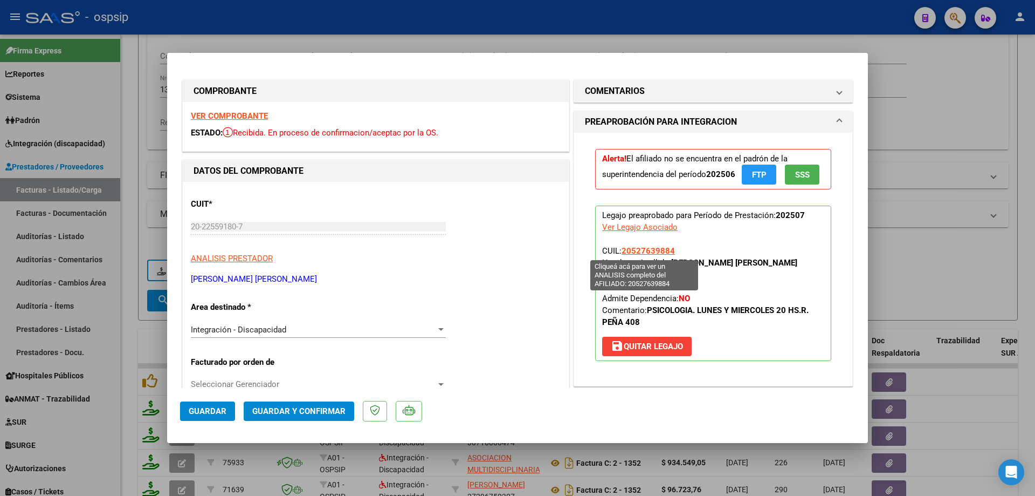
click at [639, 246] on span "20527639884" at bounding box center [648, 251] width 53 height 10
type textarea "20527639884"
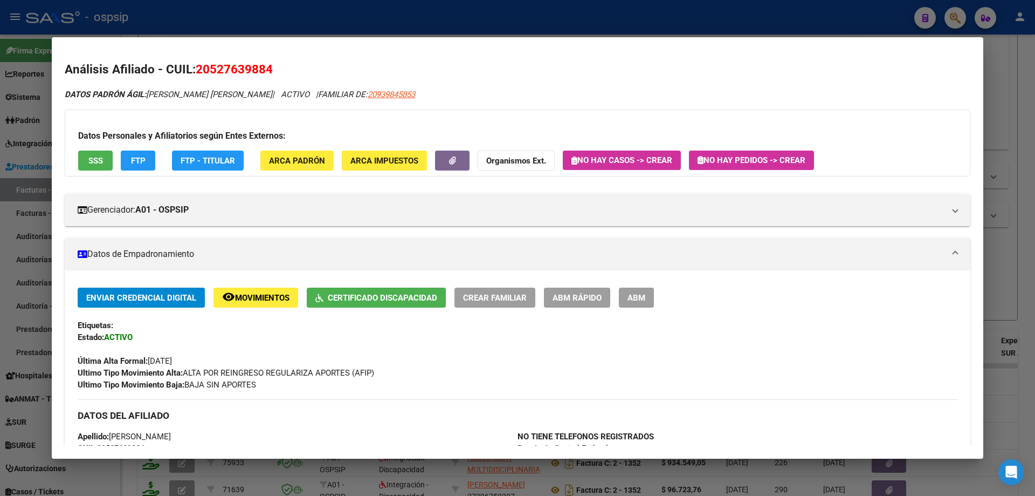
click at [1009, 100] on div at bounding box center [517, 248] width 1035 height 496
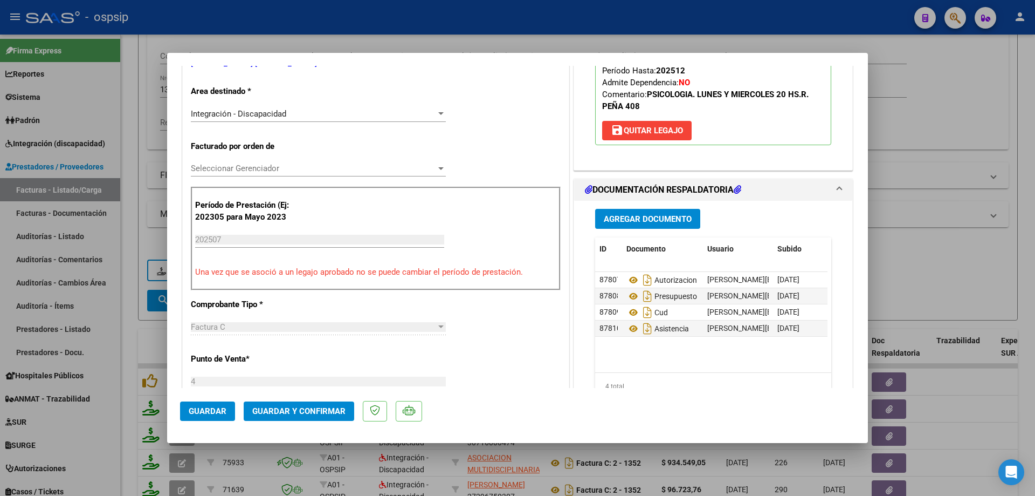
scroll to position [324, 0]
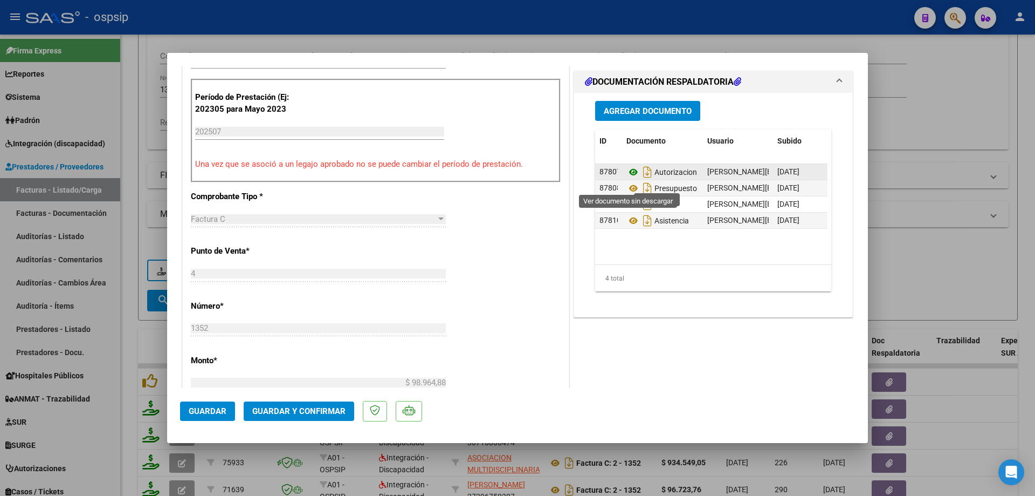
click at [629, 178] on icon at bounding box center [634, 172] width 14 height 13
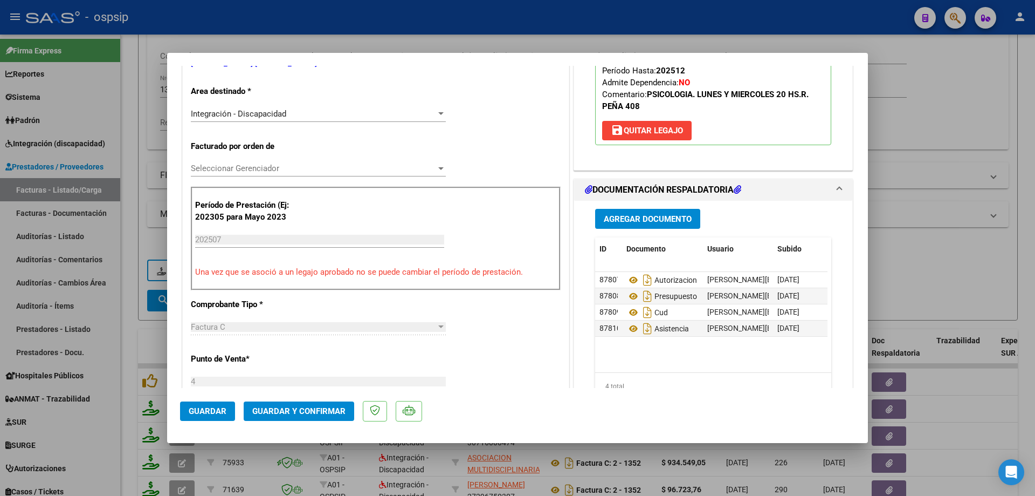
scroll to position [270, 0]
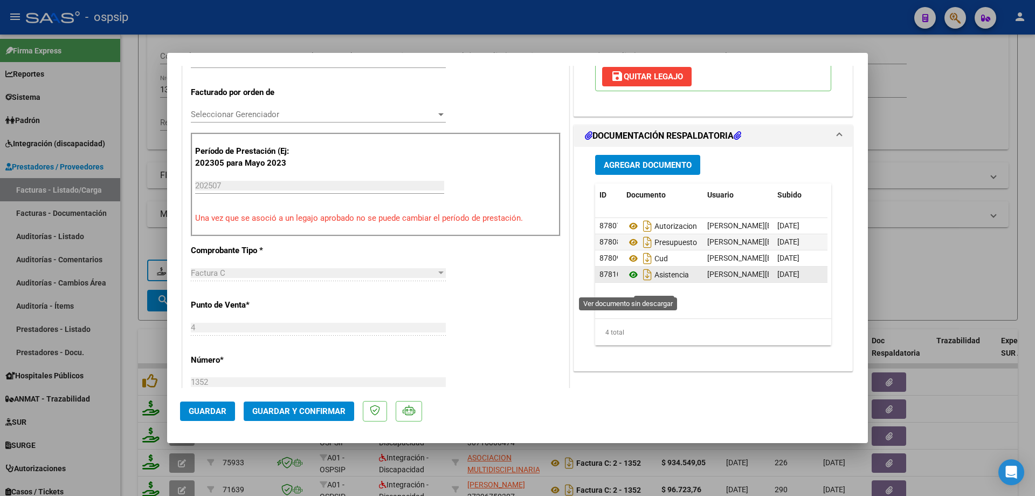
click at [630, 281] on icon at bounding box center [634, 274] width 14 height 13
click at [332, 410] on span "Guardar y Confirmar" at bounding box center [298, 411] width 93 height 10
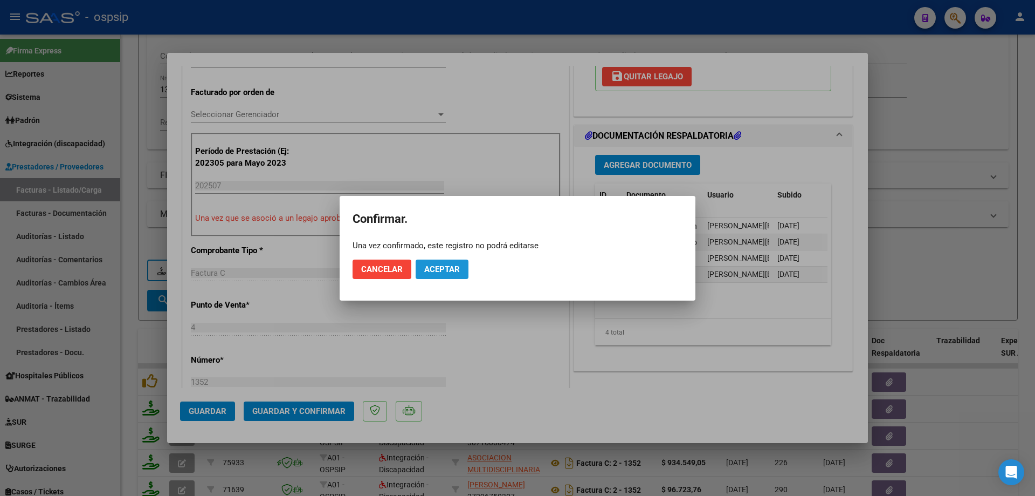
drag, startPoint x: 434, startPoint y: 260, endPoint x: 433, endPoint y: 255, distance: 5.5
click at [434, 259] on button "Aceptar" at bounding box center [442, 268] width 53 height 19
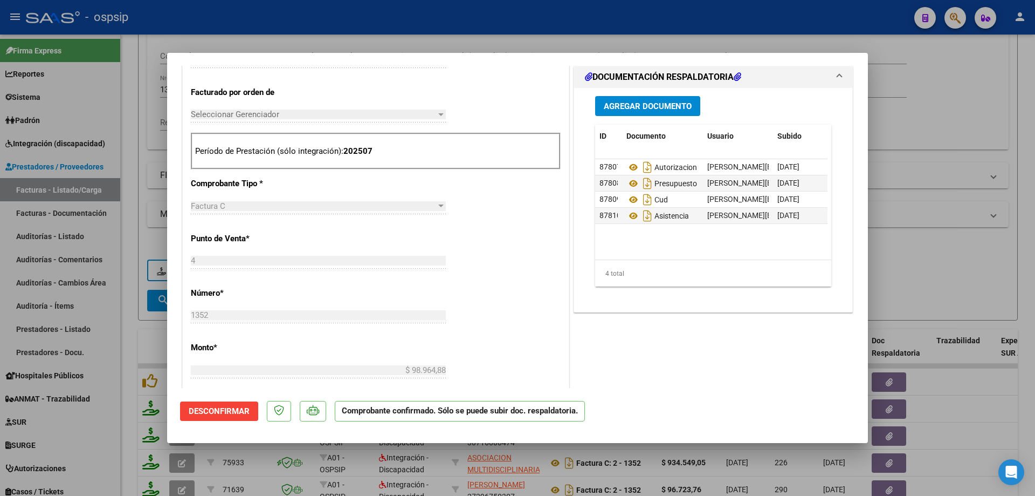
click at [950, 120] on div at bounding box center [517, 248] width 1035 height 496
type input "$ 0,00"
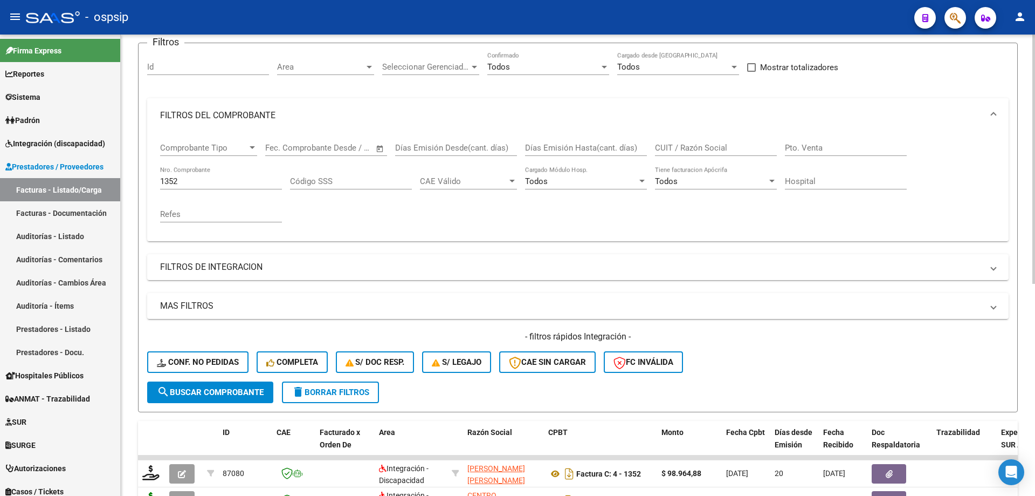
scroll to position [0, 0]
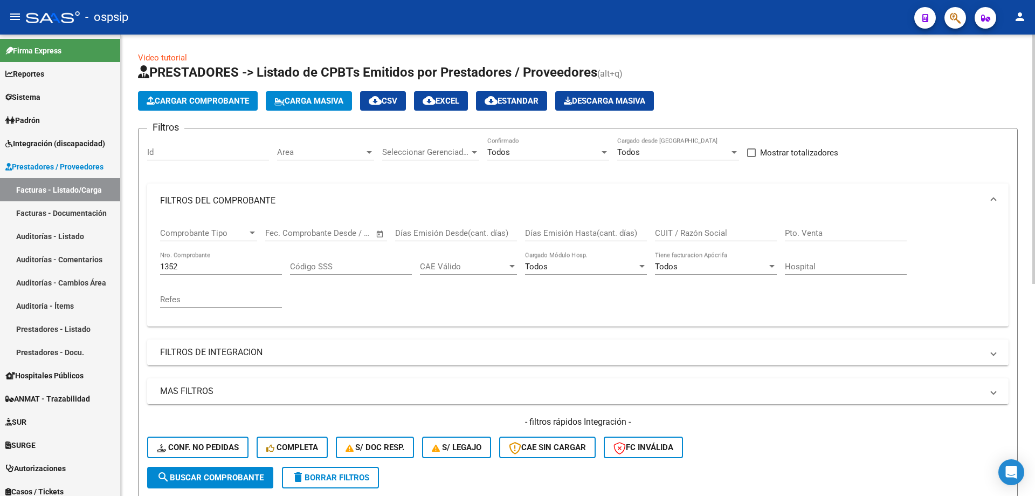
drag, startPoint x: 197, startPoint y: 273, endPoint x: 196, endPoint y: 264, distance: 9.3
click at [196, 273] on div "1352 Nro. Comprobante" at bounding box center [221, 262] width 122 height 23
click at [196, 263] on input "1352" at bounding box center [221, 267] width 122 height 10
type input "1"
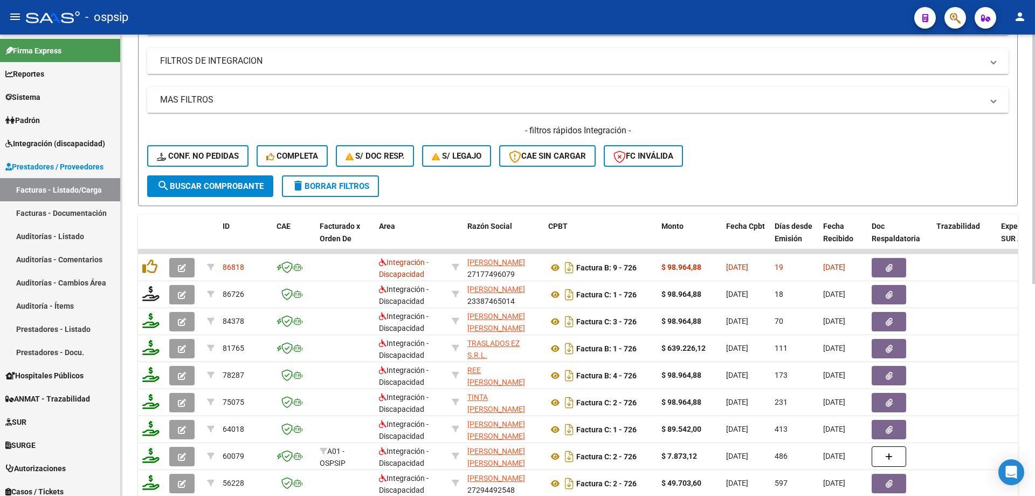
scroll to position [324, 0]
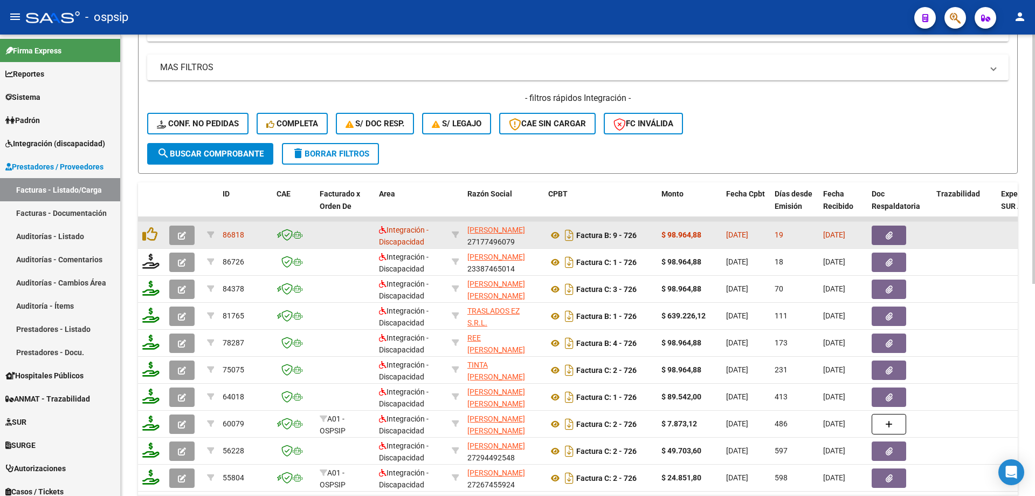
type input "726"
click at [187, 237] on button "button" at bounding box center [181, 234] width 25 height 19
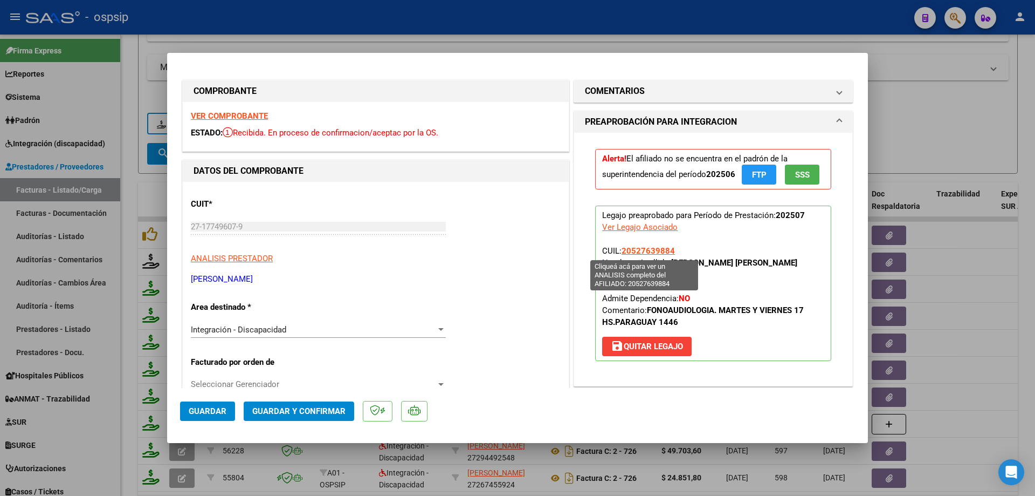
click at [656, 252] on span "20527639884" at bounding box center [648, 251] width 53 height 10
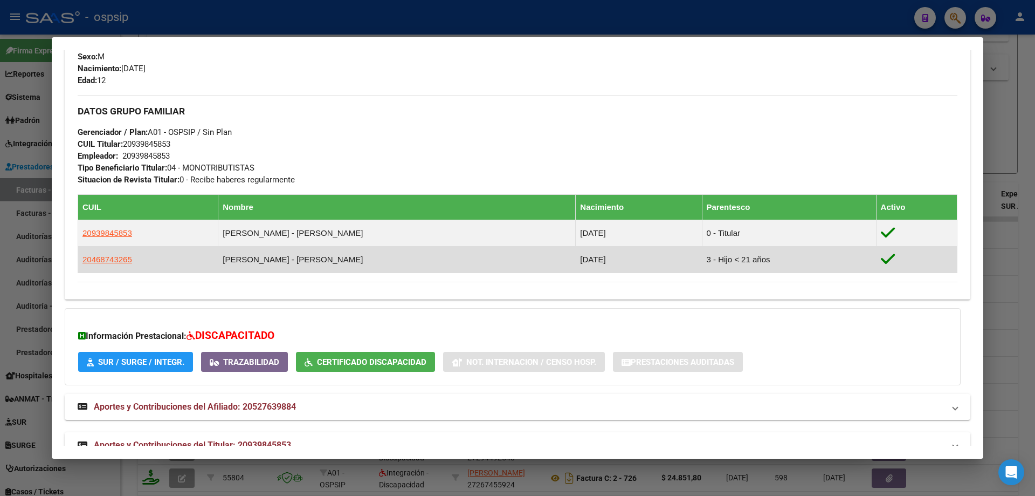
scroll to position [487, 0]
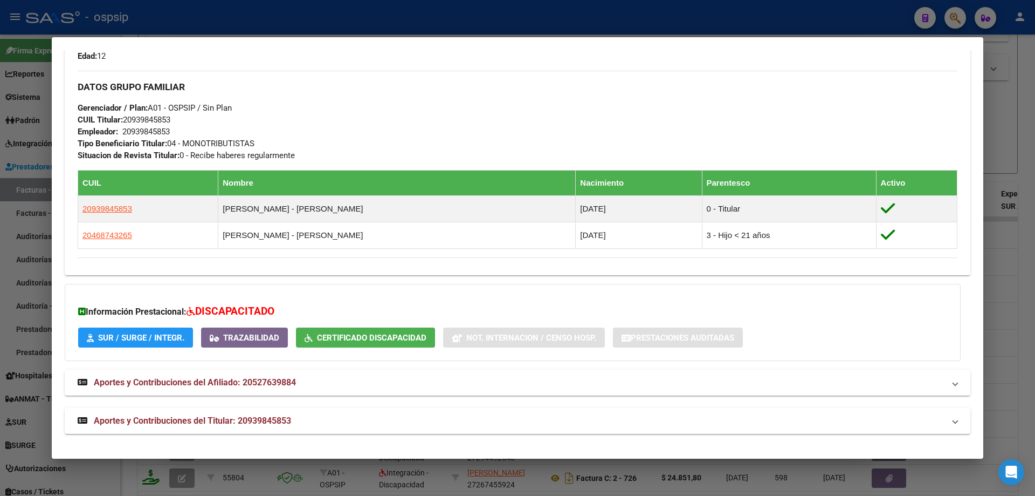
click at [1004, 257] on div at bounding box center [517, 248] width 1035 height 496
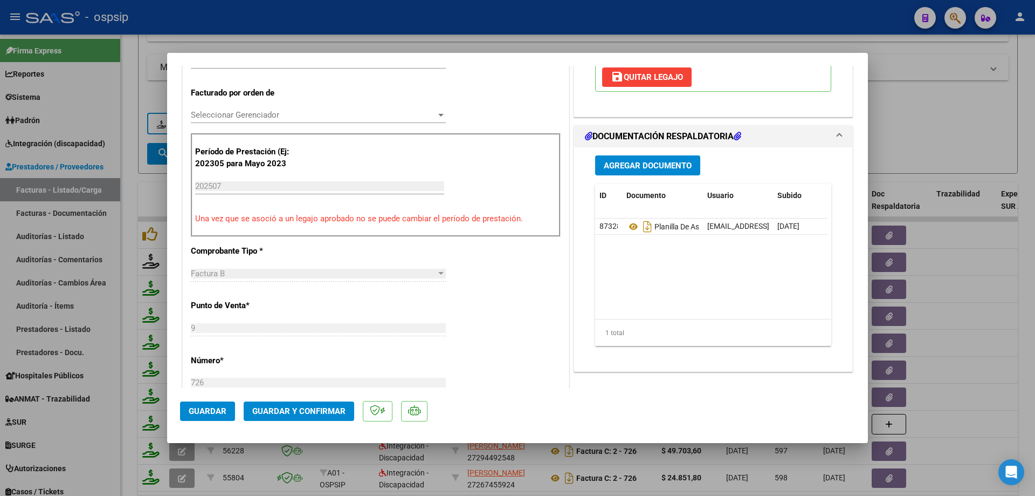
scroll to position [270, 0]
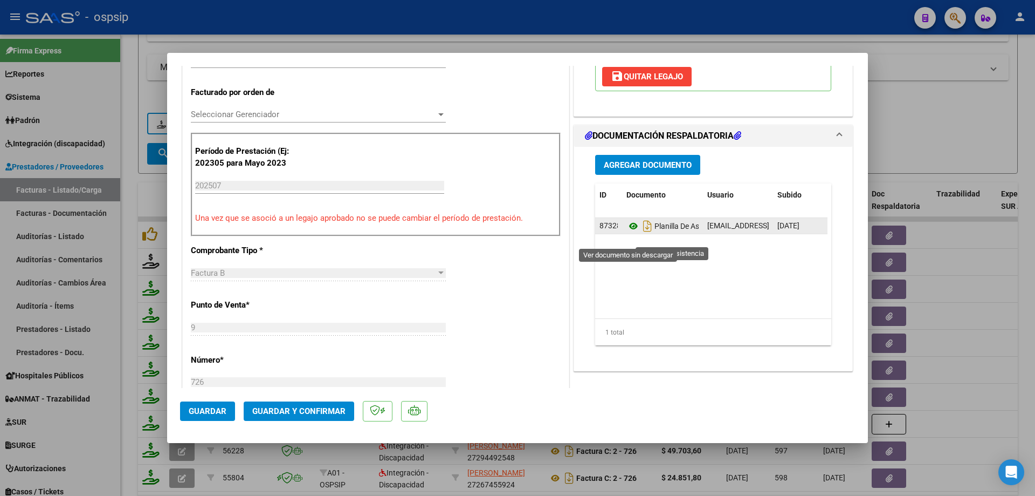
click at [630, 232] on icon at bounding box center [634, 225] width 14 height 13
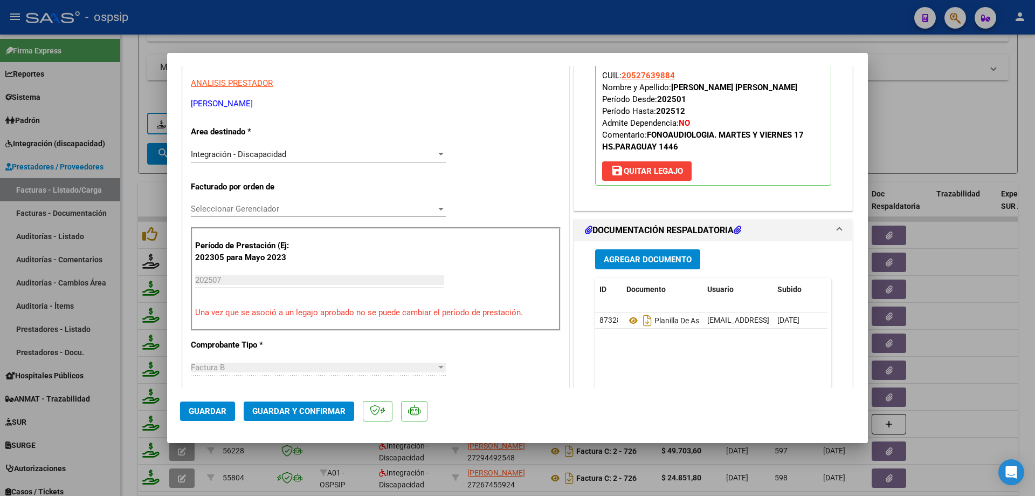
scroll to position [108, 0]
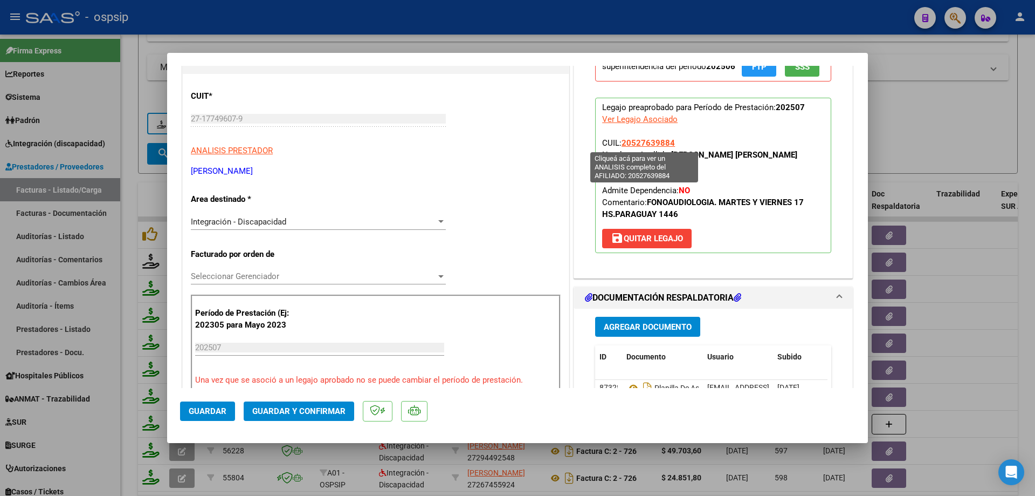
drag, startPoint x: 675, startPoint y: 143, endPoint x: 618, endPoint y: 143, distance: 56.6
click at [618, 143] on p "Legajo preaprobado para Período de Prestación: 202507 Ver Legajo Asociado CUIL:…" at bounding box center [713, 175] width 236 height 155
copy span "20527639884"
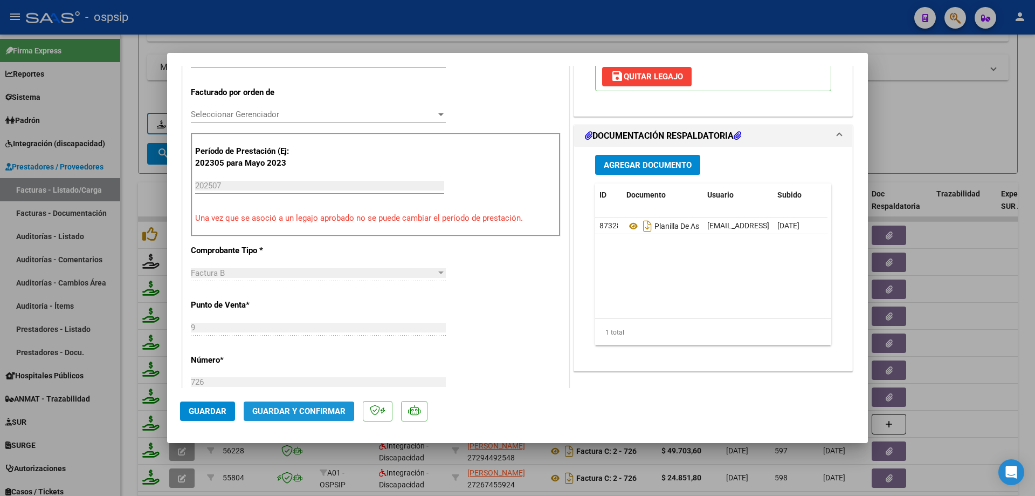
click at [295, 410] on span "Guardar y Confirmar" at bounding box center [298, 411] width 93 height 10
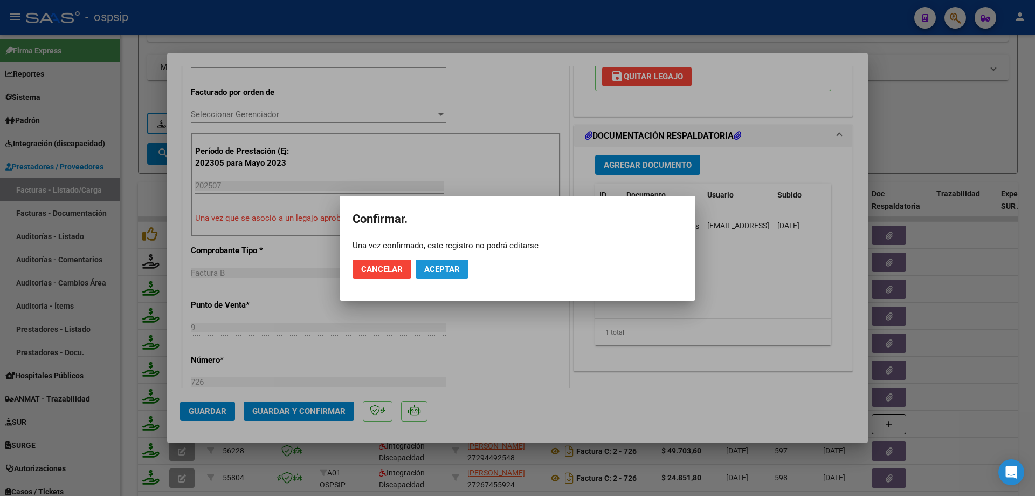
click at [453, 270] on span "Aceptar" at bounding box center [442, 269] width 36 height 10
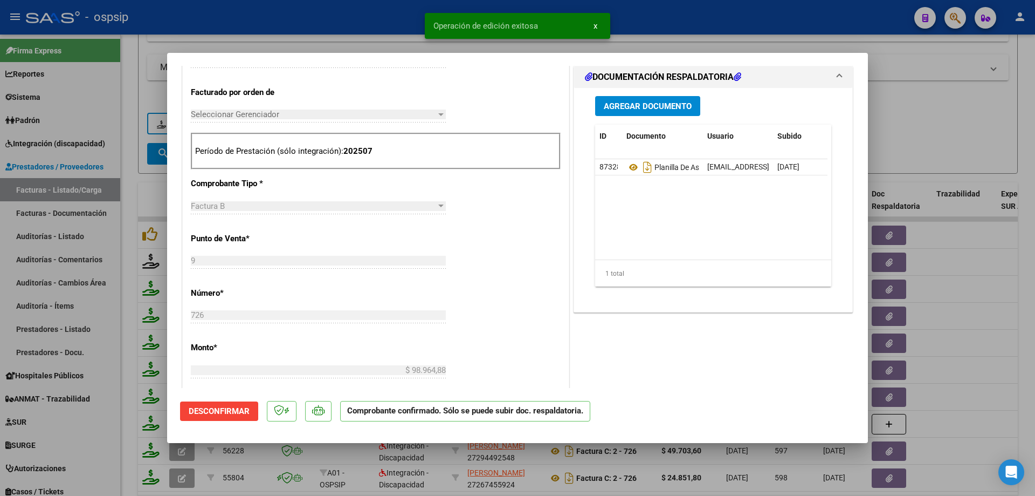
click at [963, 153] on div at bounding box center [517, 248] width 1035 height 496
type input "$ 0,00"
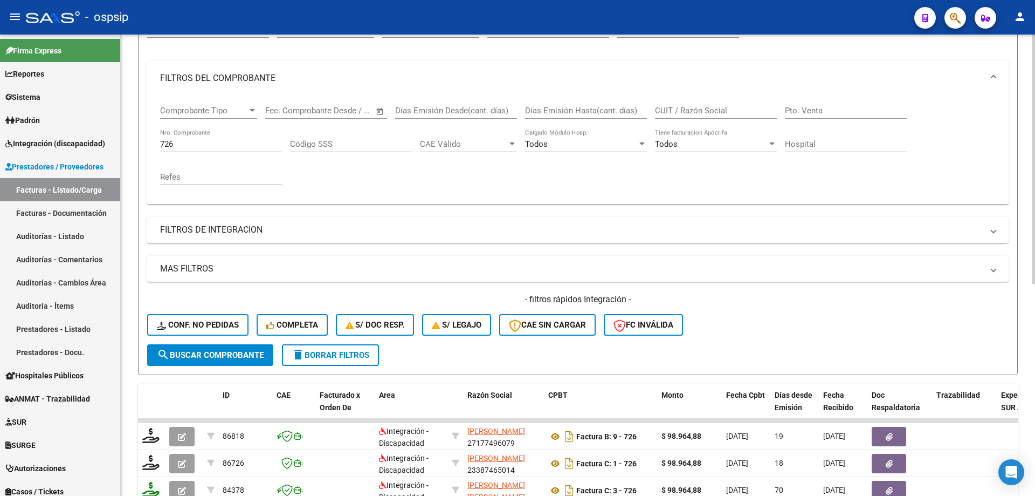
scroll to position [108, 0]
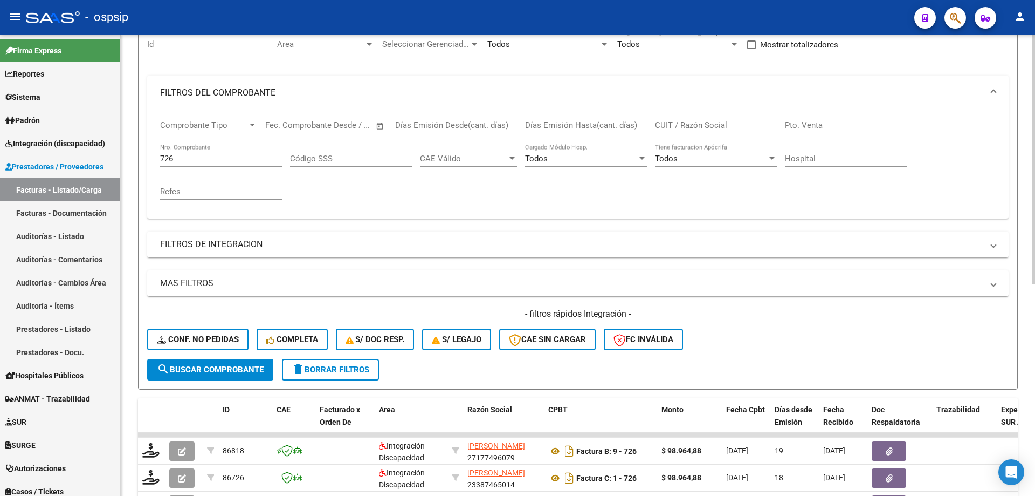
click at [187, 157] on input "726" at bounding box center [221, 159] width 122 height 10
type input "7"
type input "8"
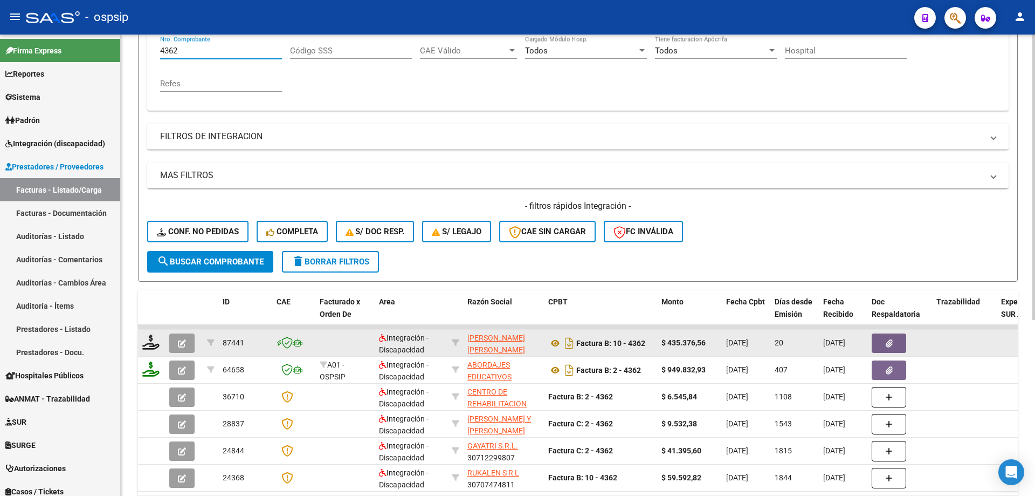
type input "4362"
click at [184, 340] on icon "button" at bounding box center [182, 343] width 8 height 8
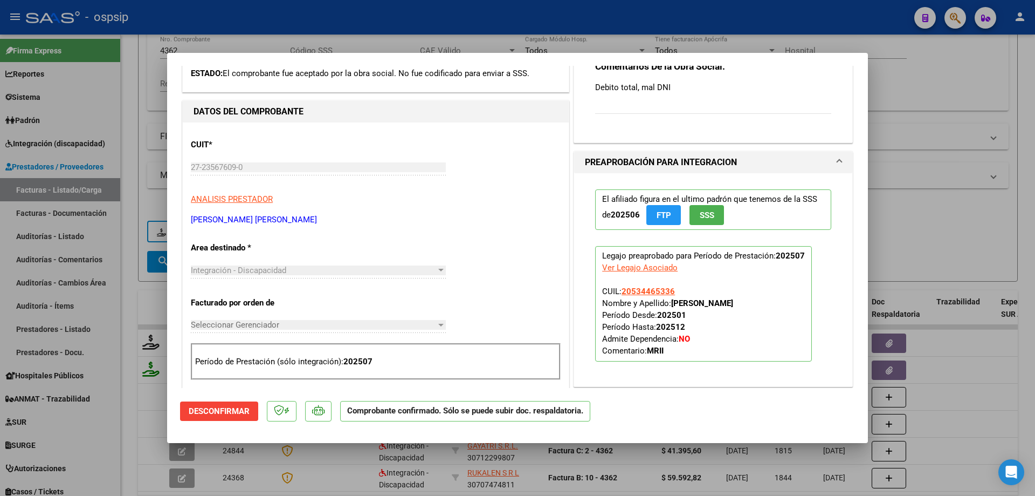
scroll to position [5, 0]
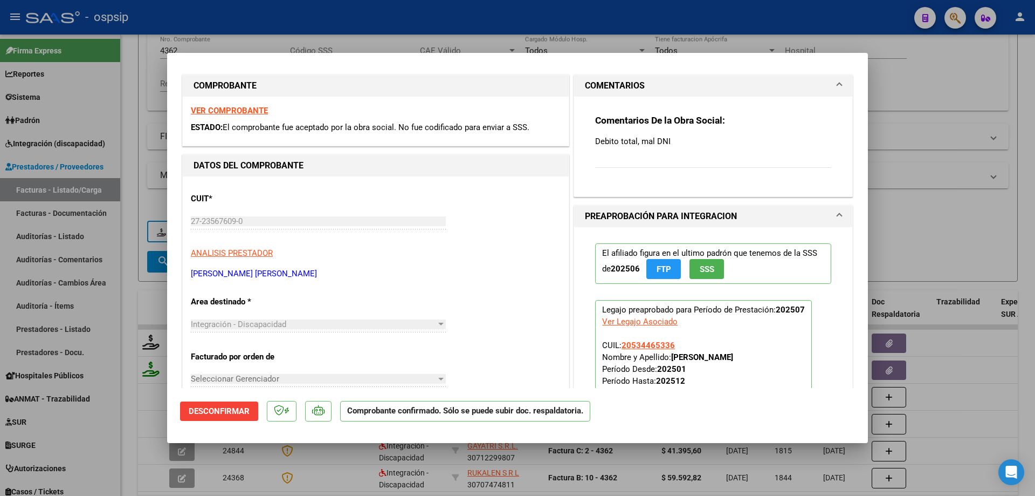
click at [917, 145] on div at bounding box center [517, 248] width 1035 height 496
type input "$ 0,00"
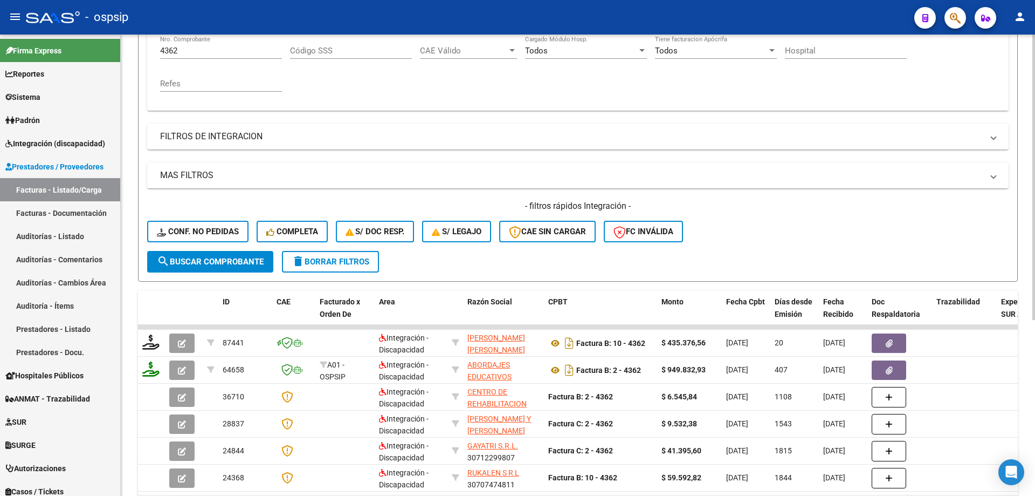
scroll to position [162, 0]
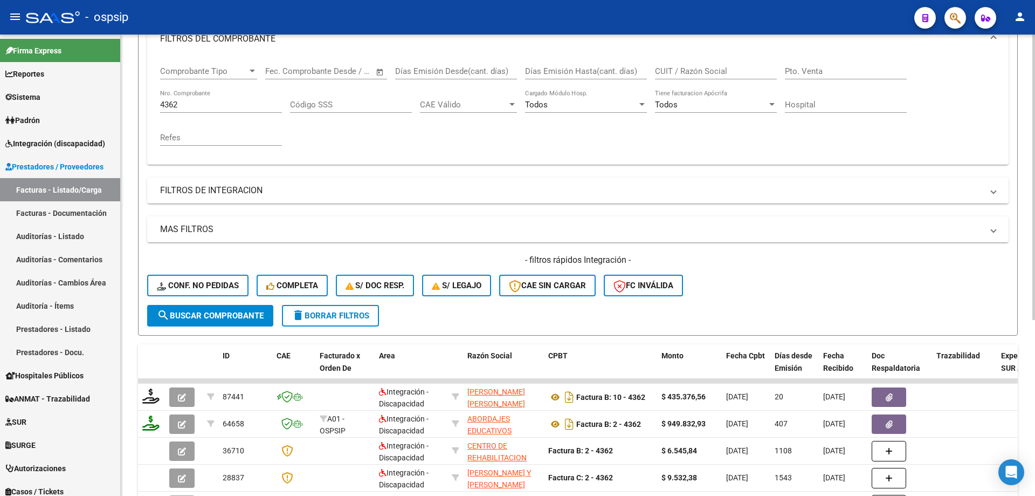
click at [214, 110] on div "4362 Nro. Comprobante" at bounding box center [221, 101] width 122 height 23
click at [214, 101] on input "4362" at bounding box center [221, 105] width 122 height 10
click at [212, 101] on input "4362" at bounding box center [221, 105] width 122 height 10
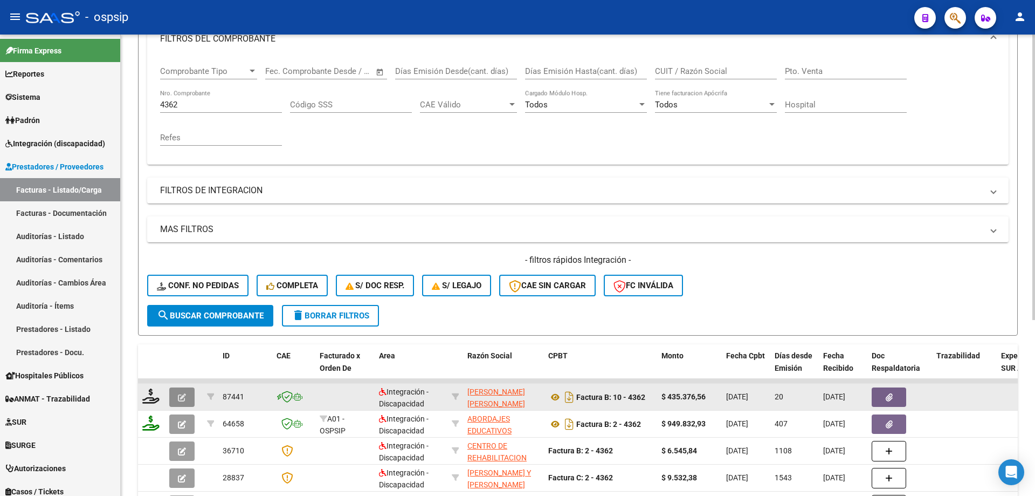
click at [185, 399] on icon "button" at bounding box center [182, 397] width 8 height 8
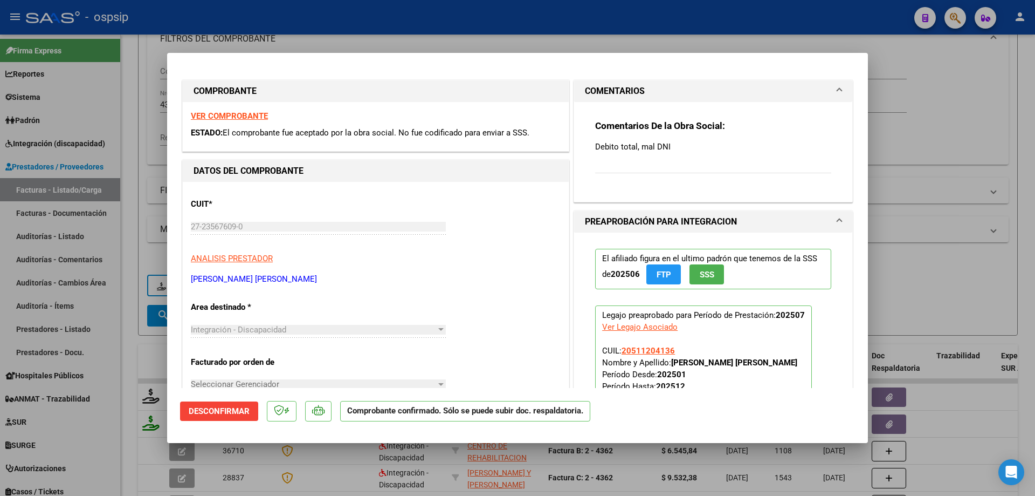
click at [226, 407] on span "Desconfirmar" at bounding box center [219, 411] width 61 height 10
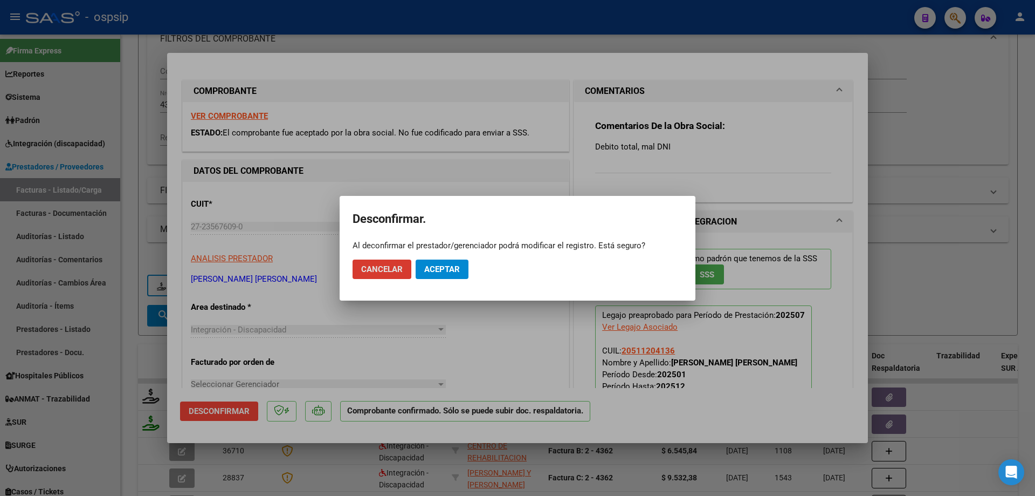
click at [428, 273] on span "Aceptar" at bounding box center [442, 269] width 36 height 10
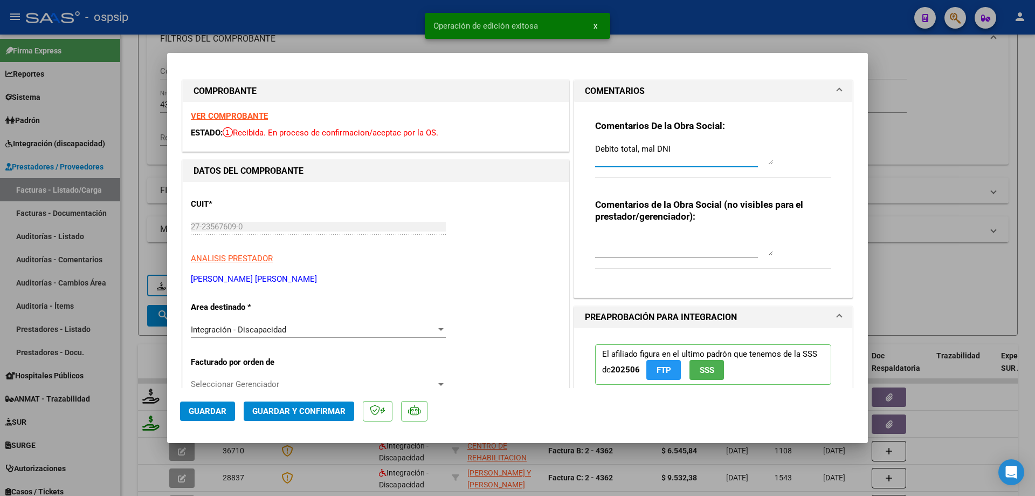
drag, startPoint x: 674, startPoint y: 154, endPoint x: 570, endPoint y: 168, distance: 104.4
click at [574, 168] on div "Comentarios De la Obra Social: Debito total, mal DNI Comentarios de la Obra Soc…" at bounding box center [713, 199] width 278 height 195
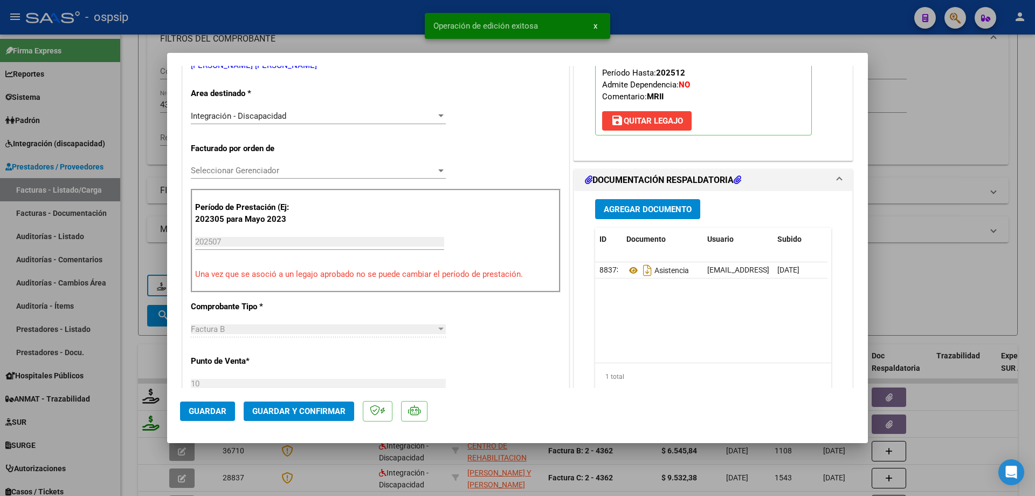
scroll to position [216, 0]
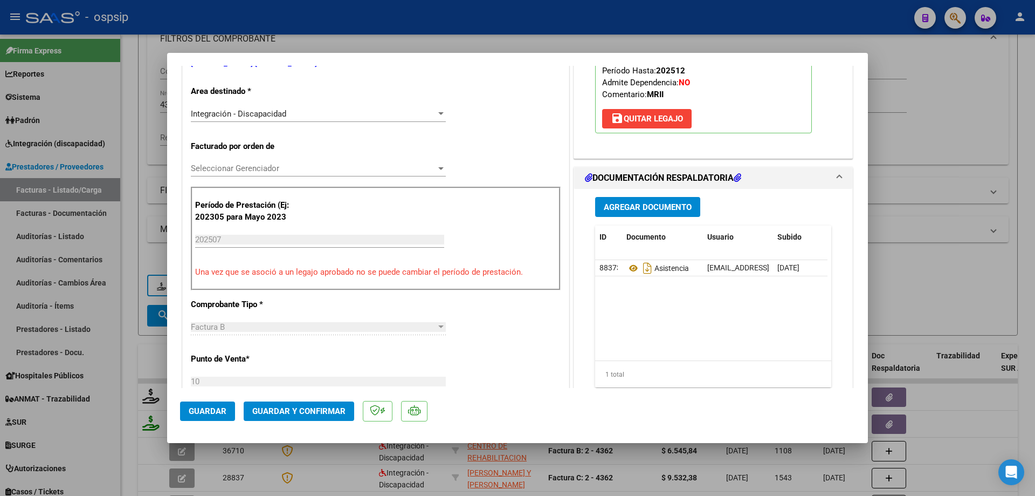
click at [308, 412] on span "Guardar y Confirmar" at bounding box center [298, 411] width 93 height 10
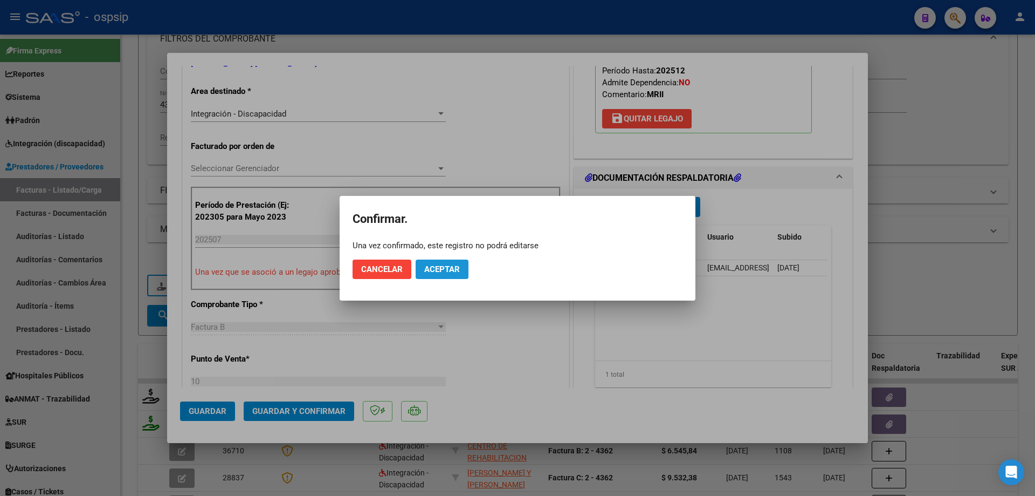
click at [439, 259] on button "Aceptar" at bounding box center [442, 268] width 53 height 19
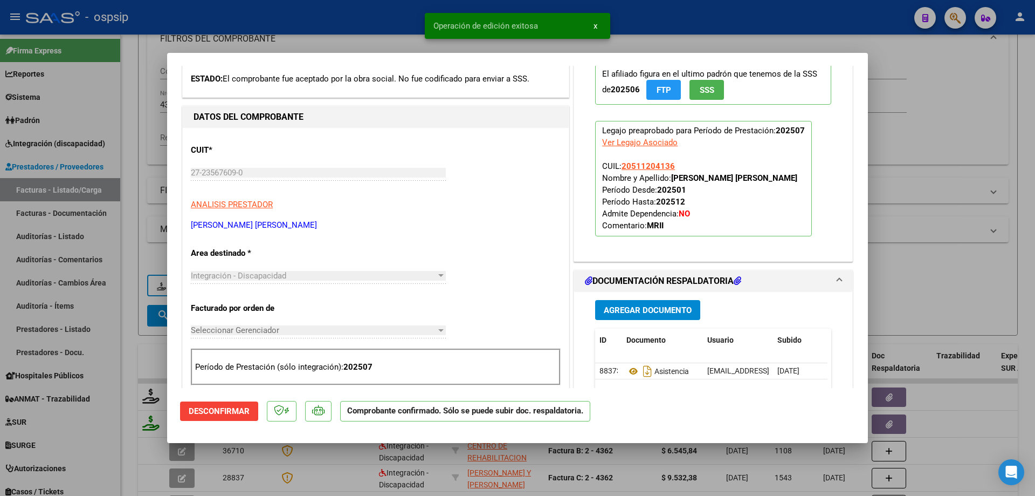
scroll to position [0, 0]
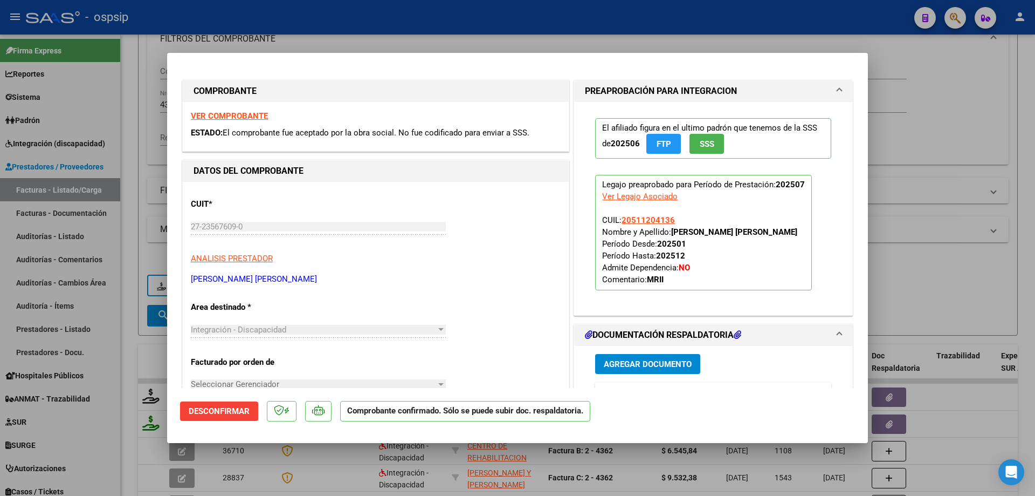
click at [892, 135] on div at bounding box center [517, 248] width 1035 height 496
type input "$ 0,00"
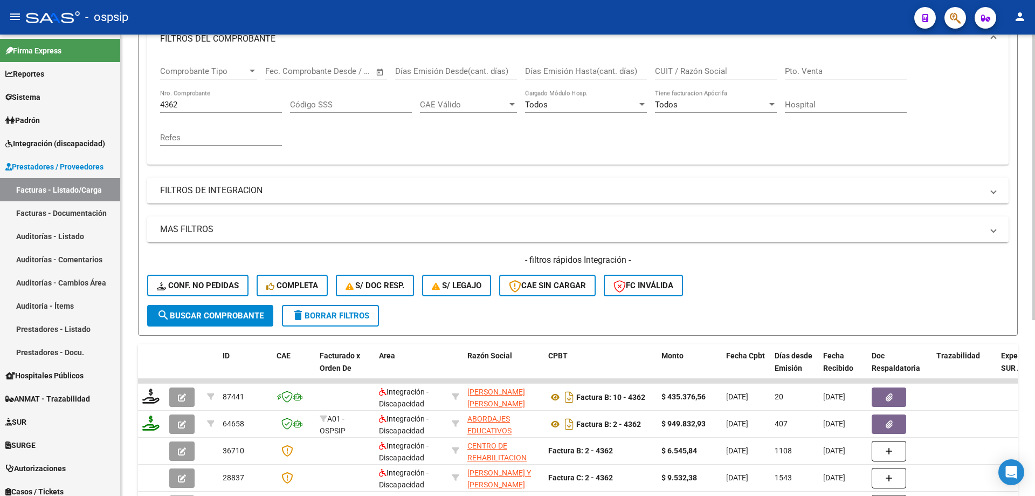
click at [229, 105] on input "4362" at bounding box center [221, 105] width 122 height 10
type input "4"
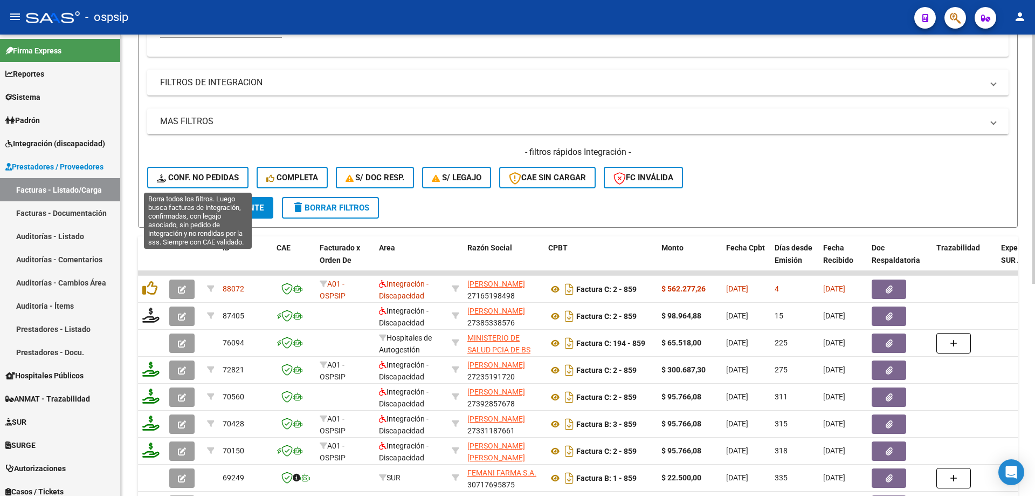
scroll to position [377, 0]
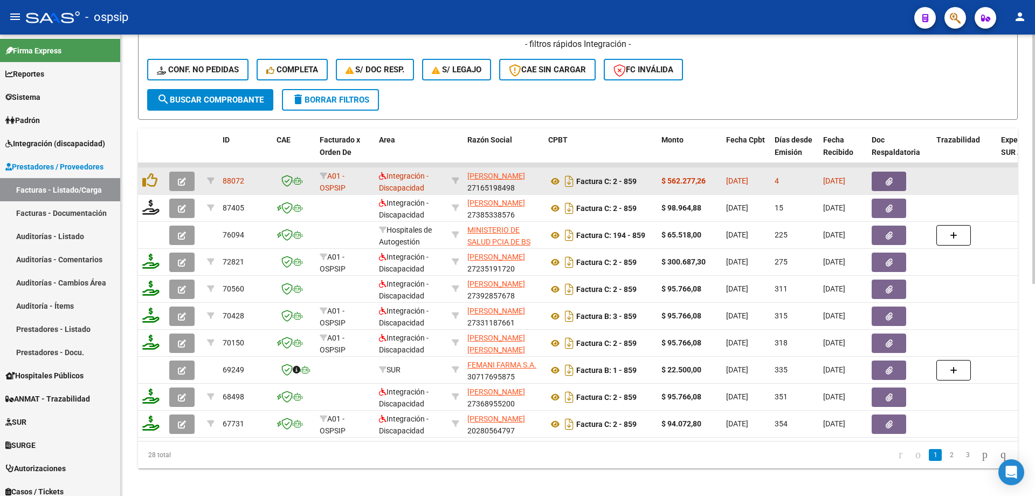
type input "859"
click at [185, 181] on icon "button" at bounding box center [182, 181] width 8 height 8
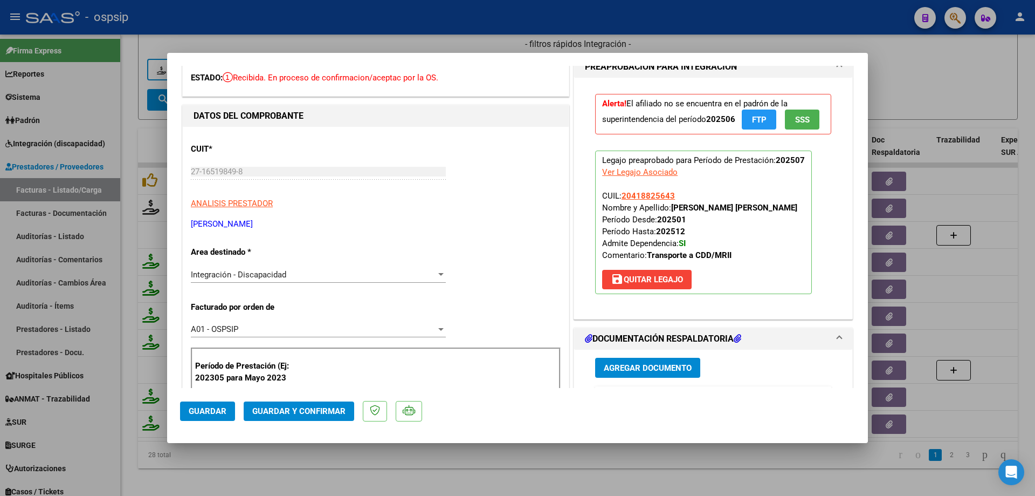
scroll to position [54, 0]
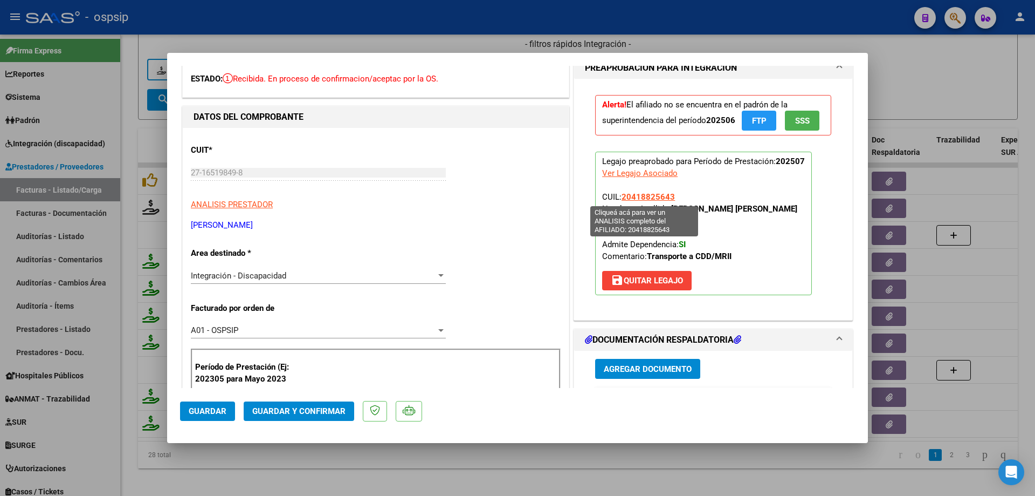
click at [654, 194] on span "20418825643" at bounding box center [648, 197] width 53 height 10
type textarea "20418825643"
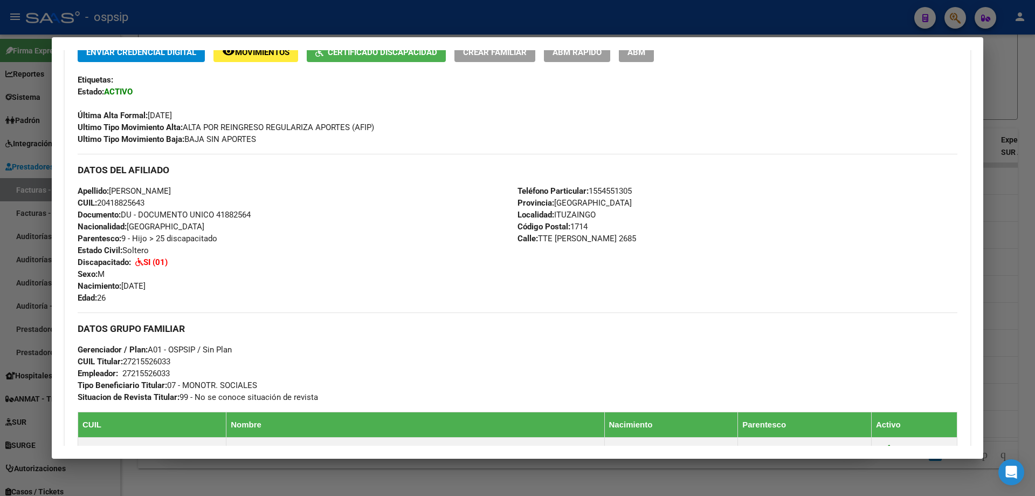
scroll to position [245, 0]
click at [1024, 191] on div at bounding box center [517, 248] width 1035 height 496
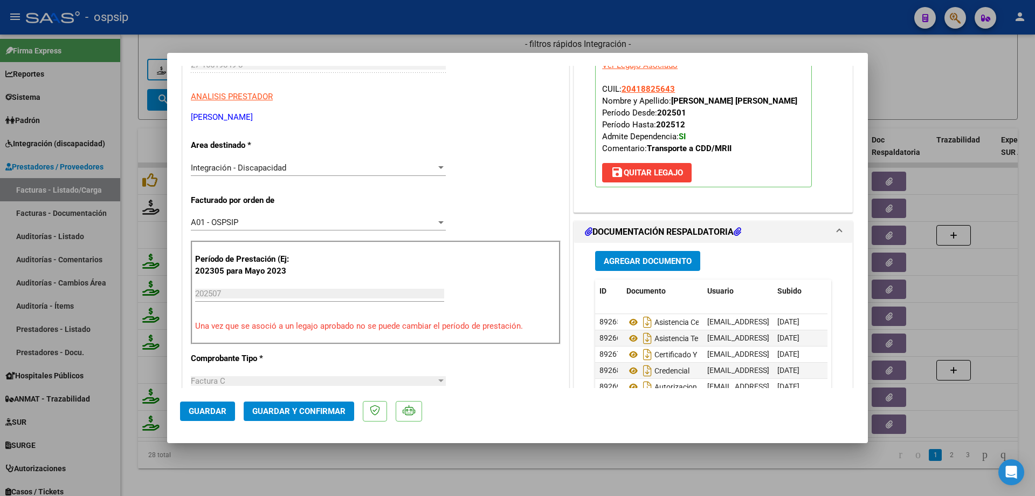
scroll to position [270, 0]
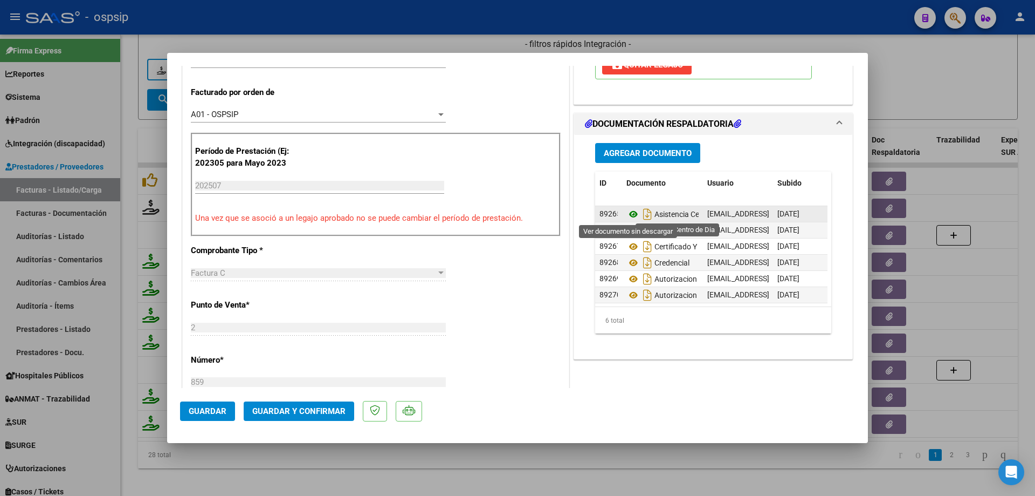
click at [630, 215] on icon at bounding box center [634, 214] width 14 height 13
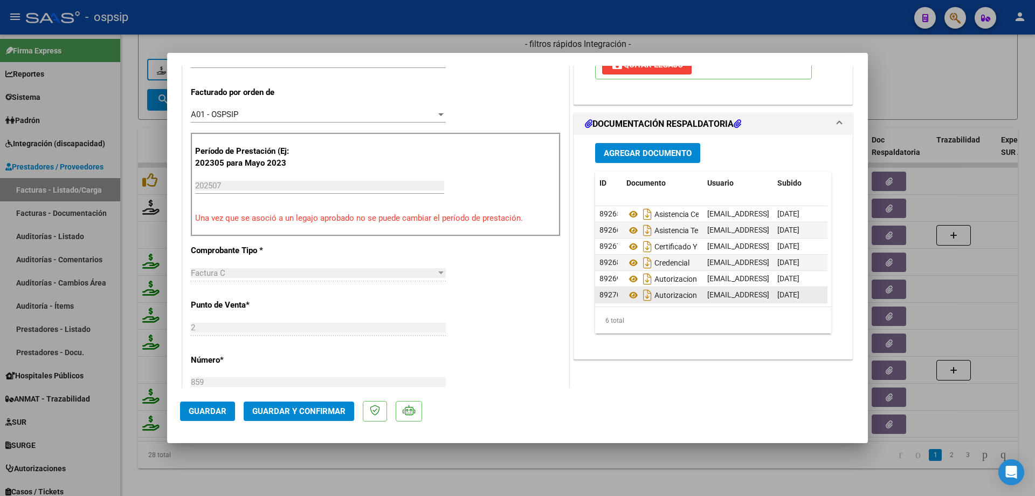
scroll to position [8, 0]
click at [628, 288] on icon at bounding box center [634, 294] width 14 height 13
click at [628, 272] on icon at bounding box center [634, 278] width 14 height 13
click at [632, 288] on icon at bounding box center [634, 294] width 14 height 13
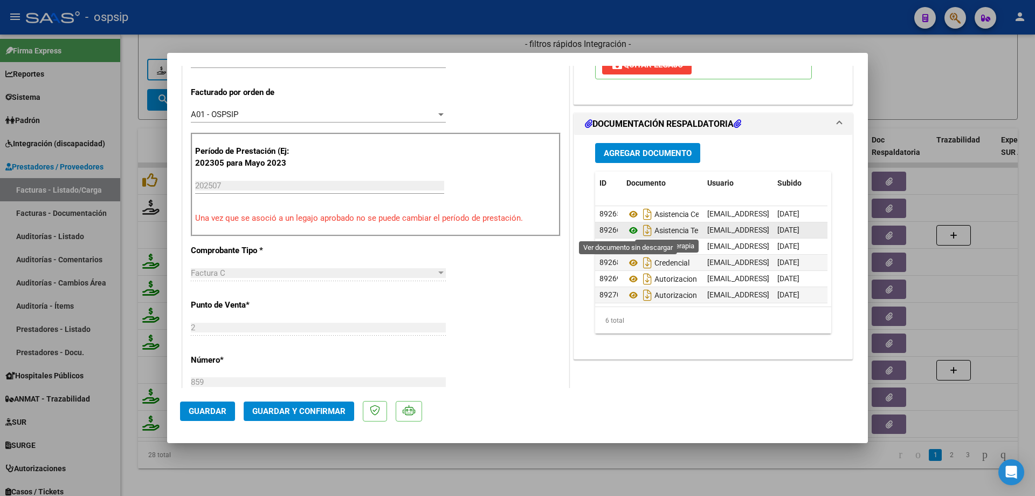
click at [629, 230] on icon at bounding box center [634, 230] width 14 height 13
click at [943, 88] on div at bounding box center [517, 248] width 1035 height 496
type input "$ 0,00"
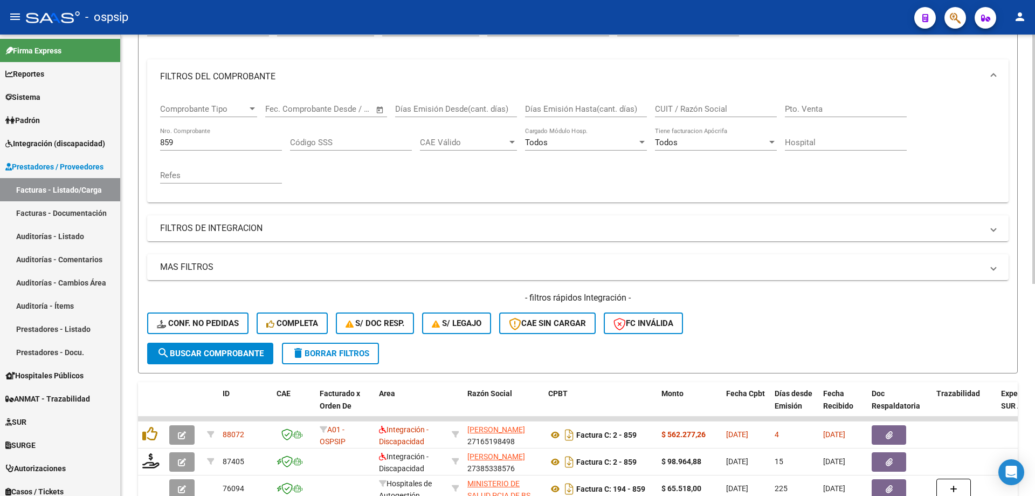
scroll to position [108, 0]
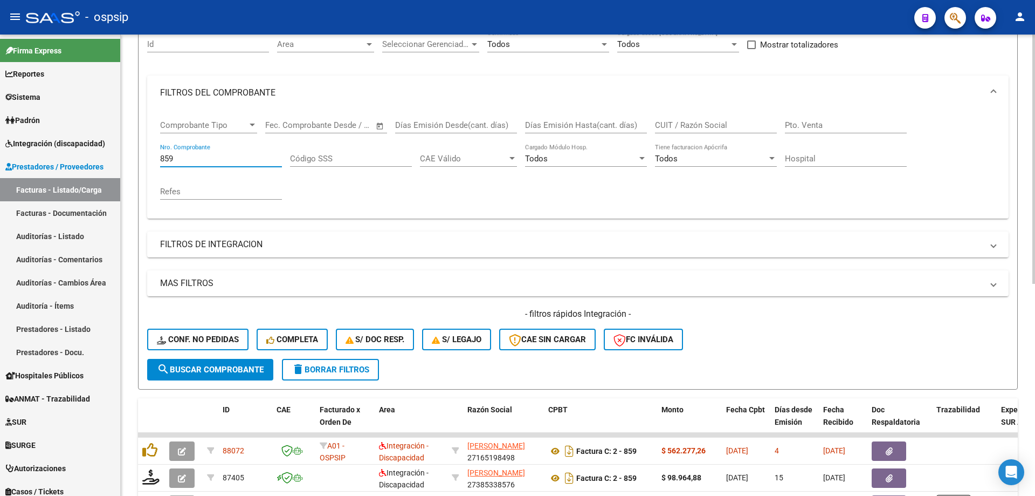
click at [180, 157] on input "859" at bounding box center [221, 159] width 122 height 10
type input "8"
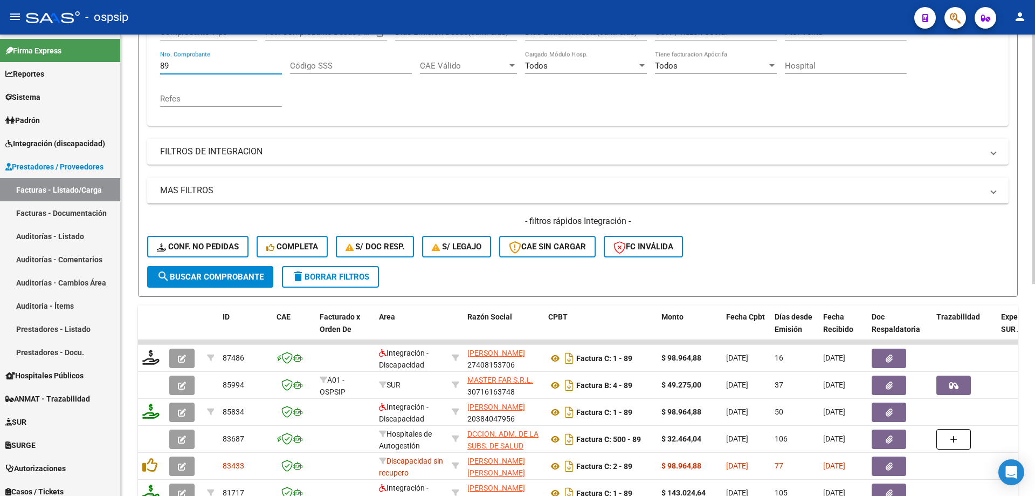
scroll to position [216, 0]
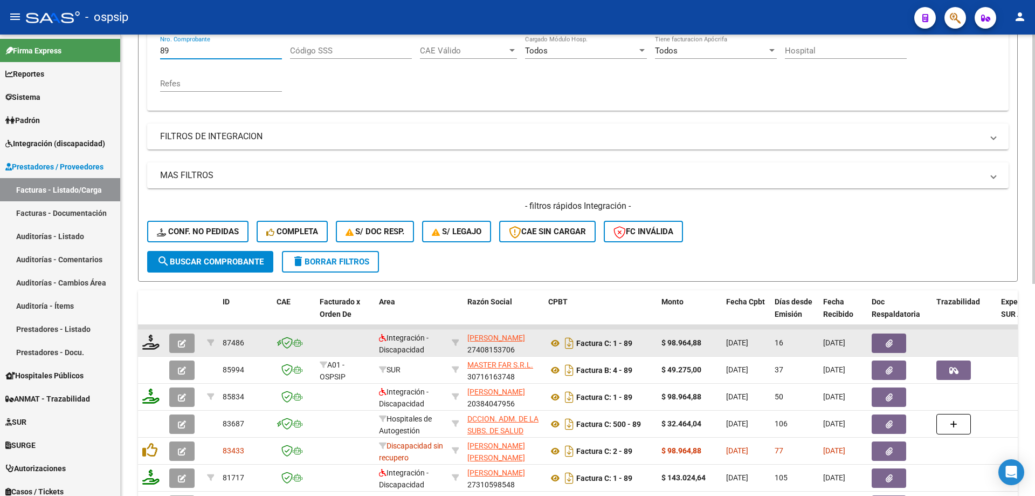
type input "89"
click at [185, 341] on icon "button" at bounding box center [182, 343] width 8 height 8
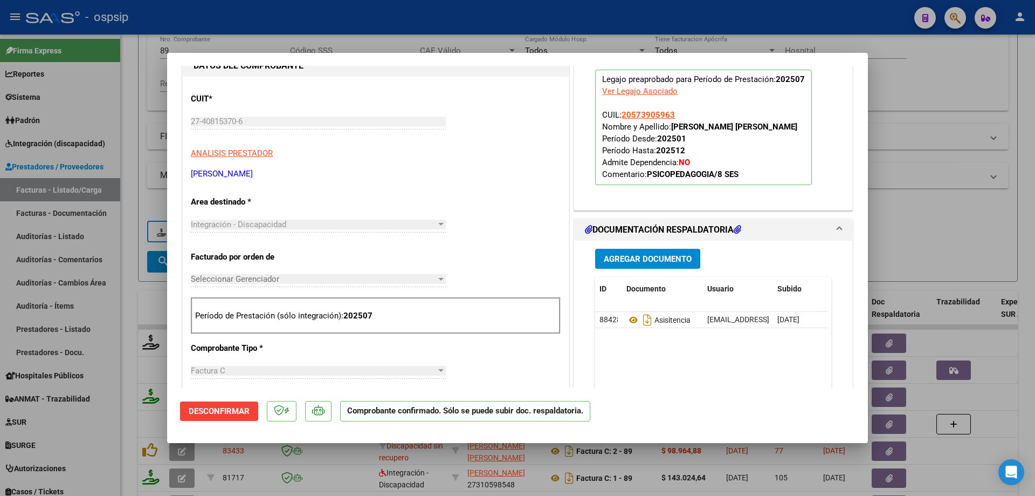
scroll to position [108, 0]
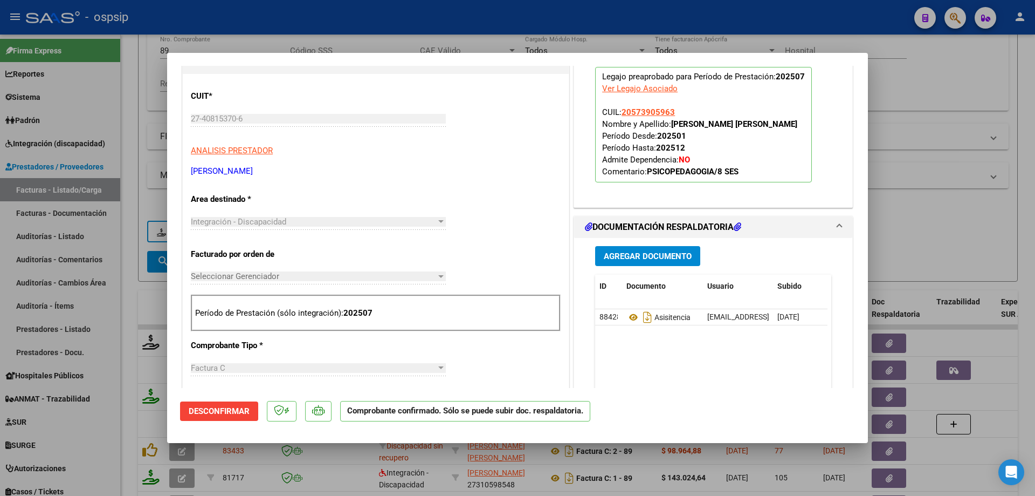
click at [910, 150] on div at bounding box center [517, 248] width 1035 height 496
type input "$ 0,00"
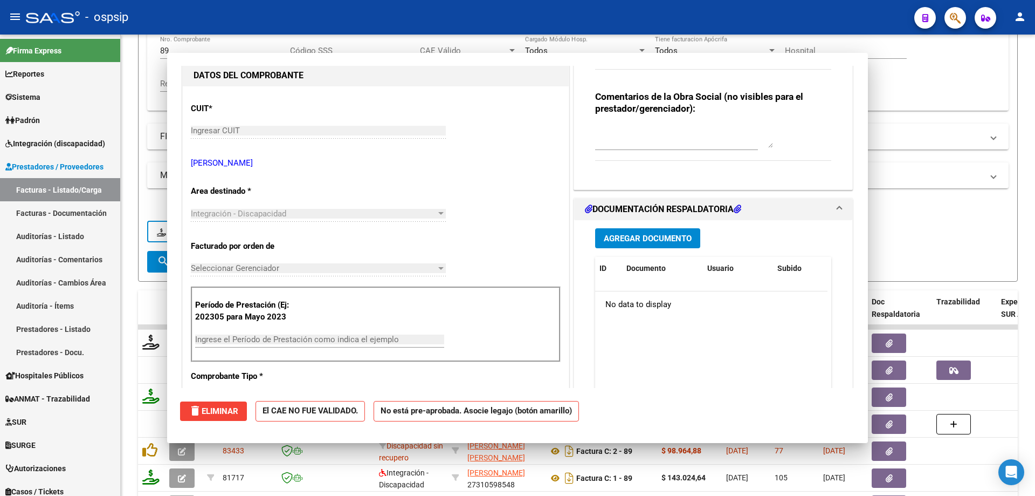
scroll to position [120, 0]
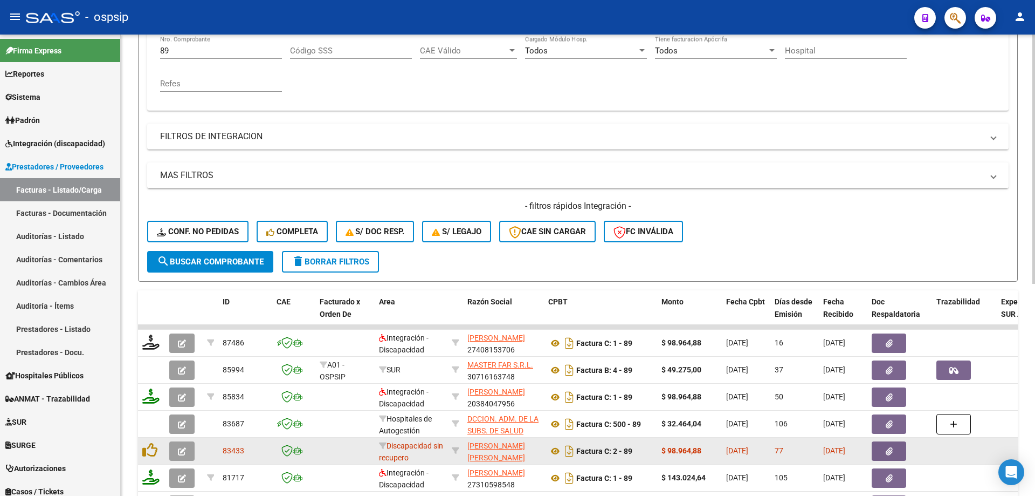
click at [182, 457] on button "button" at bounding box center [181, 450] width 25 height 19
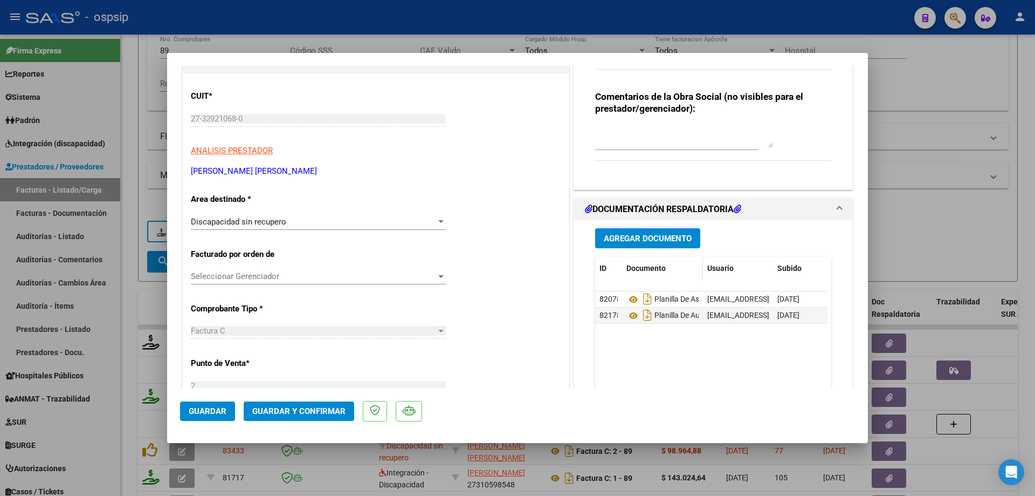
scroll to position [216, 0]
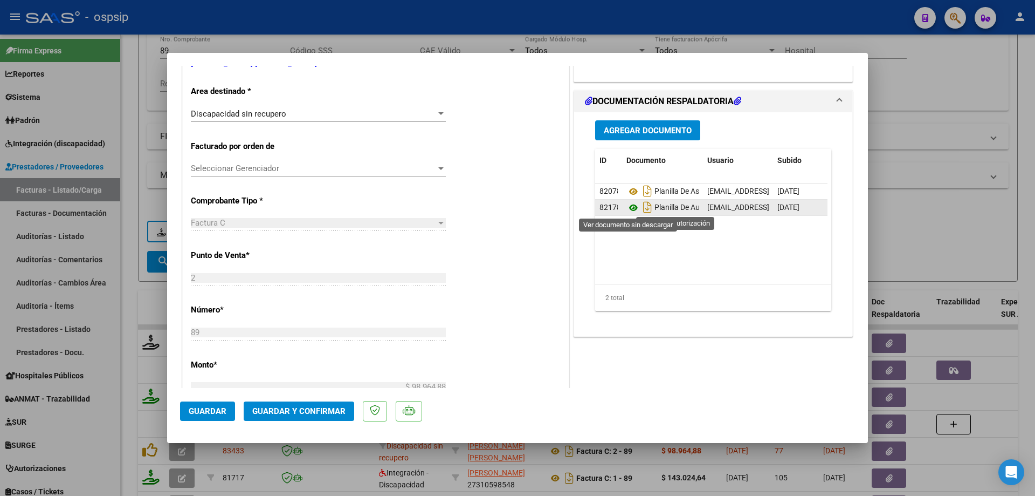
click at [629, 207] on icon at bounding box center [634, 207] width 14 height 13
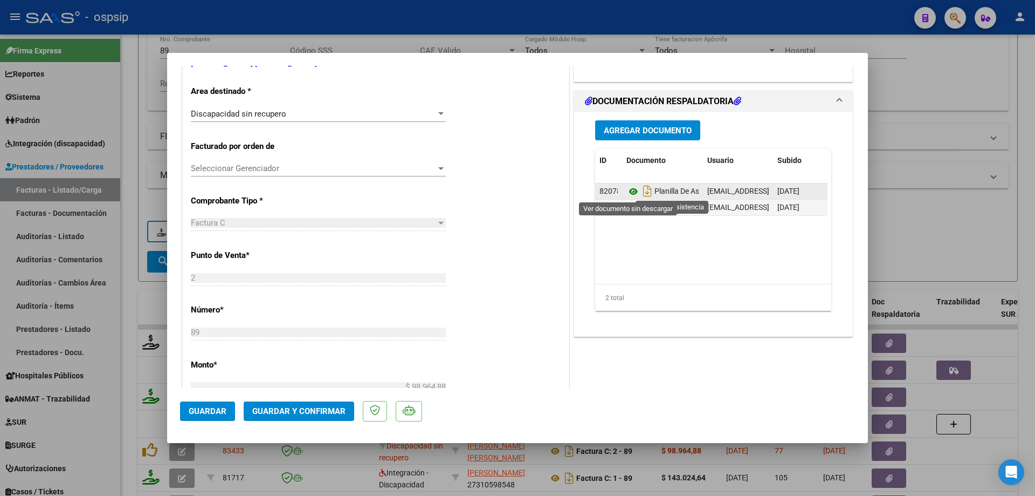
click at [627, 194] on icon at bounding box center [634, 191] width 14 height 13
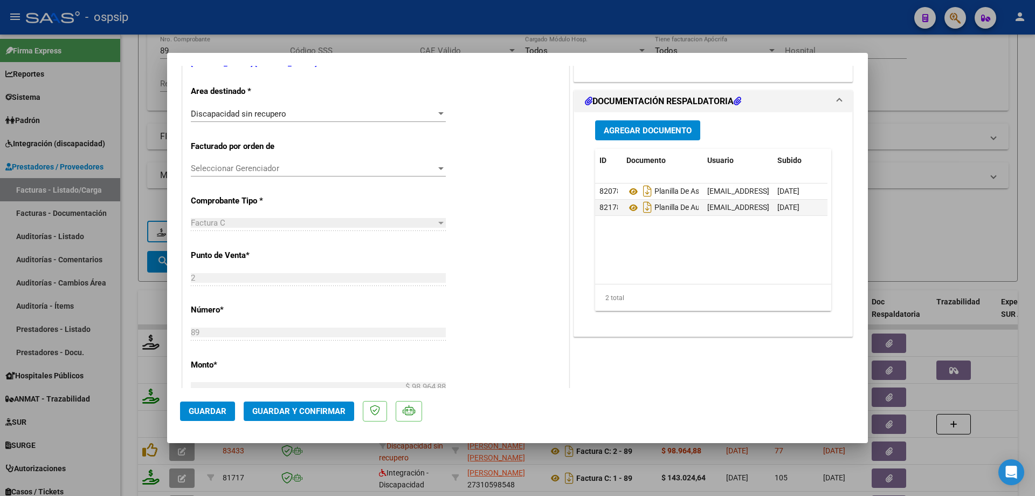
click at [921, 246] on div at bounding box center [517, 248] width 1035 height 496
type input "$ 0,00"
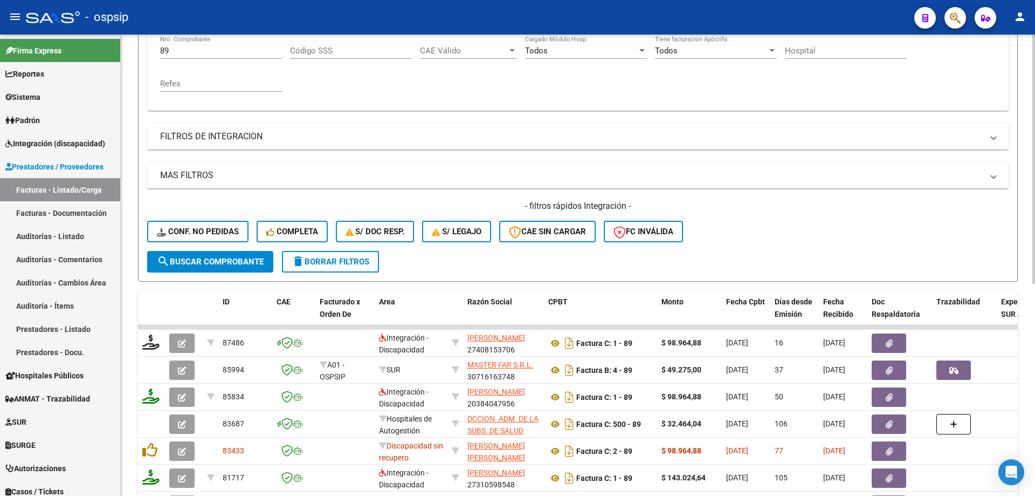
click at [219, 56] on div "89 Nro. Comprobante" at bounding box center [221, 47] width 122 height 23
type input "8"
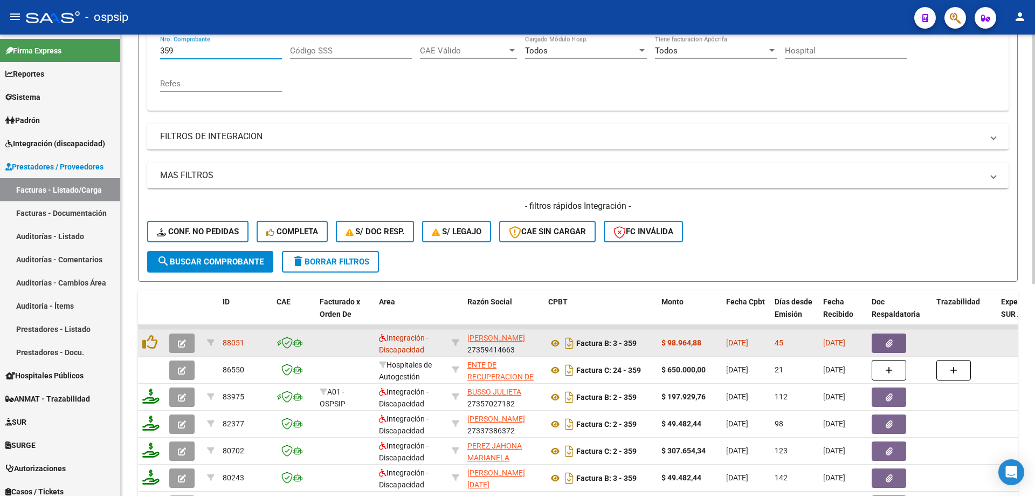
type input "359"
click at [183, 341] on icon "button" at bounding box center [182, 343] width 8 height 8
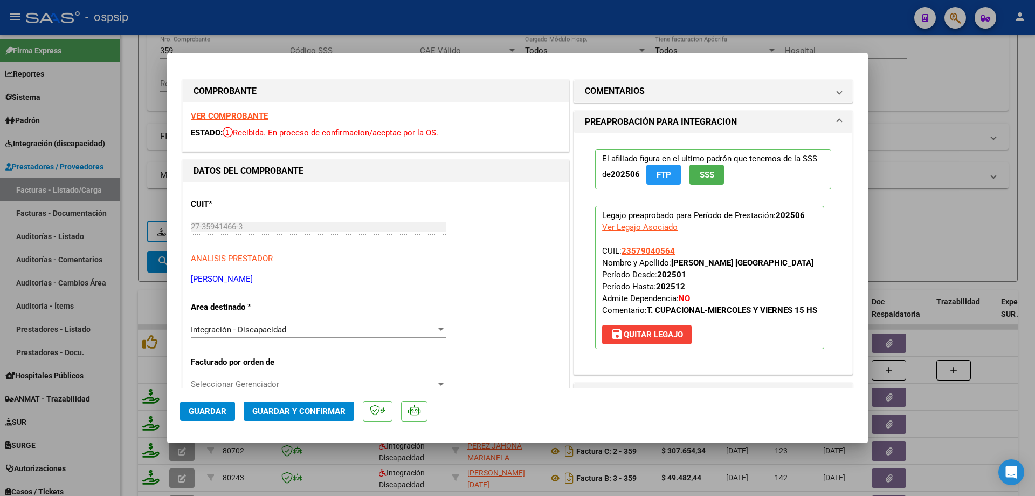
click at [918, 121] on div at bounding box center [517, 248] width 1035 height 496
type input "$ 0,00"
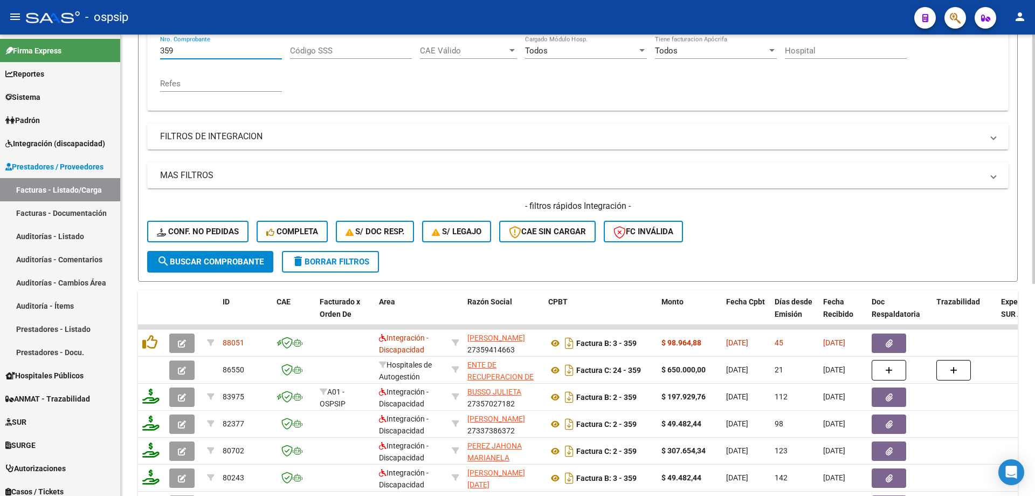
click at [196, 50] on input "359" at bounding box center [221, 51] width 122 height 10
type input "3"
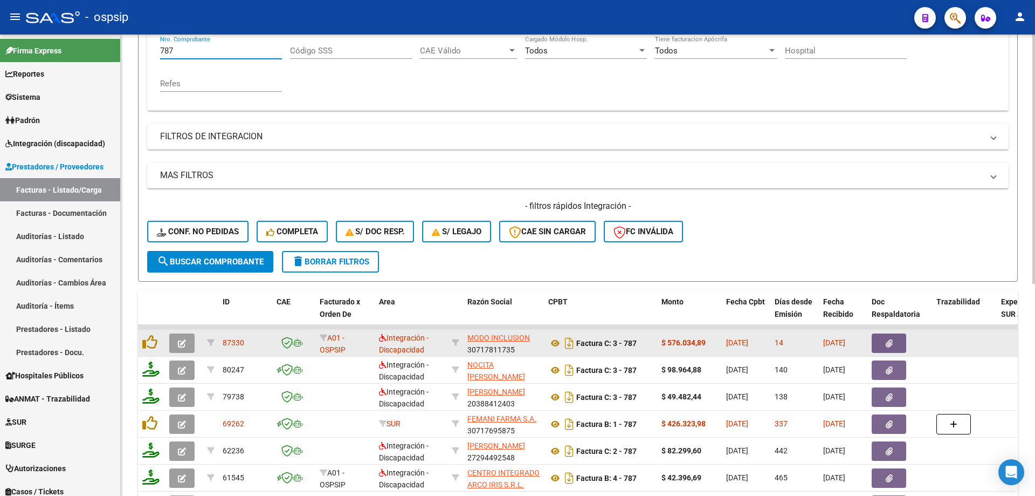
type input "787"
click at [183, 341] on icon "button" at bounding box center [182, 343] width 8 height 8
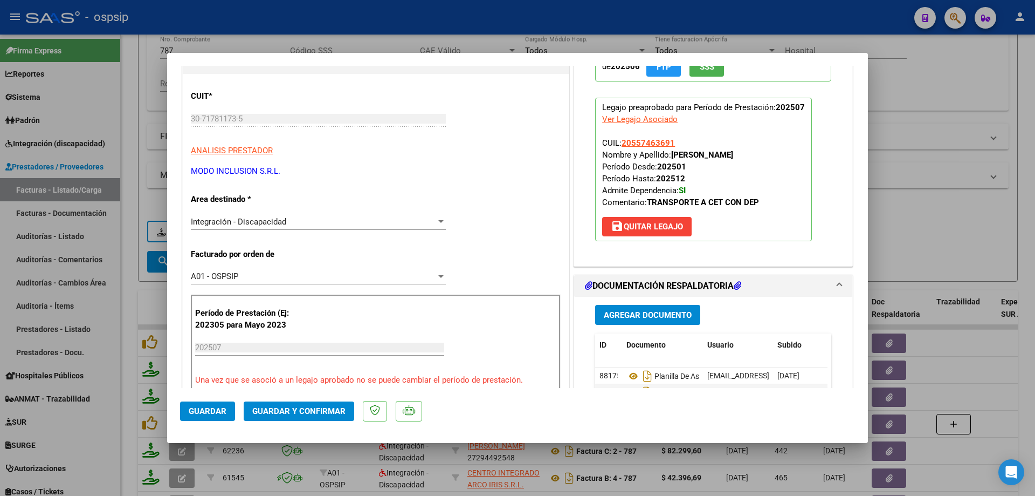
scroll to position [54, 0]
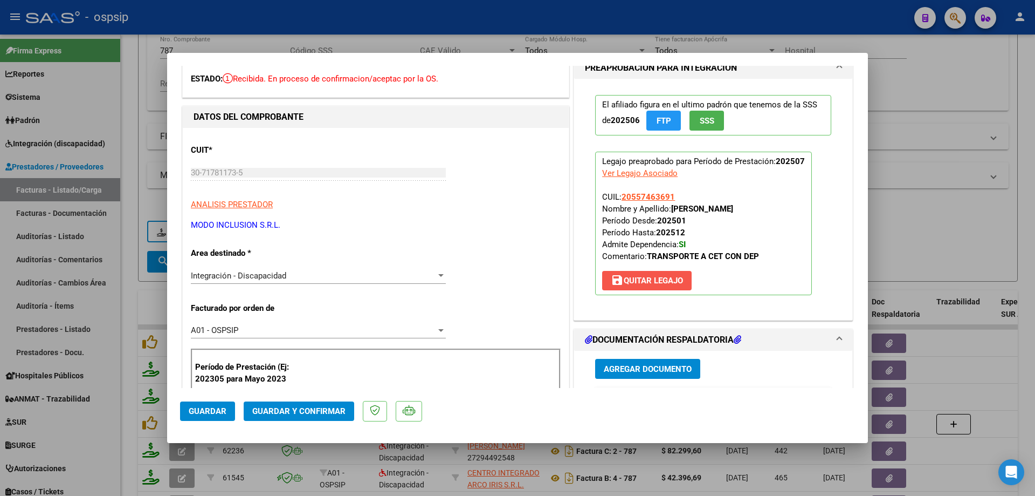
click at [653, 278] on span "save Quitar Legajo" at bounding box center [647, 281] width 72 height 10
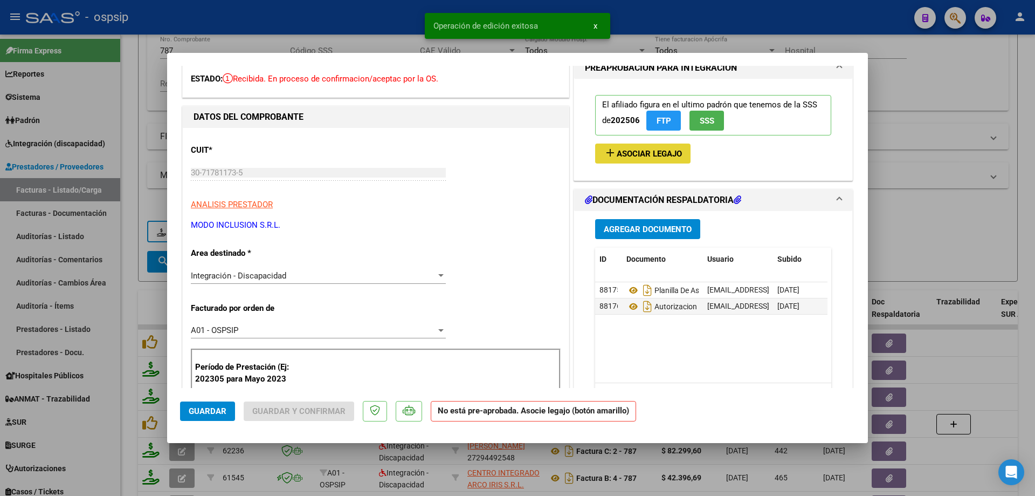
click at [642, 158] on span "Asociar Legajo" at bounding box center [649, 154] width 65 height 10
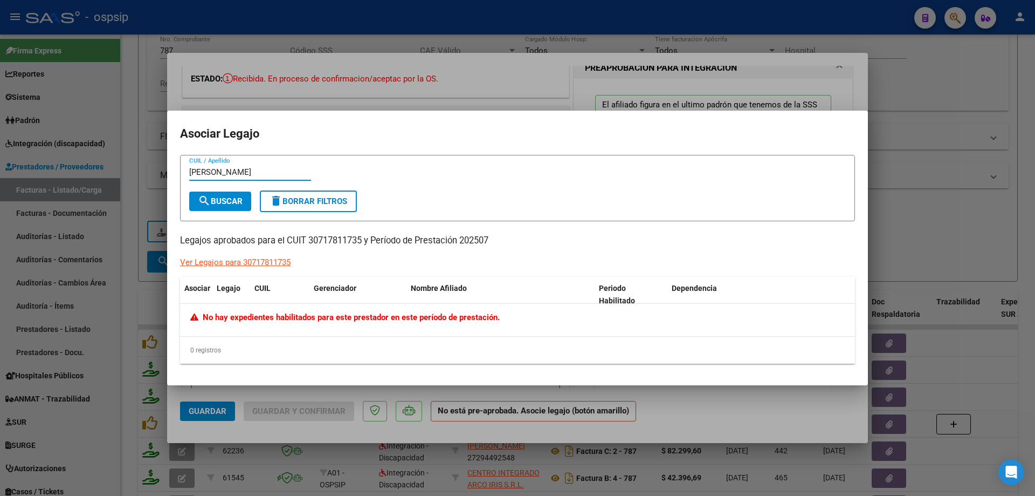
type input "tapia"
click at [959, 145] on div at bounding box center [517, 248] width 1035 height 496
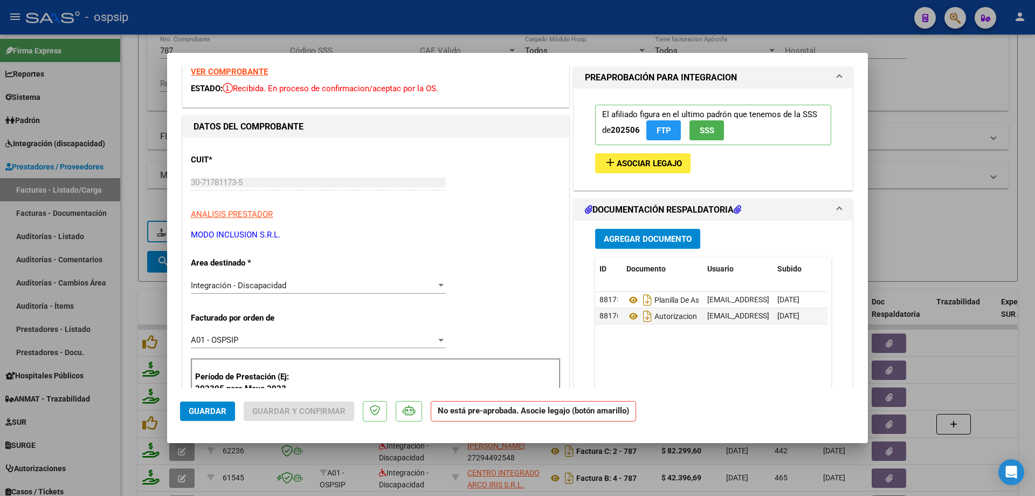
scroll to position [0, 0]
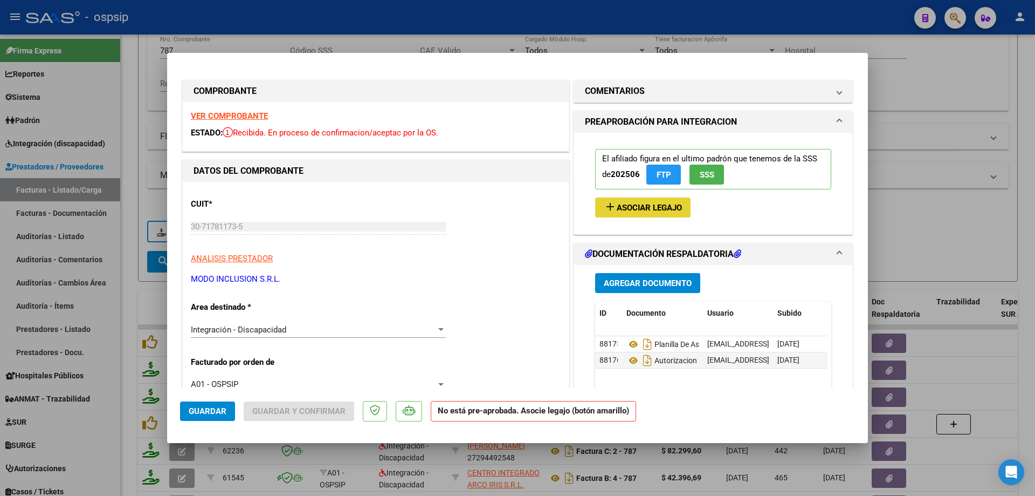
click at [671, 210] on span "Asociar Legajo" at bounding box center [649, 208] width 65 height 10
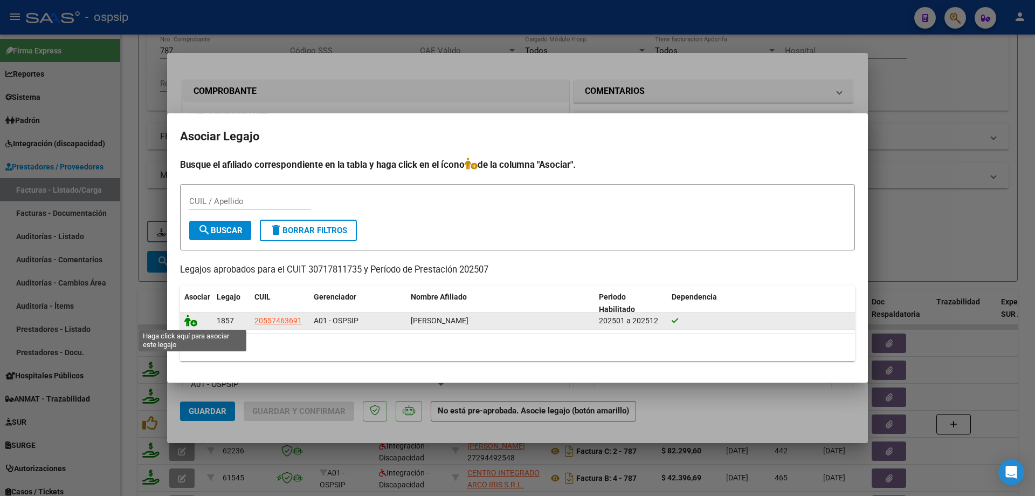
click at [194, 323] on icon at bounding box center [190, 320] width 13 height 12
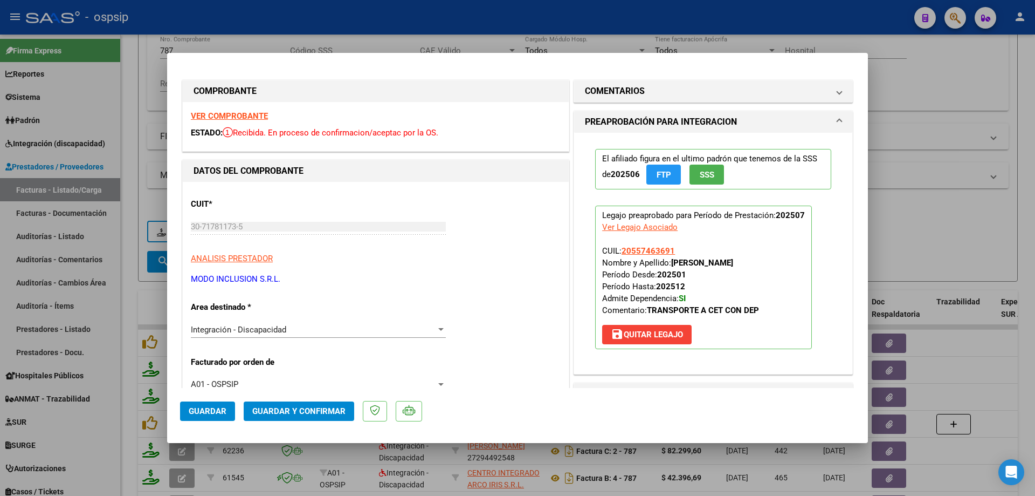
click at [199, 410] on span "Guardar" at bounding box center [208, 411] width 38 height 10
click at [953, 98] on div at bounding box center [517, 248] width 1035 height 496
type input "$ 0,00"
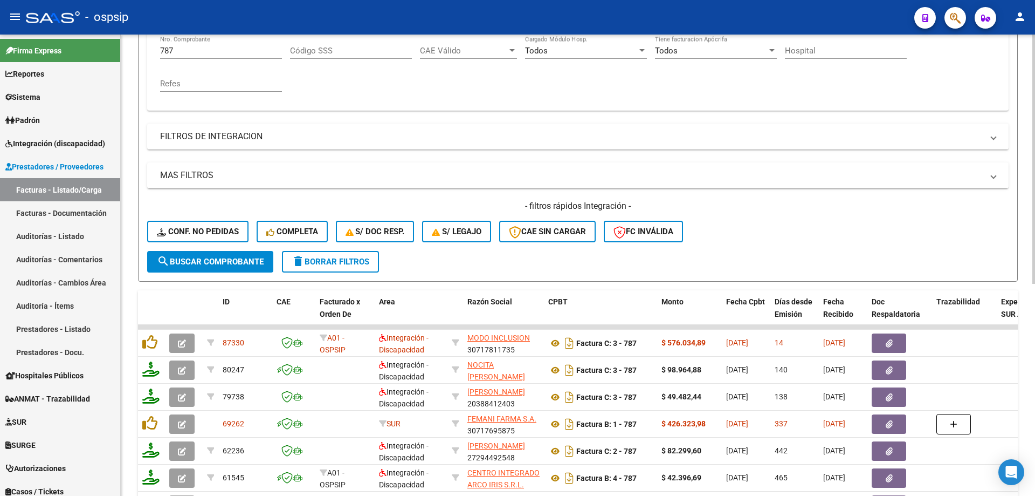
click at [227, 53] on input "787" at bounding box center [221, 51] width 122 height 10
type input "7"
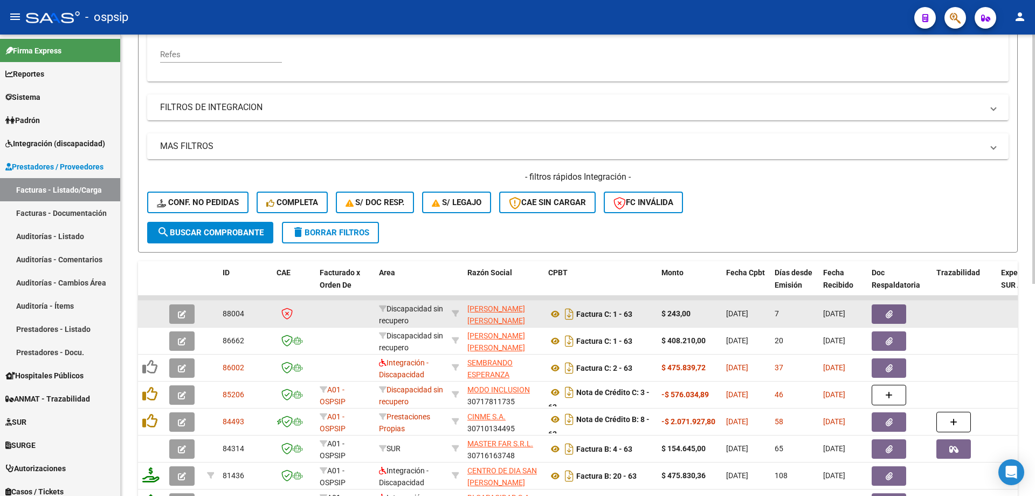
scroll to position [270, 0]
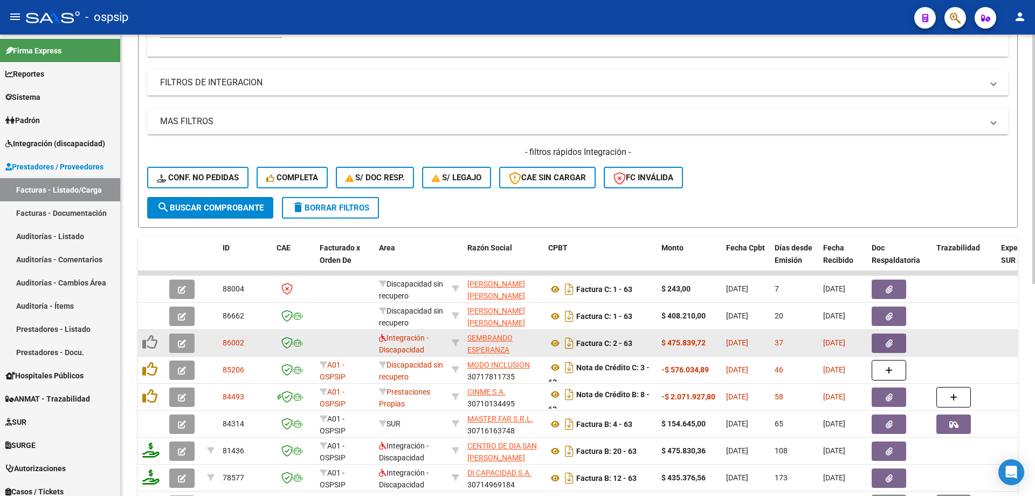
type input "63"
click at [183, 345] on icon "button" at bounding box center [182, 343] width 8 height 8
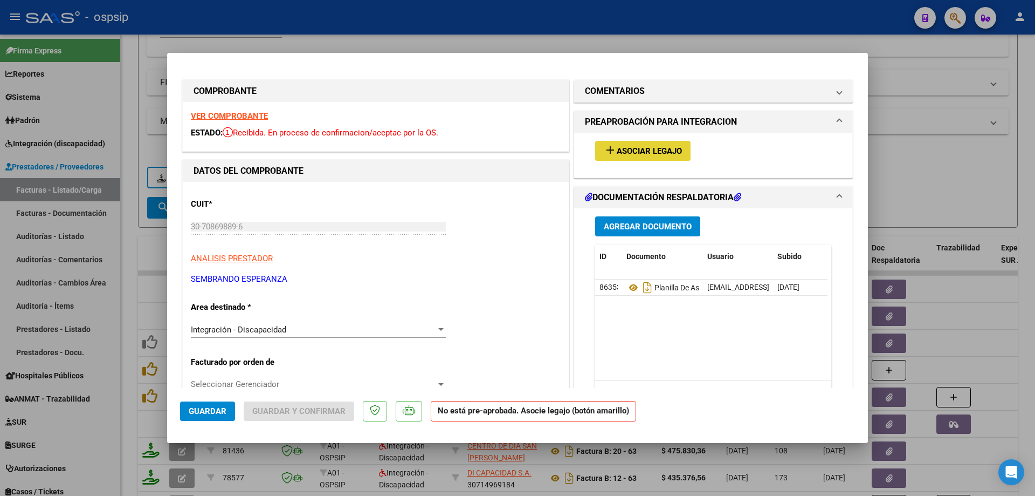
click at [651, 156] on span "Asociar Legajo" at bounding box center [649, 151] width 65 height 10
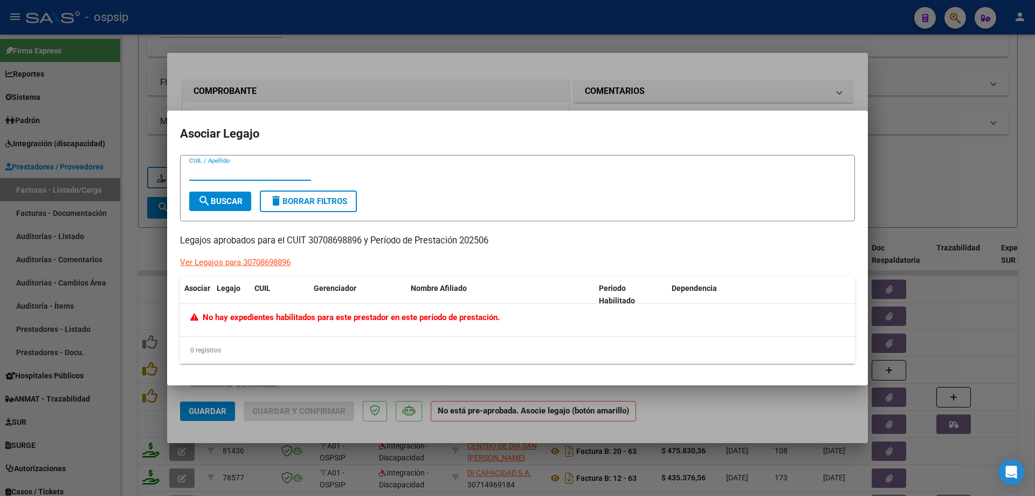
click at [268, 263] on div "Ver Legajos para 30708698896" at bounding box center [235, 262] width 111 height 12
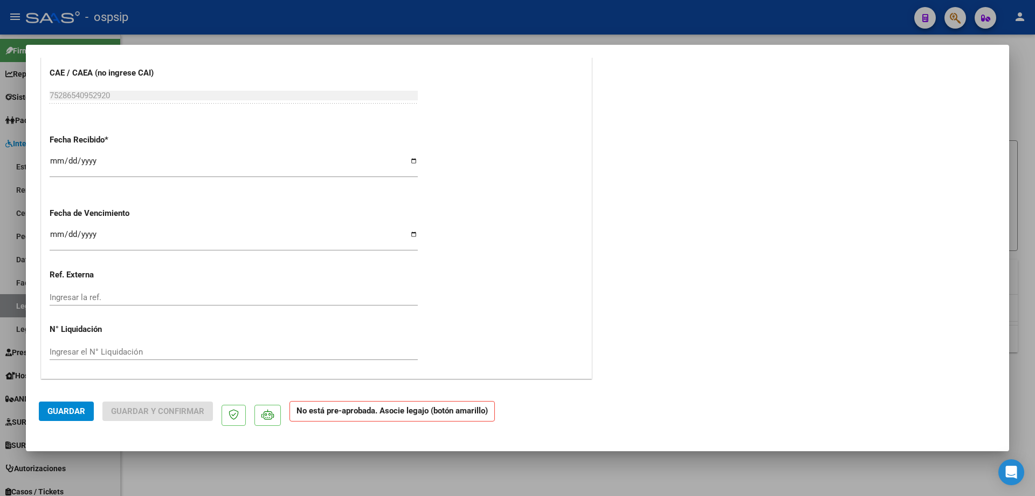
scroll to position [702, 0]
click at [270, 422] on p at bounding box center [268, 414] width 26 height 21
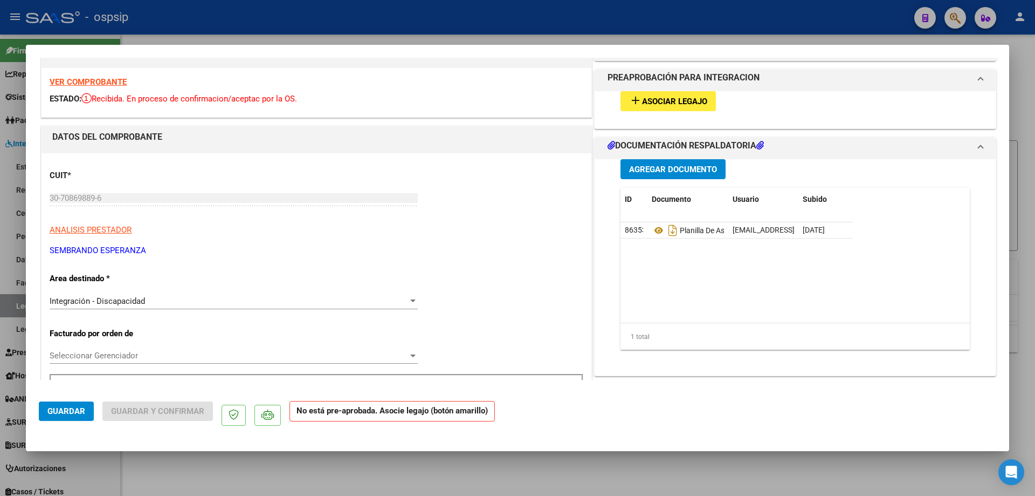
scroll to position [0, 0]
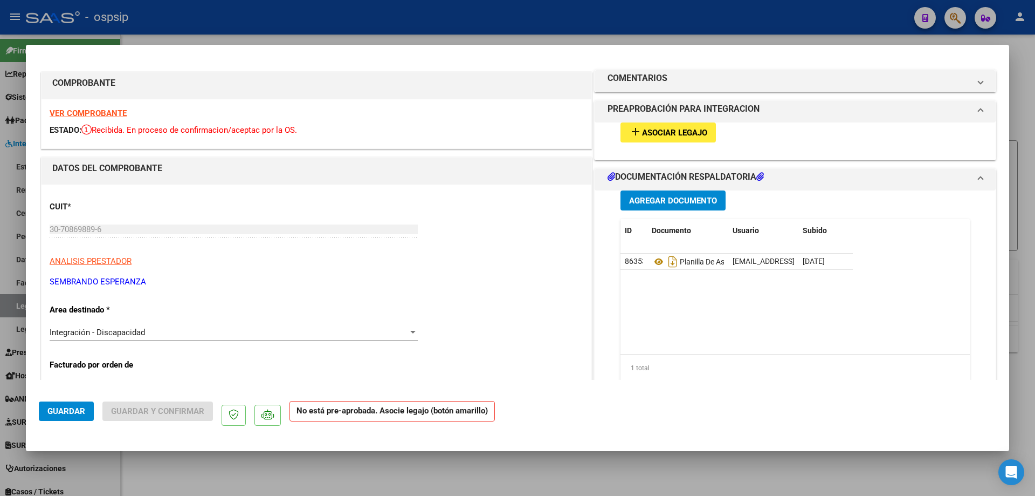
click at [1029, 40] on div at bounding box center [517, 248] width 1035 height 496
type input "$ 0,00"
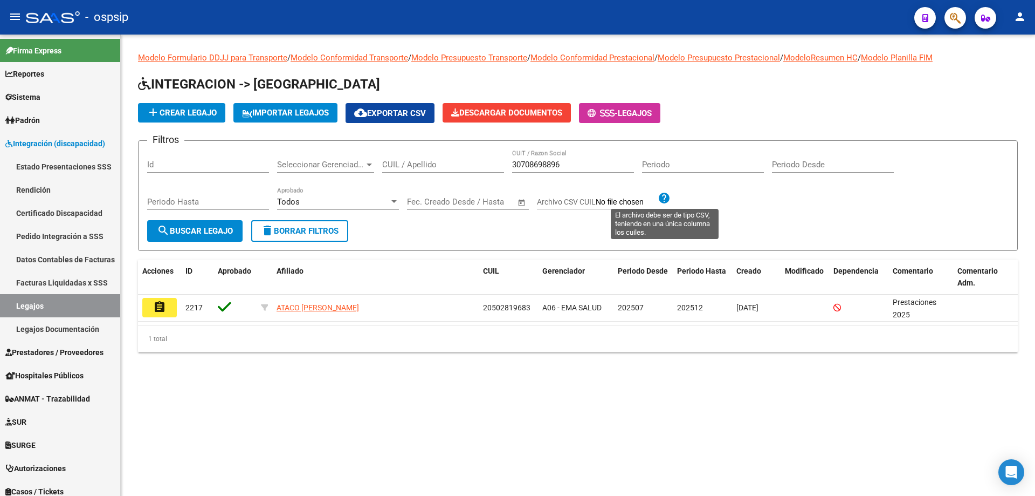
click at [662, 197] on mat-icon "help" at bounding box center [664, 197] width 13 height 13
click at [630, 206] on input "Archivo CSV CUIL" at bounding box center [627, 202] width 62 height 10
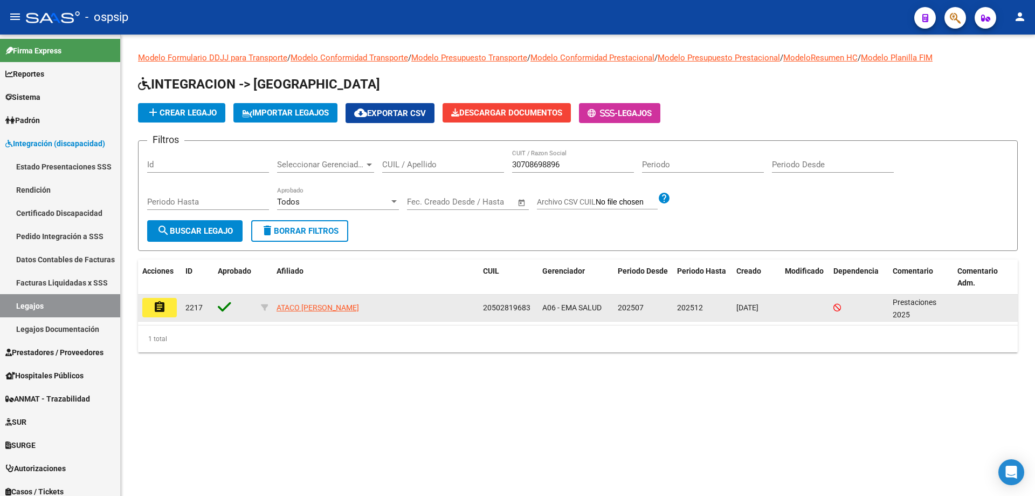
click at [161, 312] on mat-icon "assignment" at bounding box center [159, 306] width 13 height 13
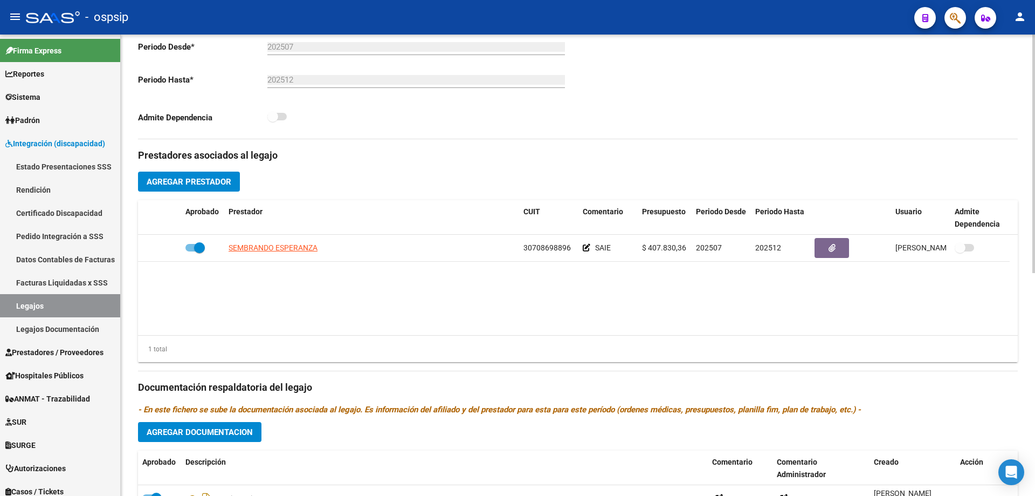
scroll to position [270, 0]
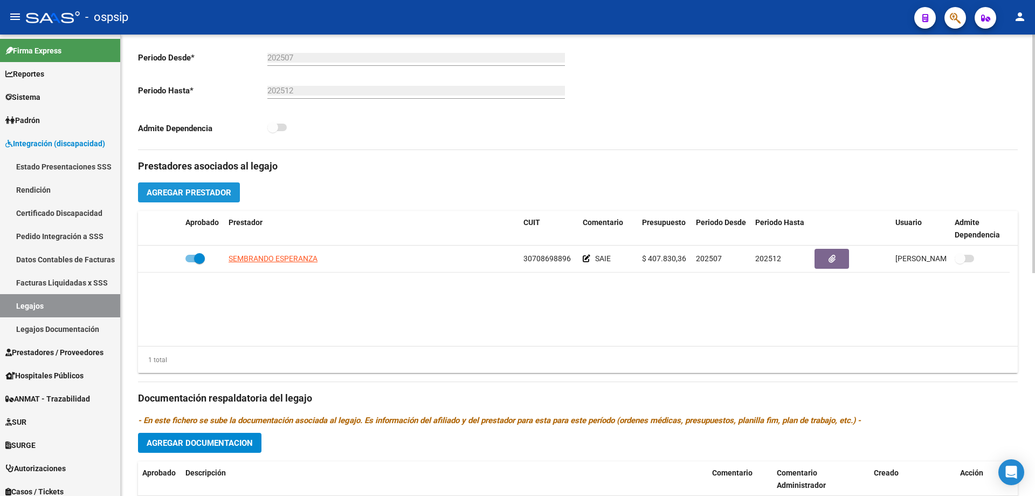
click at [210, 196] on span "Agregar Prestador" at bounding box center [189, 193] width 85 height 10
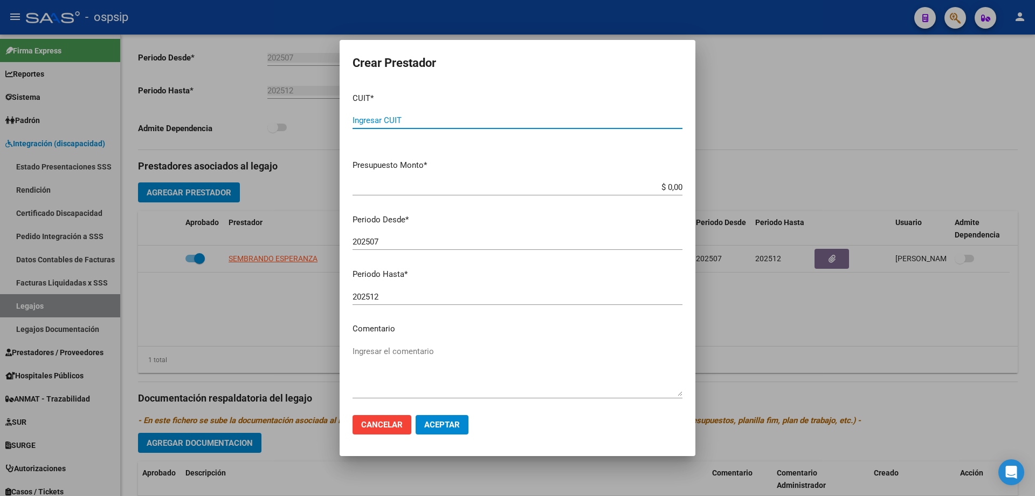
click at [741, 118] on div at bounding box center [517, 248] width 1035 height 496
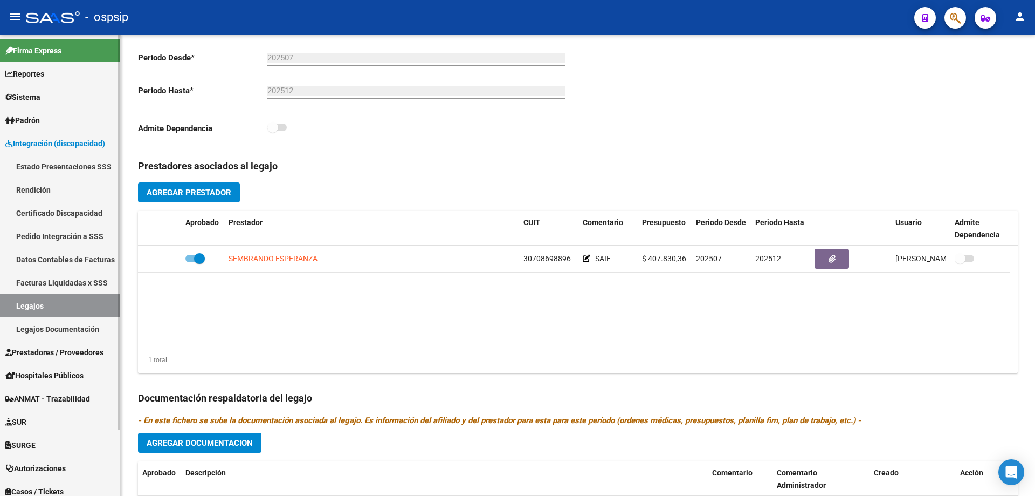
click at [68, 351] on span "Prestadores / Proveedores" at bounding box center [54, 352] width 98 height 12
click at [65, 350] on span "Prestadores / Proveedores" at bounding box center [54, 352] width 98 height 12
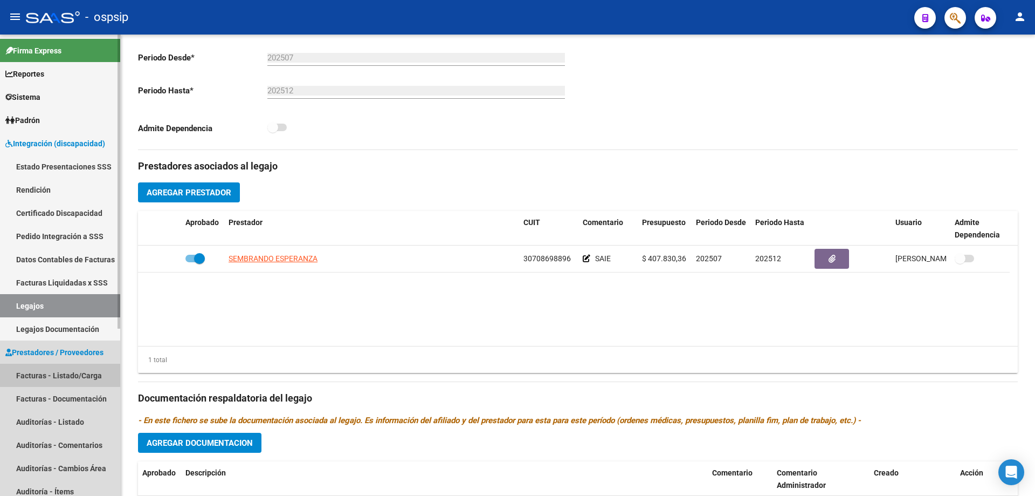
click at [60, 373] on link "Facturas - Listado/Carga" at bounding box center [60, 374] width 120 height 23
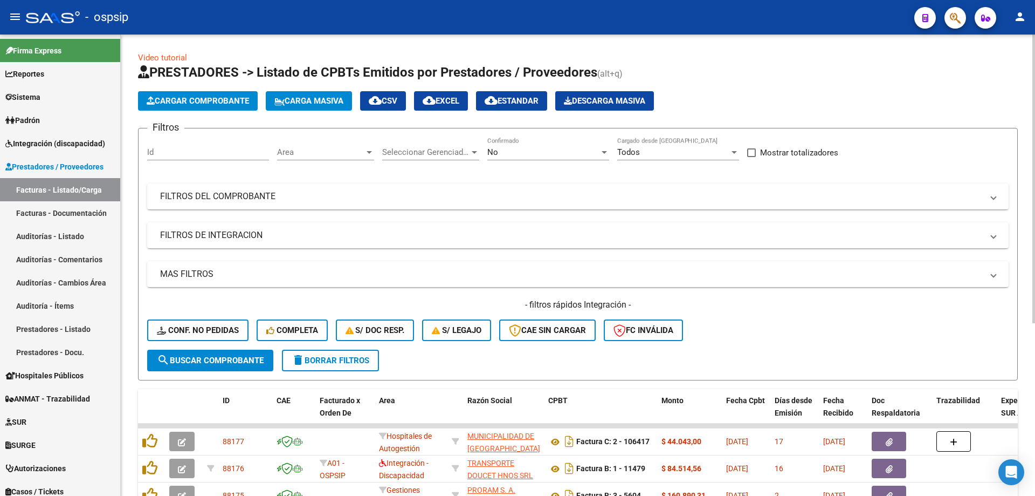
click at [517, 146] on div "No Confirmado" at bounding box center [548, 148] width 122 height 23
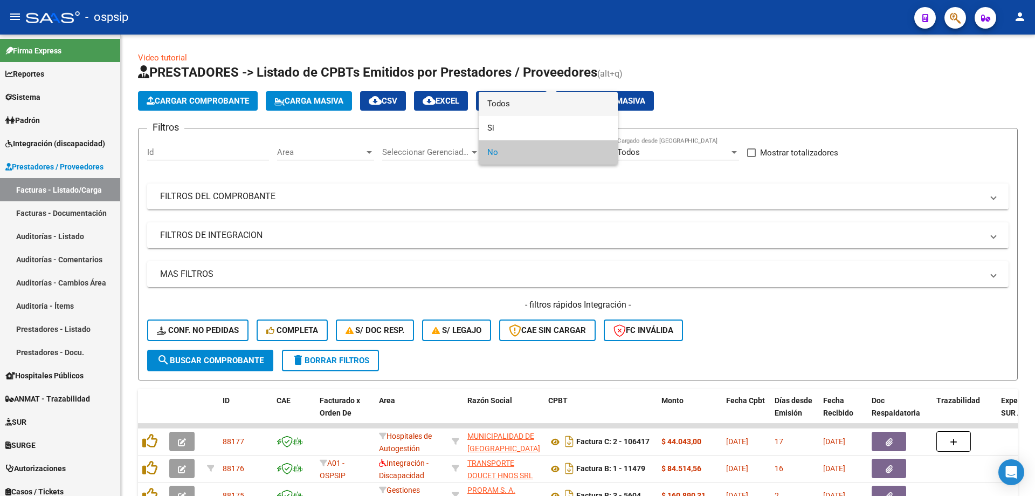
click at [513, 102] on span "Todos" at bounding box center [548, 104] width 122 height 24
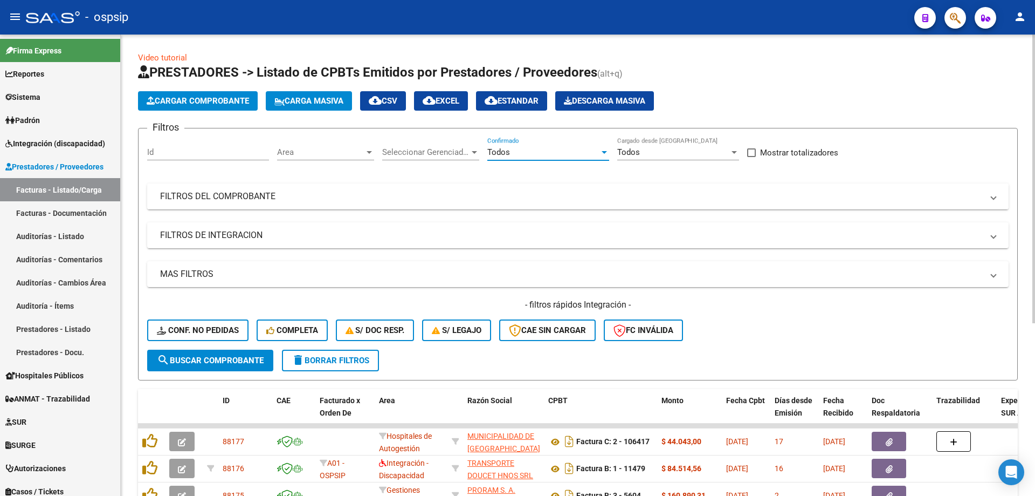
click at [211, 197] on mat-panel-title "FILTROS DEL COMPROBANTE" at bounding box center [571, 196] width 823 height 12
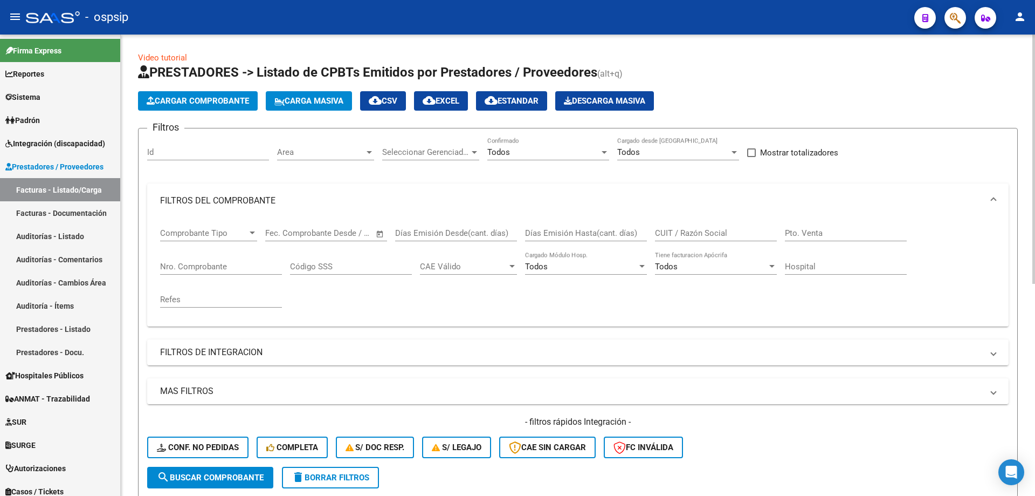
click at [199, 271] on div "Nro. Comprobante" at bounding box center [221, 262] width 122 height 23
click at [203, 262] on input "Nro. Comprobante" at bounding box center [221, 267] width 122 height 10
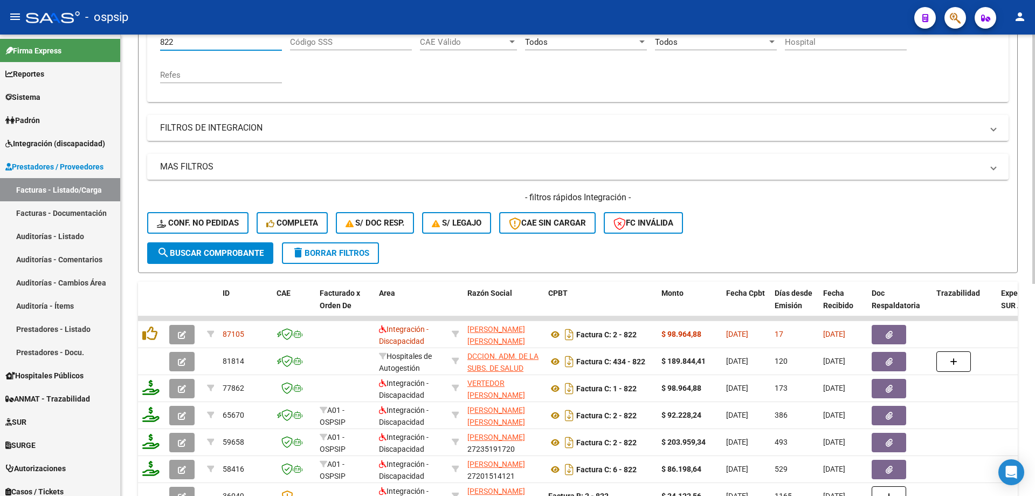
scroll to position [324, 0]
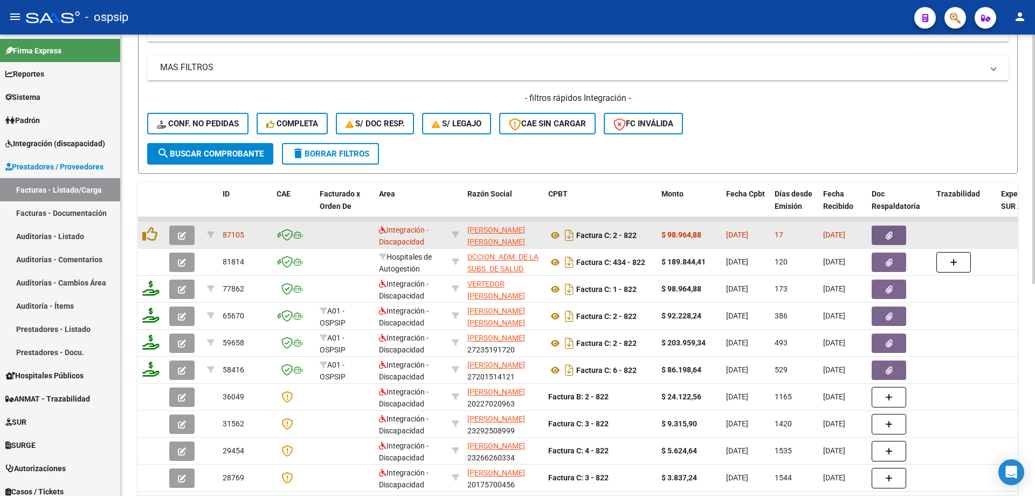
type input "822"
click at [175, 233] on button "button" at bounding box center [181, 234] width 25 height 19
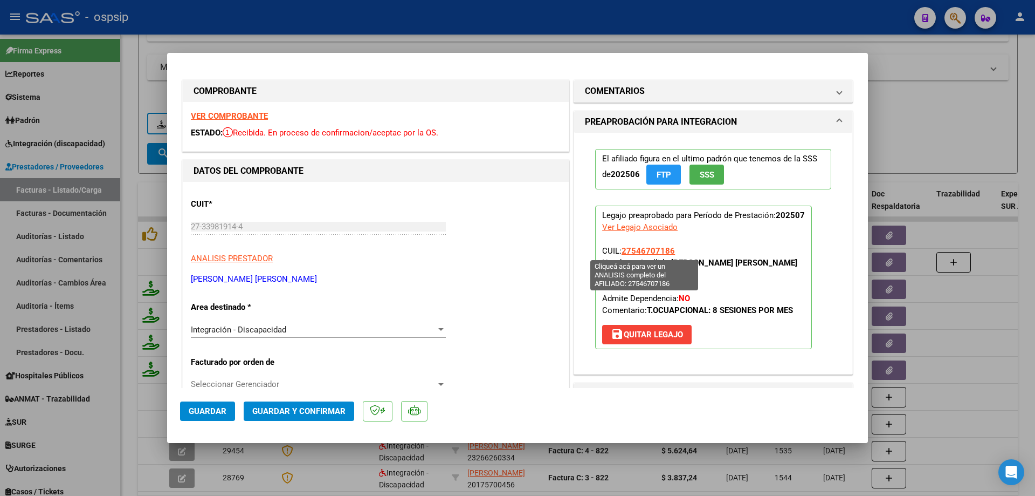
click at [649, 247] on span "27546707186" at bounding box center [648, 251] width 53 height 10
type textarea "27546707186"
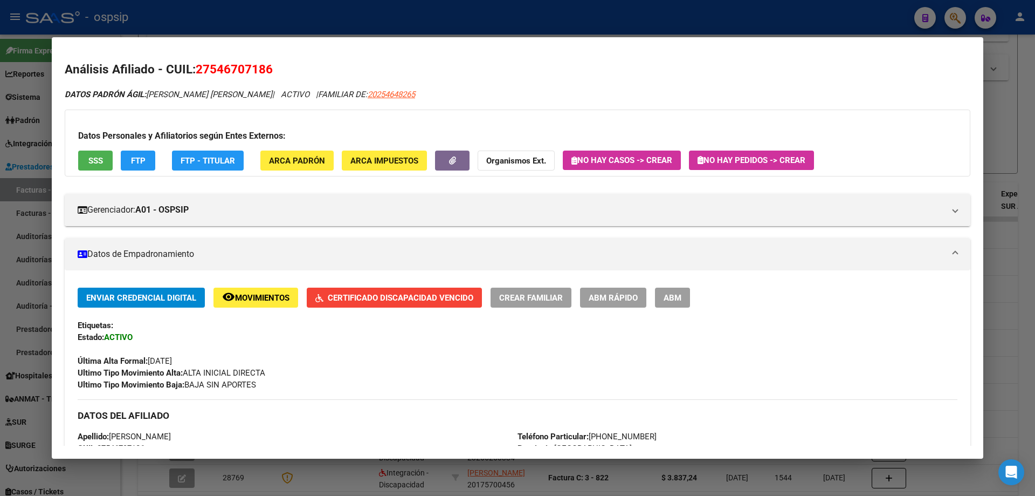
click at [451, 294] on span "Certificado Discapacidad Vencido" at bounding box center [401, 298] width 146 height 10
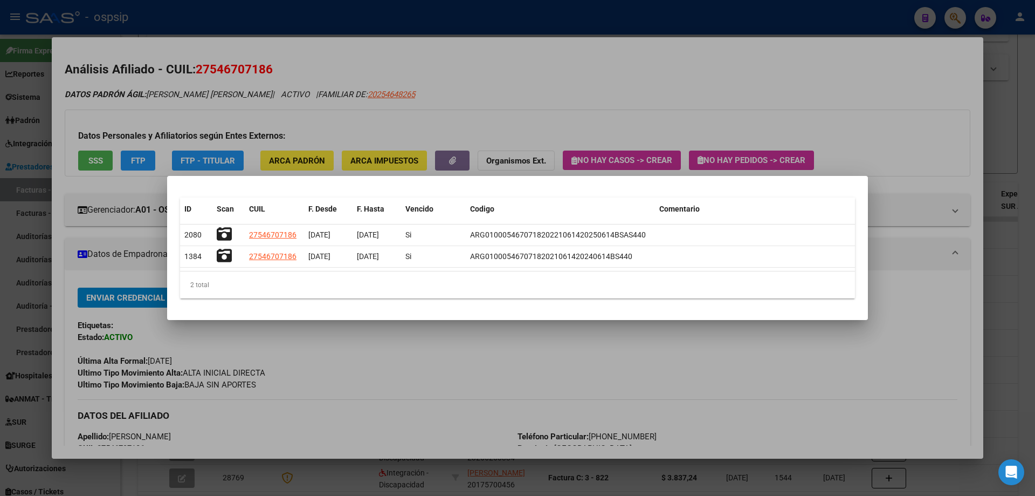
click at [912, 201] on div at bounding box center [517, 248] width 1035 height 496
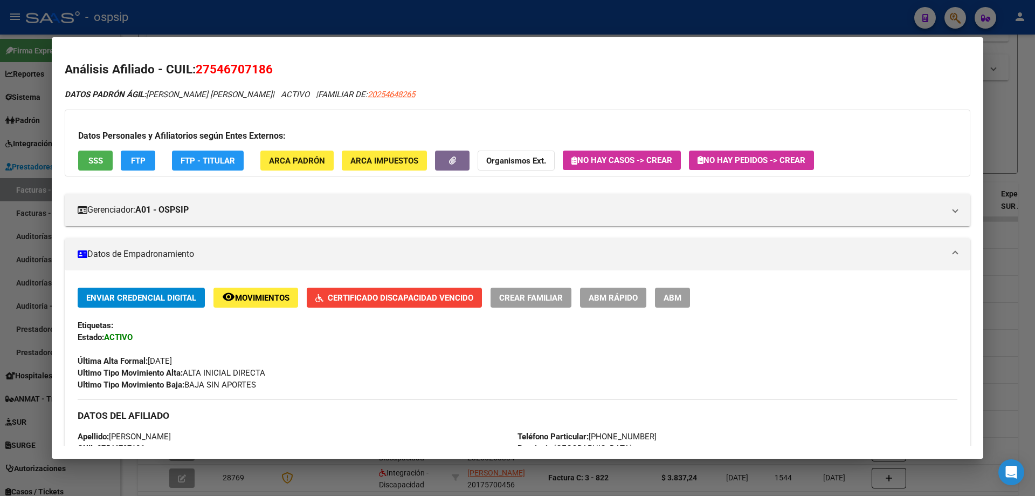
click at [1021, 108] on div at bounding box center [517, 248] width 1035 height 496
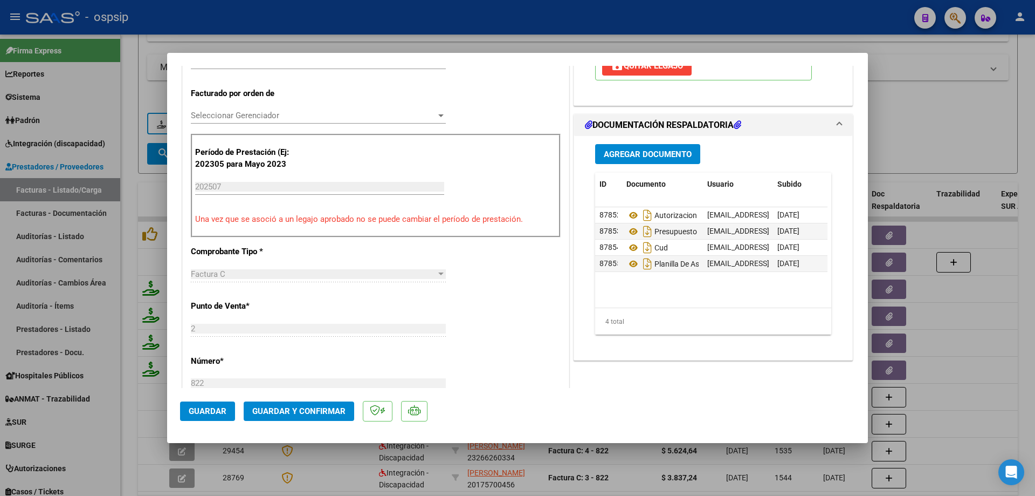
scroll to position [270, 0]
click at [629, 264] on icon at bounding box center [634, 262] width 14 height 13
click at [630, 265] on icon at bounding box center [634, 262] width 14 height 13
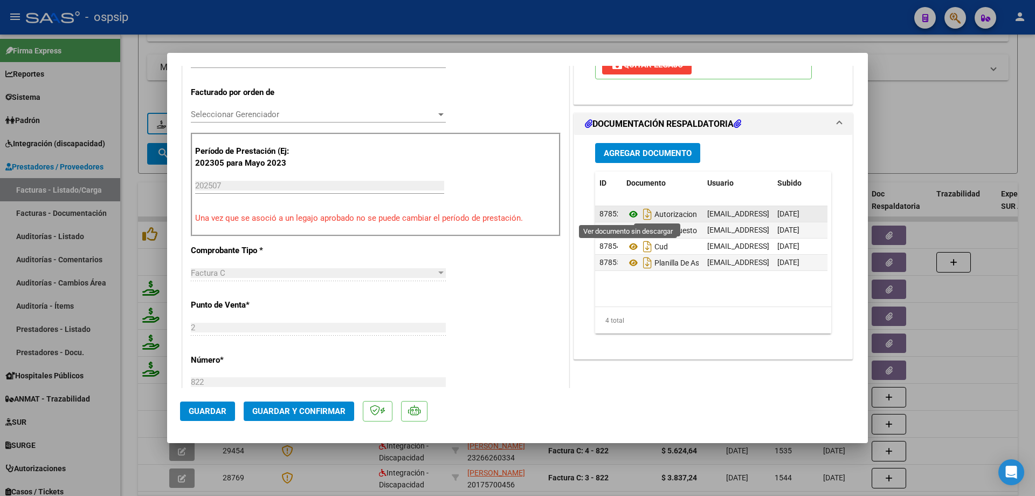
click at [628, 215] on icon at bounding box center [634, 214] width 14 height 13
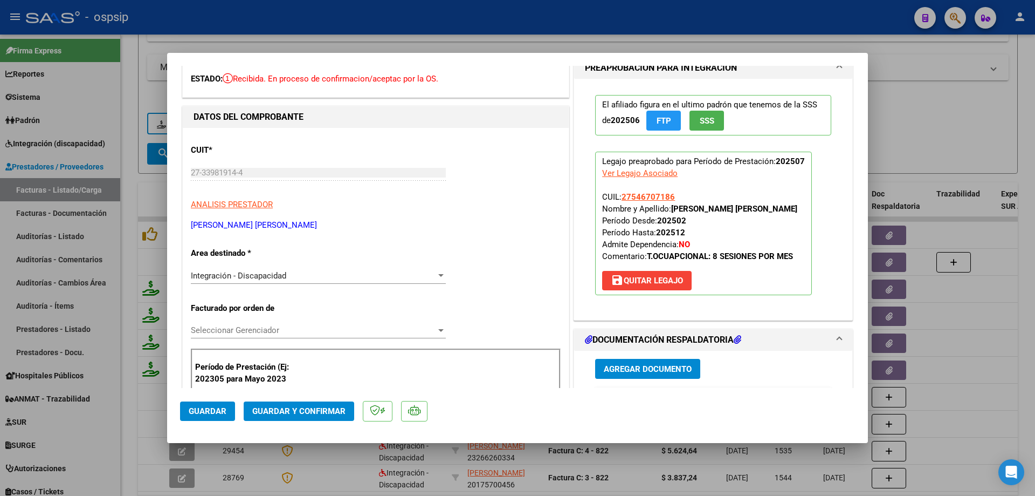
scroll to position [0, 0]
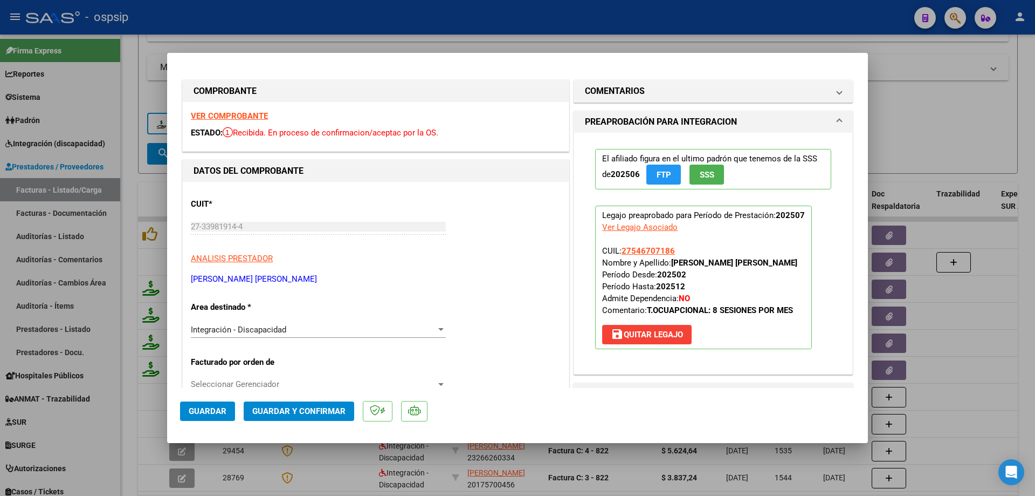
click at [279, 409] on span "Guardar y Confirmar" at bounding box center [298, 411] width 93 height 10
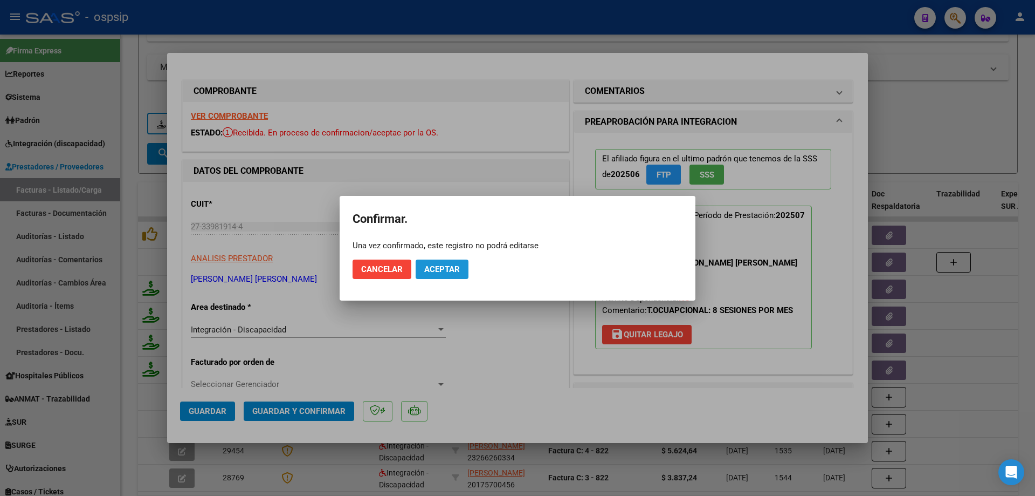
click at [446, 266] on span "Aceptar" at bounding box center [442, 269] width 36 height 10
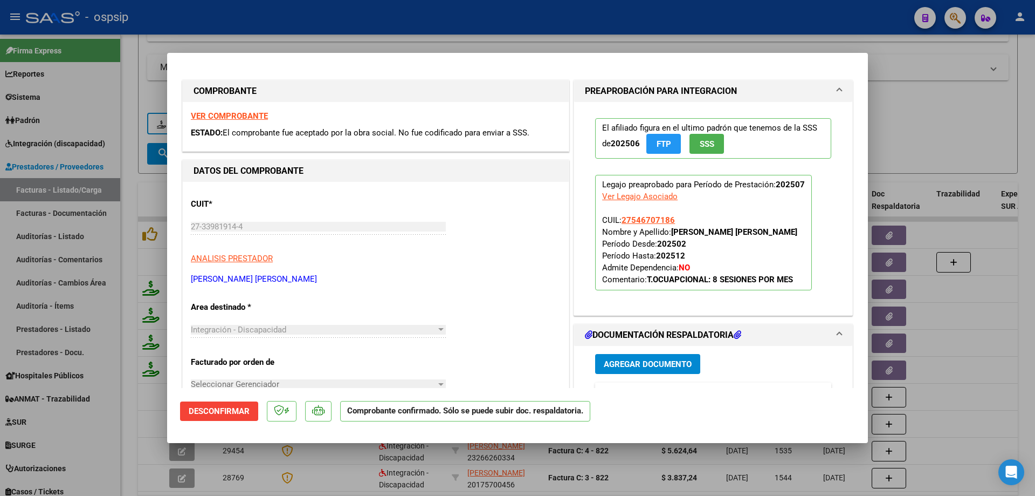
click at [918, 87] on div at bounding box center [517, 248] width 1035 height 496
type input "$ 0,00"
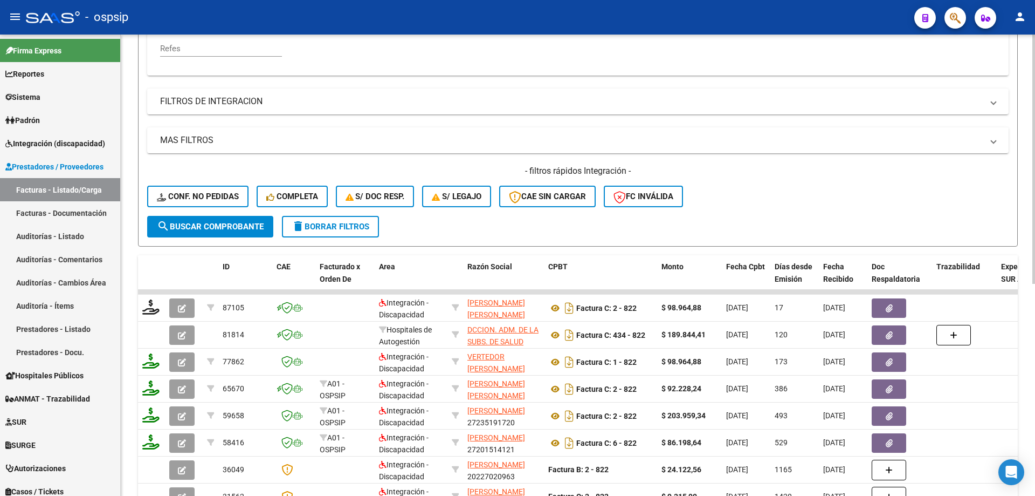
scroll to position [216, 0]
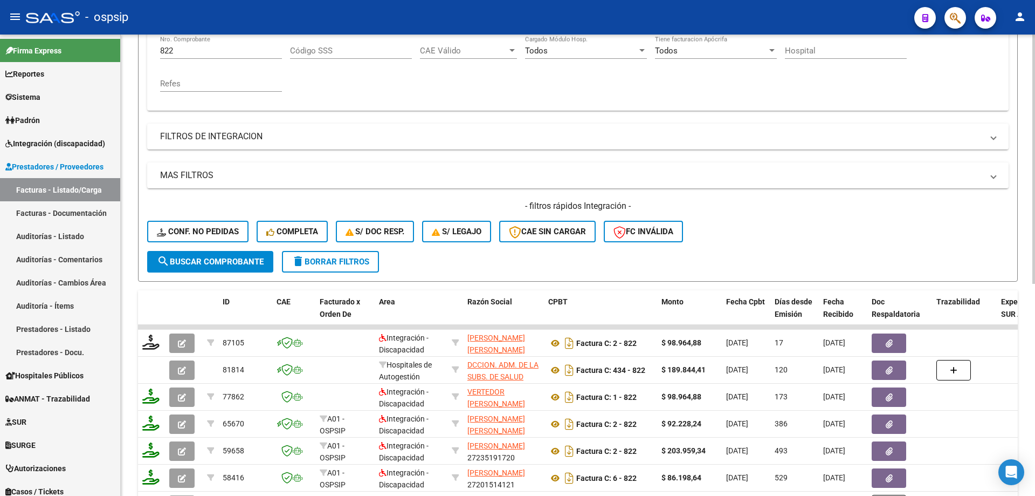
click at [225, 52] on input "822" at bounding box center [221, 51] width 122 height 10
type input "8"
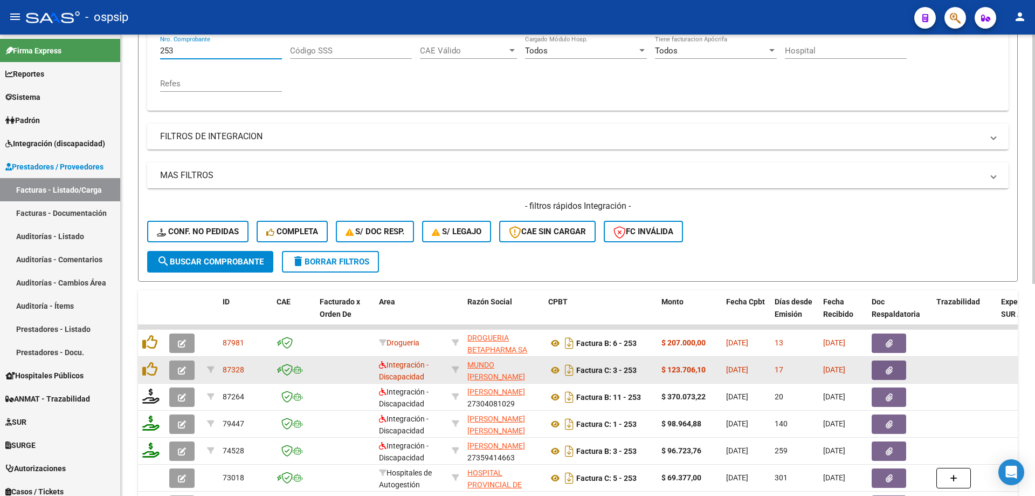
type input "253"
click at [184, 373] on icon "button" at bounding box center [182, 370] width 8 height 8
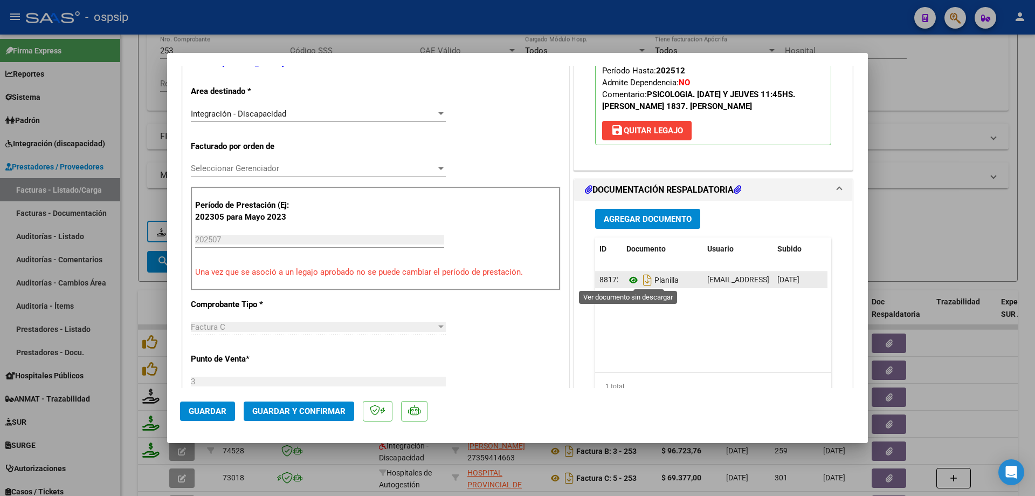
click at [627, 277] on icon at bounding box center [634, 279] width 14 height 13
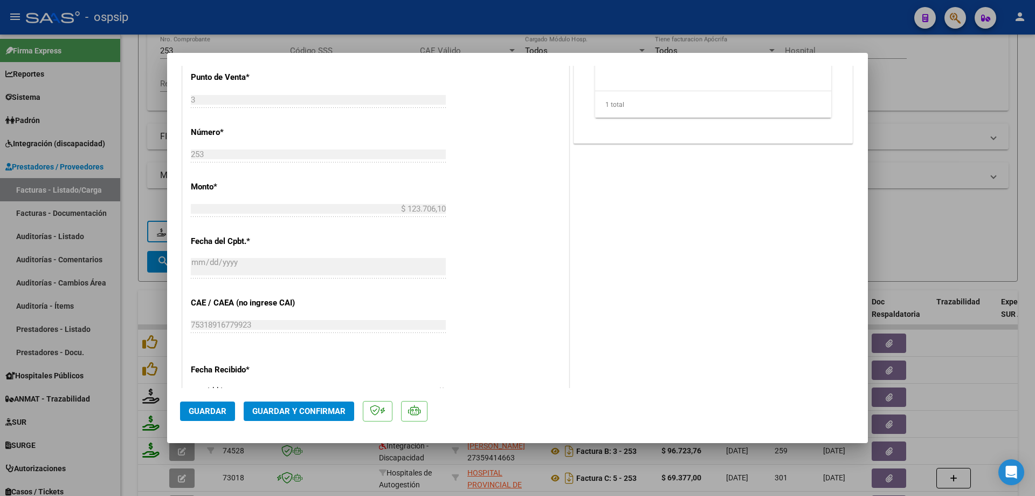
click at [1007, 202] on div at bounding box center [517, 248] width 1035 height 496
type input "$ 0,00"
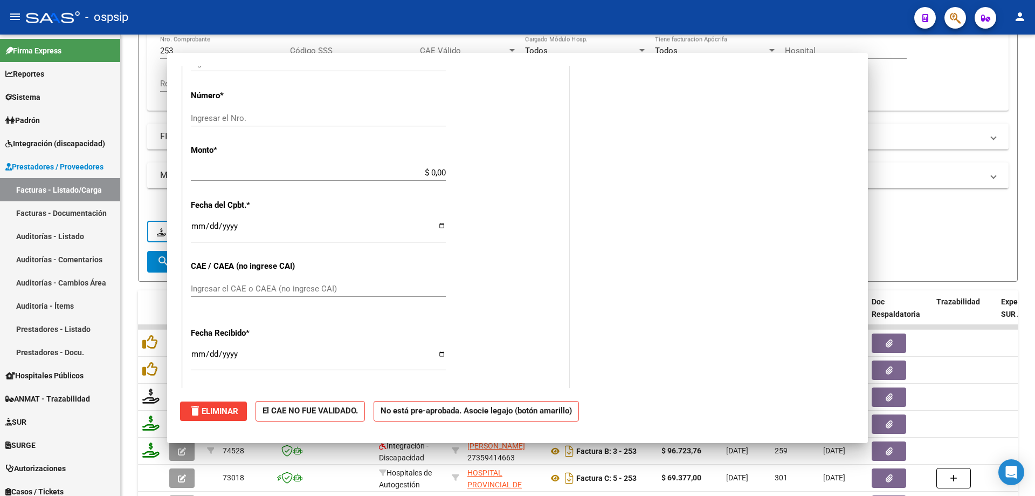
scroll to position [460, 0]
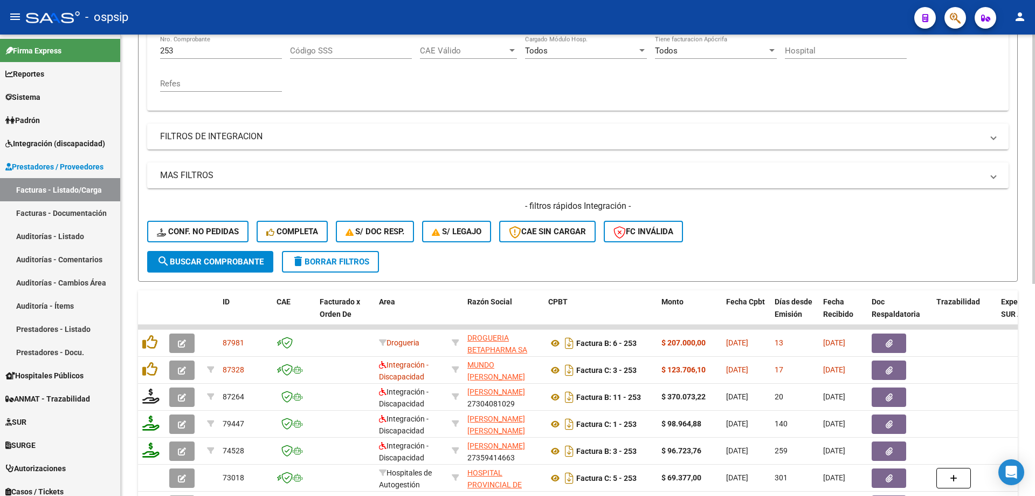
click at [196, 54] on input "253" at bounding box center [221, 51] width 122 height 10
type input "2"
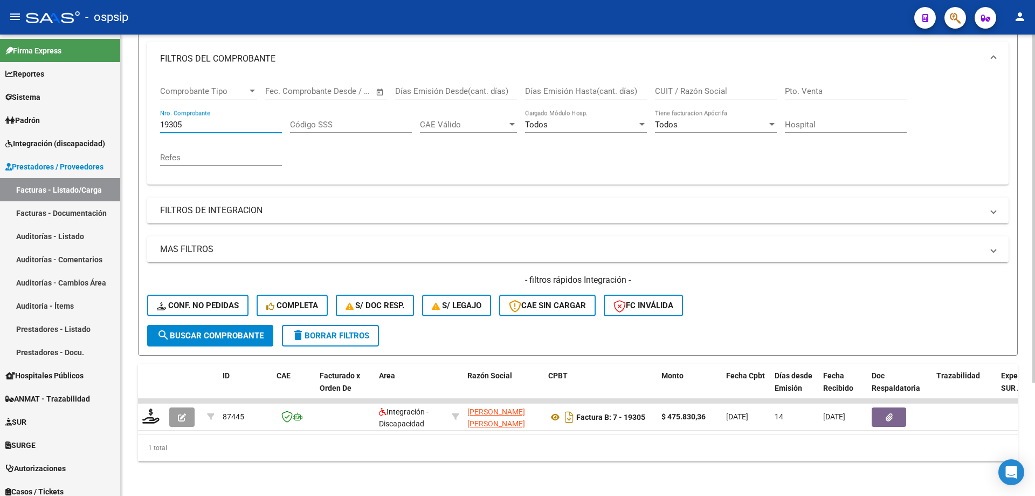
scroll to position [150, 0]
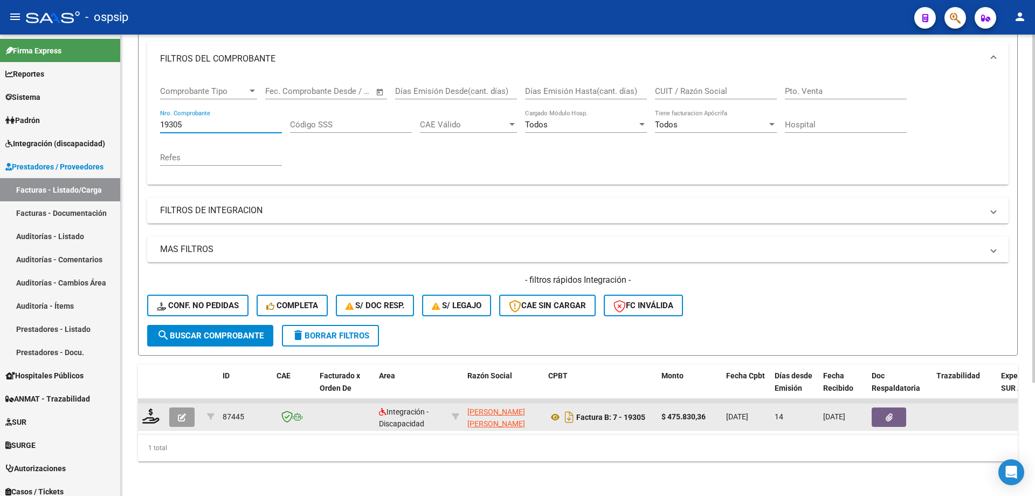
type input "19305"
click at [183, 418] on button "button" at bounding box center [181, 416] width 25 height 19
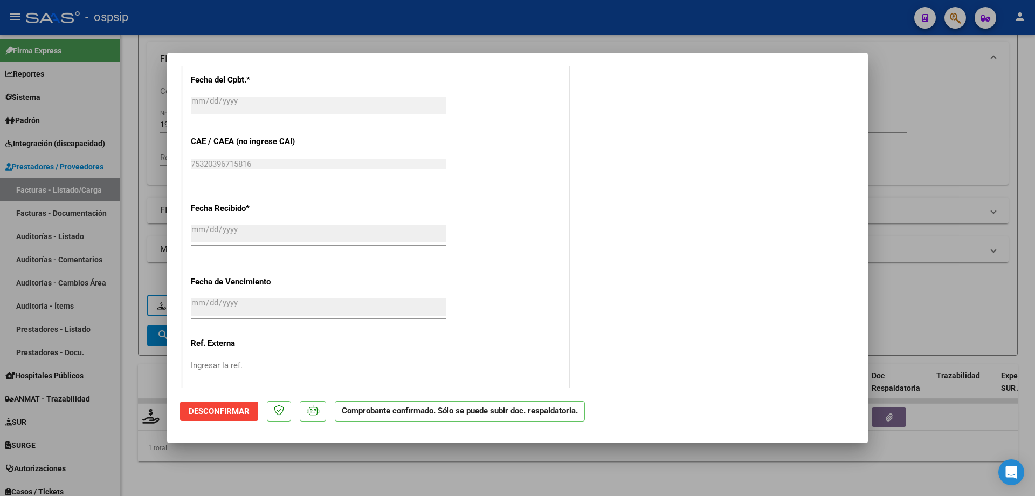
scroll to position [652, 0]
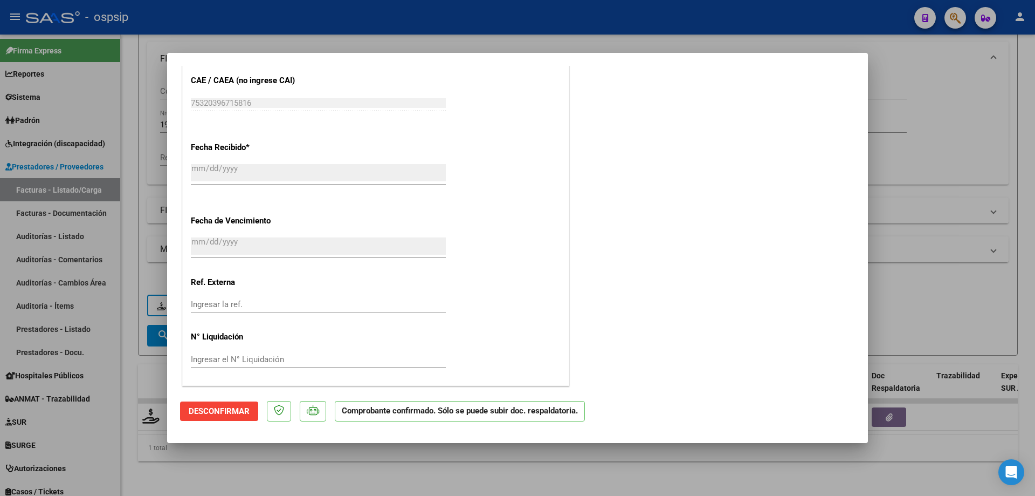
click at [995, 127] on div at bounding box center [517, 248] width 1035 height 496
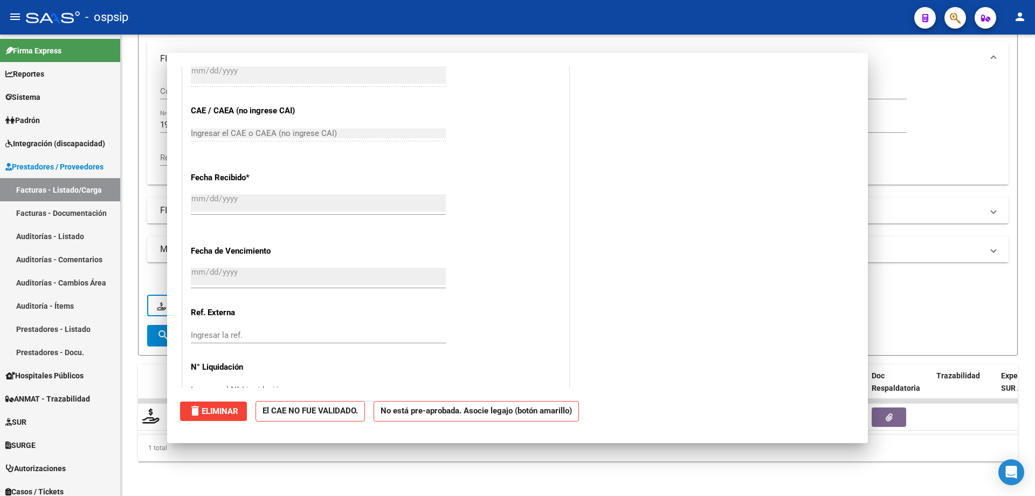
scroll to position [0, 0]
